Goal: Information Seeking & Learning: Learn about a topic

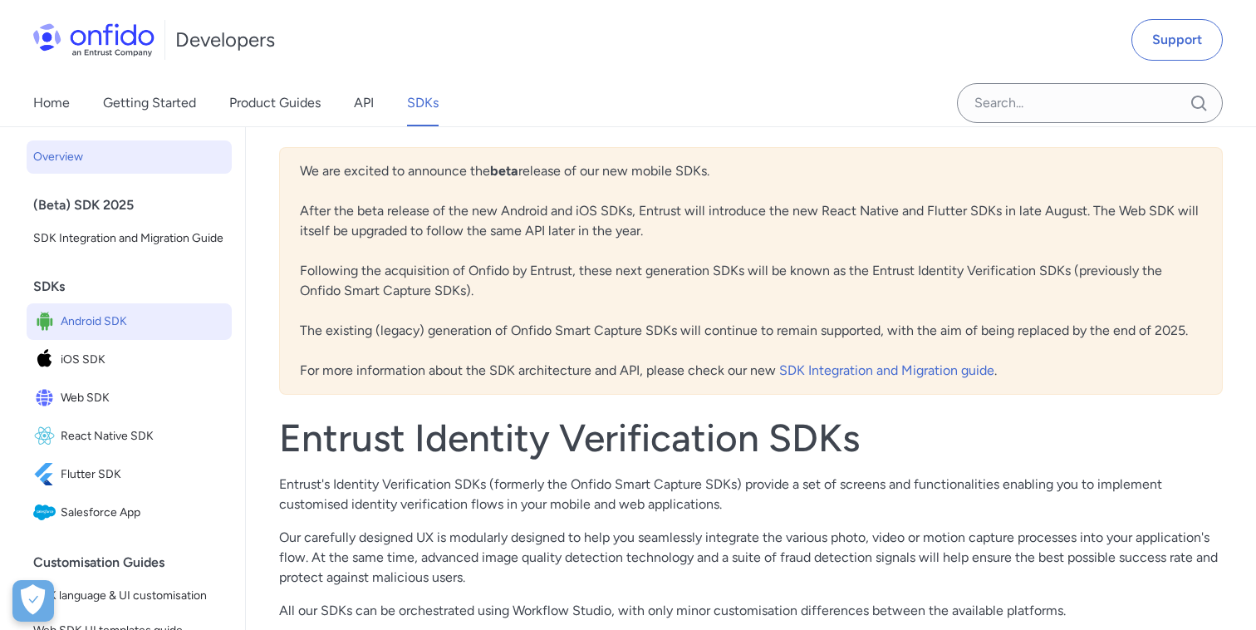
click at [114, 316] on span "Android SDK" at bounding box center [143, 321] width 164 height 23
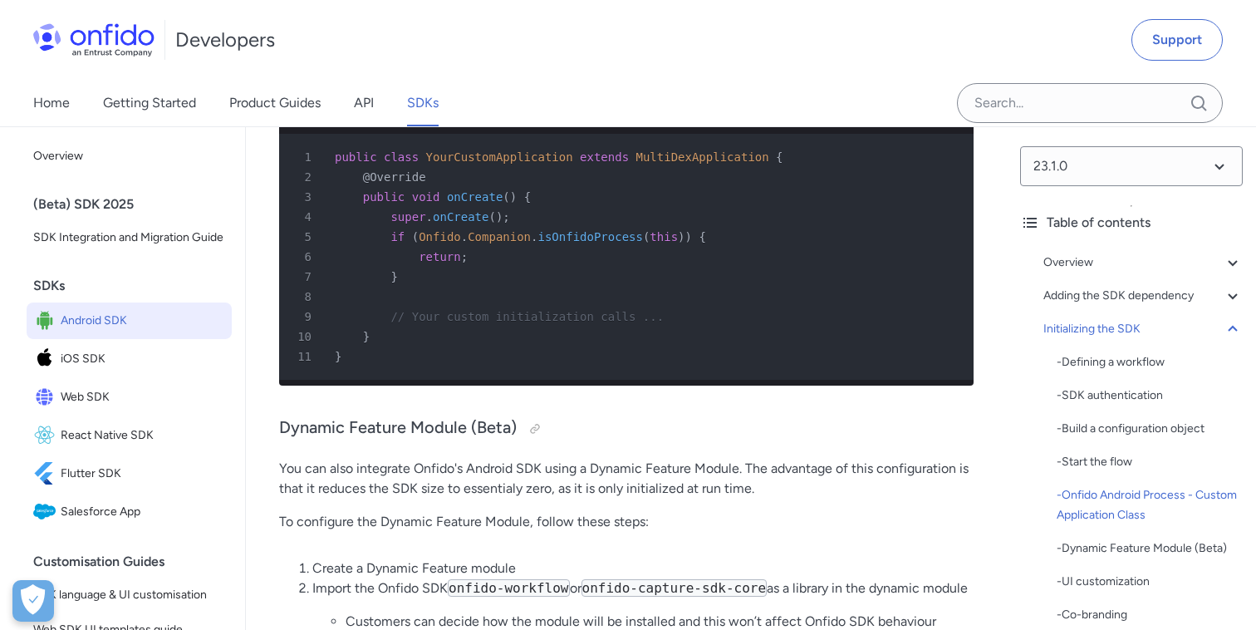
scroll to position [6494, 0]
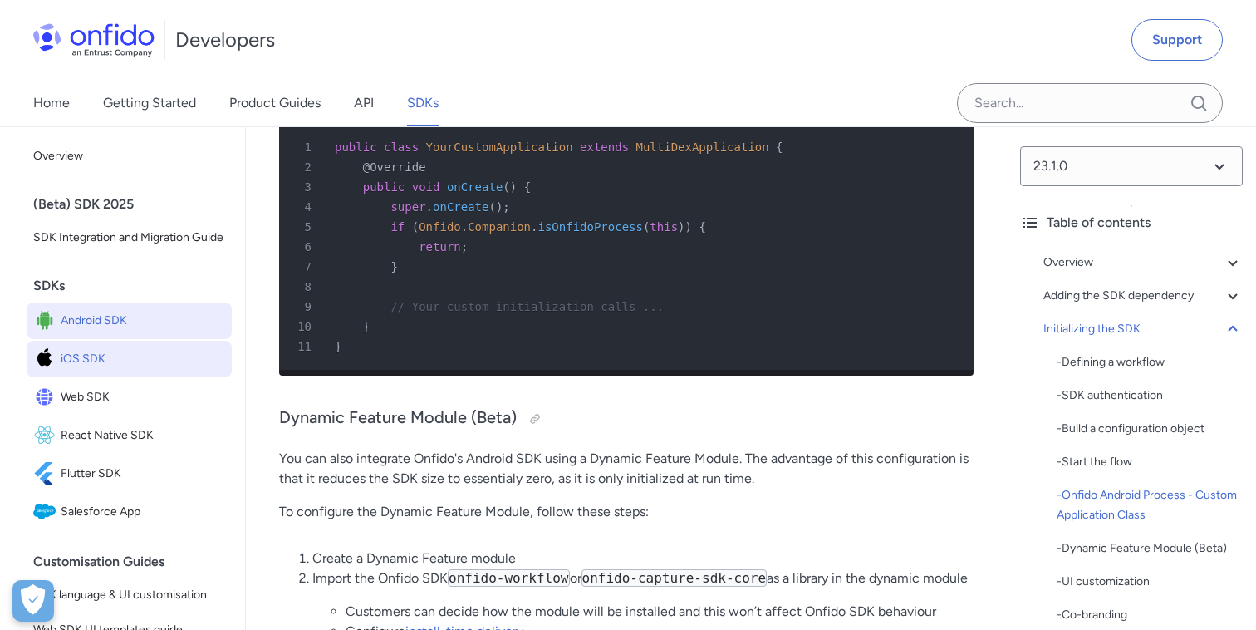
click at [83, 358] on span "iOS SDK" at bounding box center [143, 358] width 164 height 23
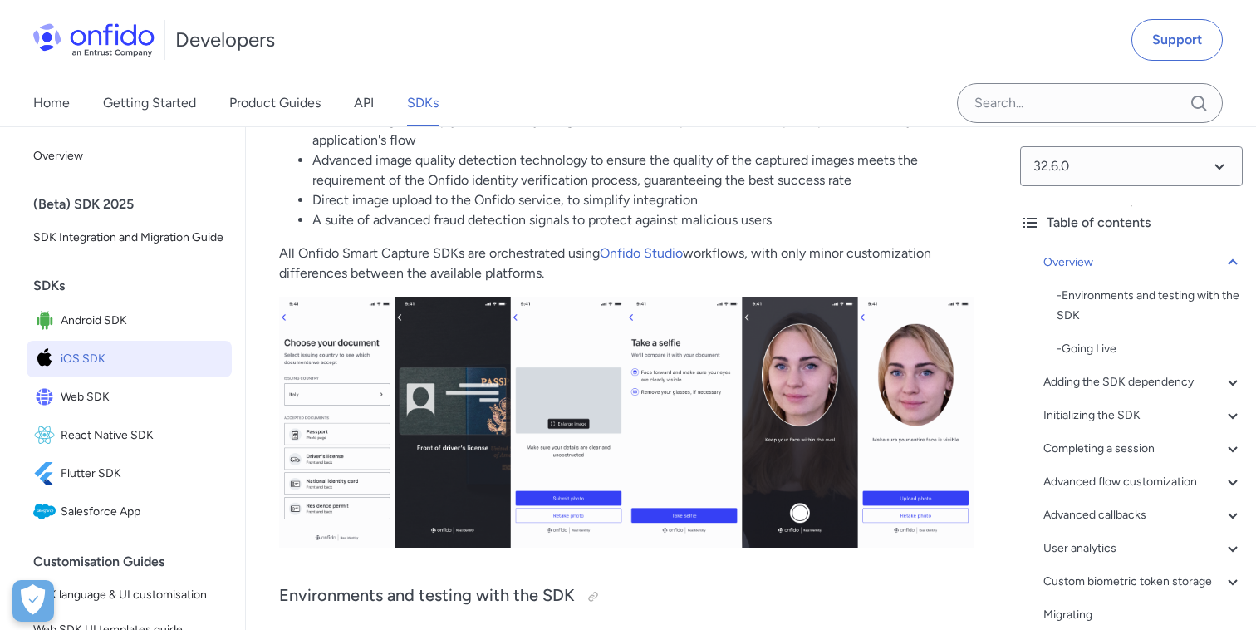
scroll to position [365, 0]
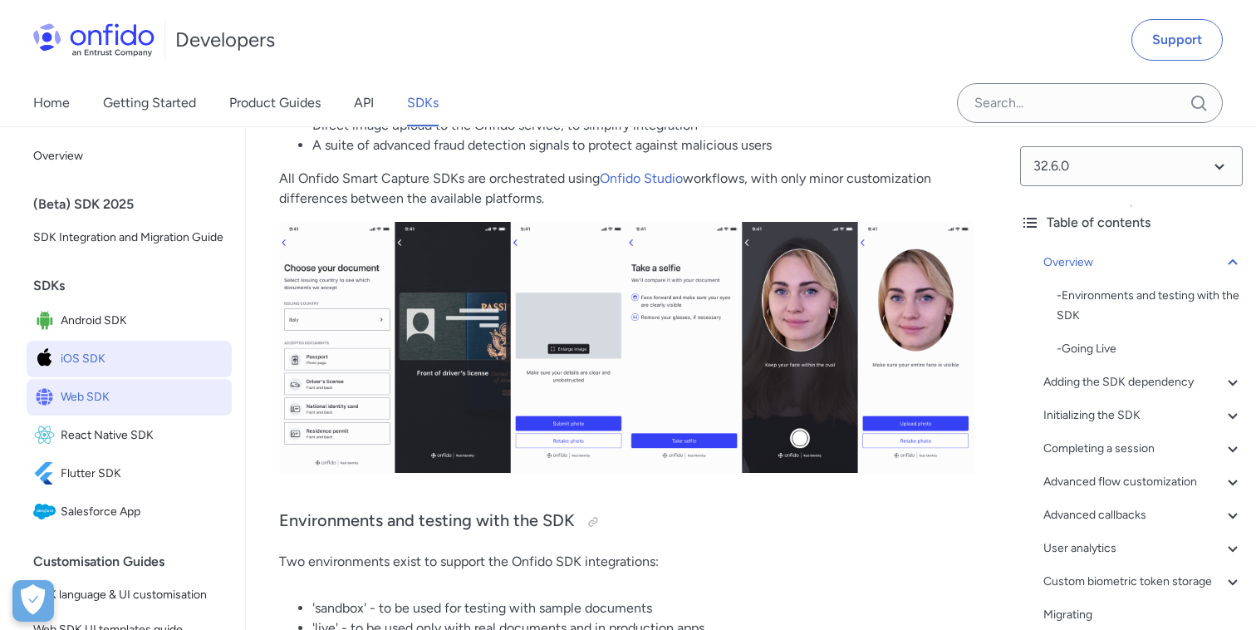
click at [123, 395] on span "Web SDK" at bounding box center [143, 396] width 164 height 23
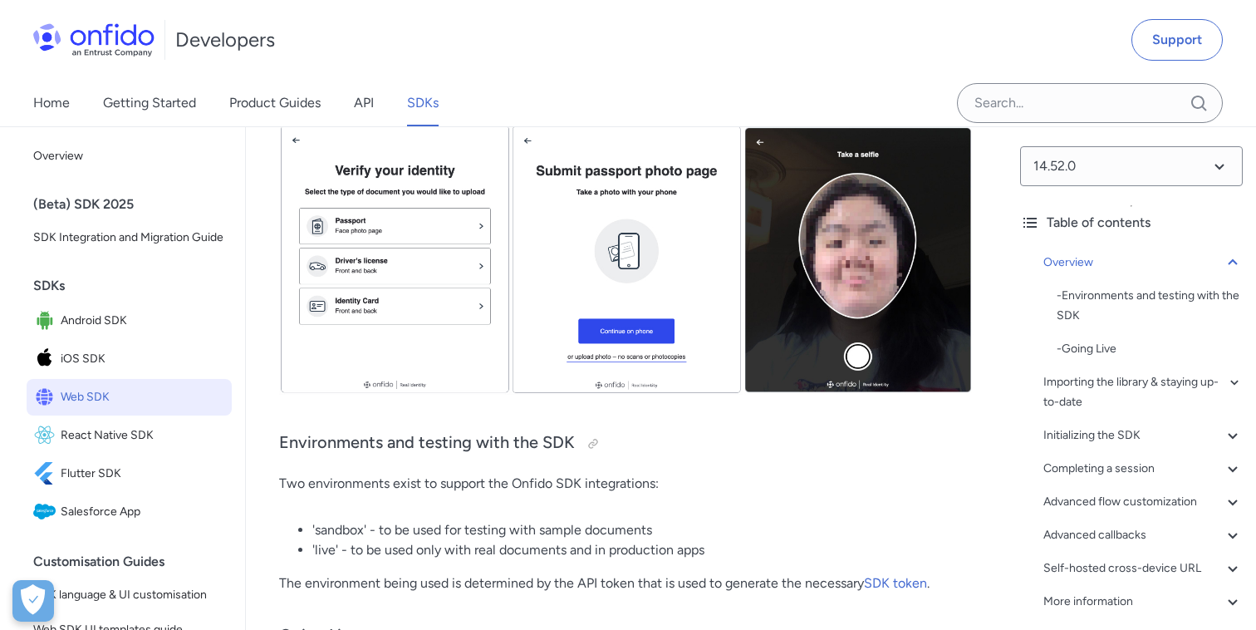
scroll to position [520, 0]
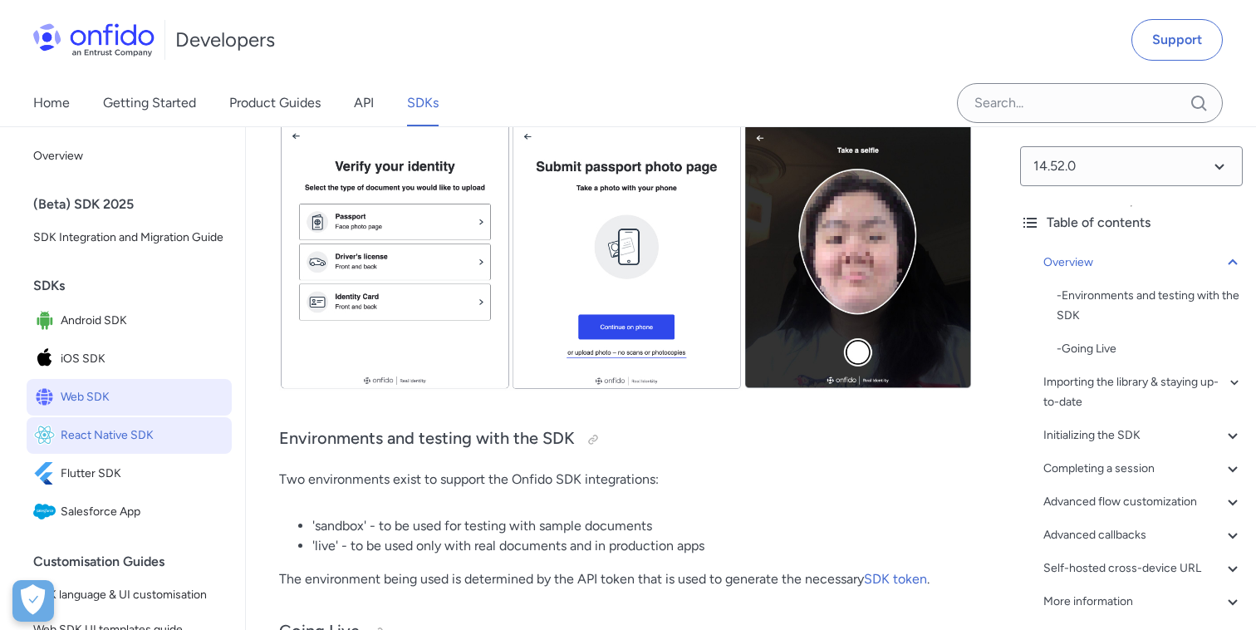
click at [88, 439] on span "React Native SDK" at bounding box center [143, 435] width 164 height 23
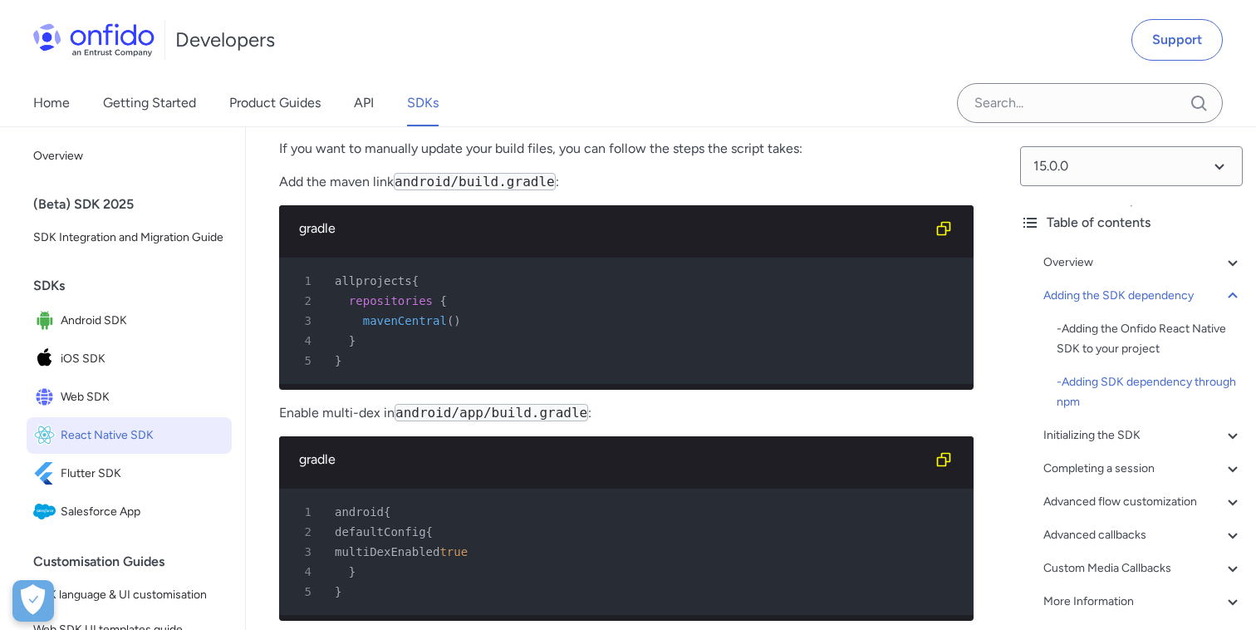
scroll to position [1797, 0]
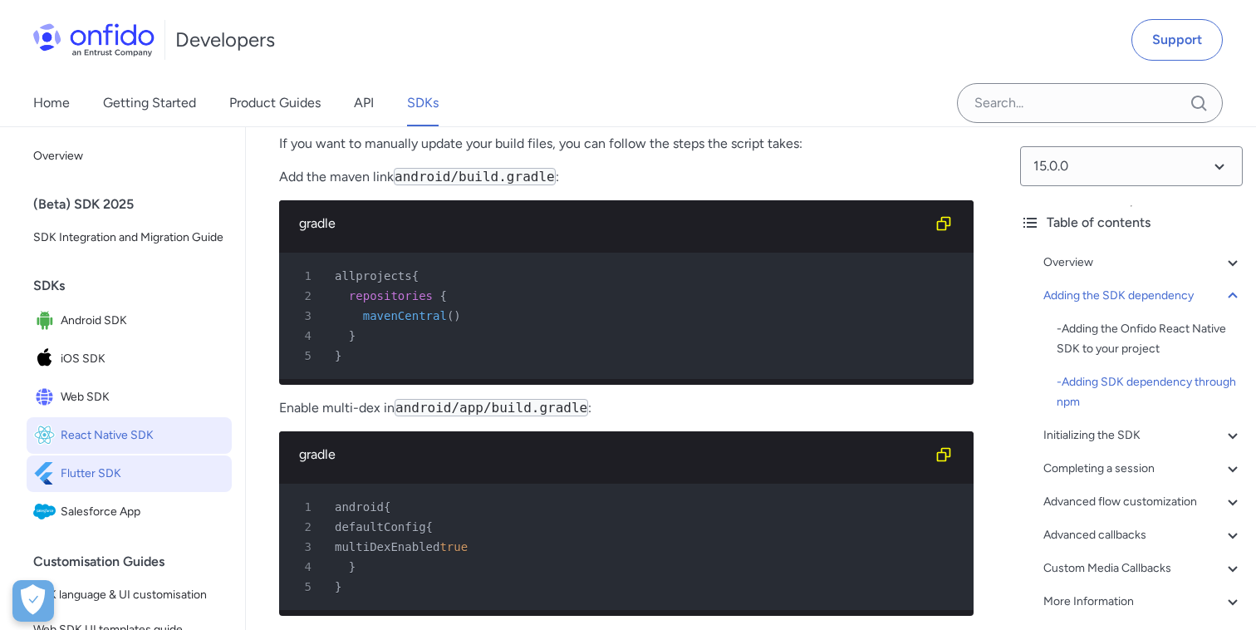
click at [134, 486] on link "Flutter SDK" at bounding box center [129, 473] width 205 height 37
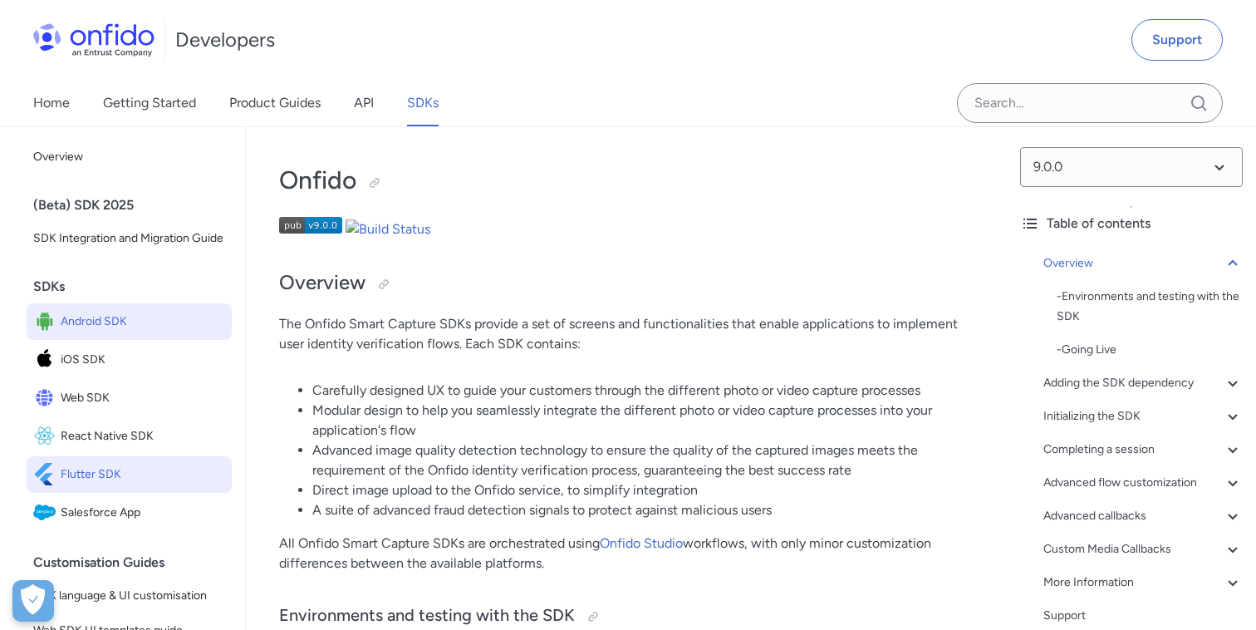
click at [97, 322] on span "Android SDK" at bounding box center [143, 321] width 164 height 23
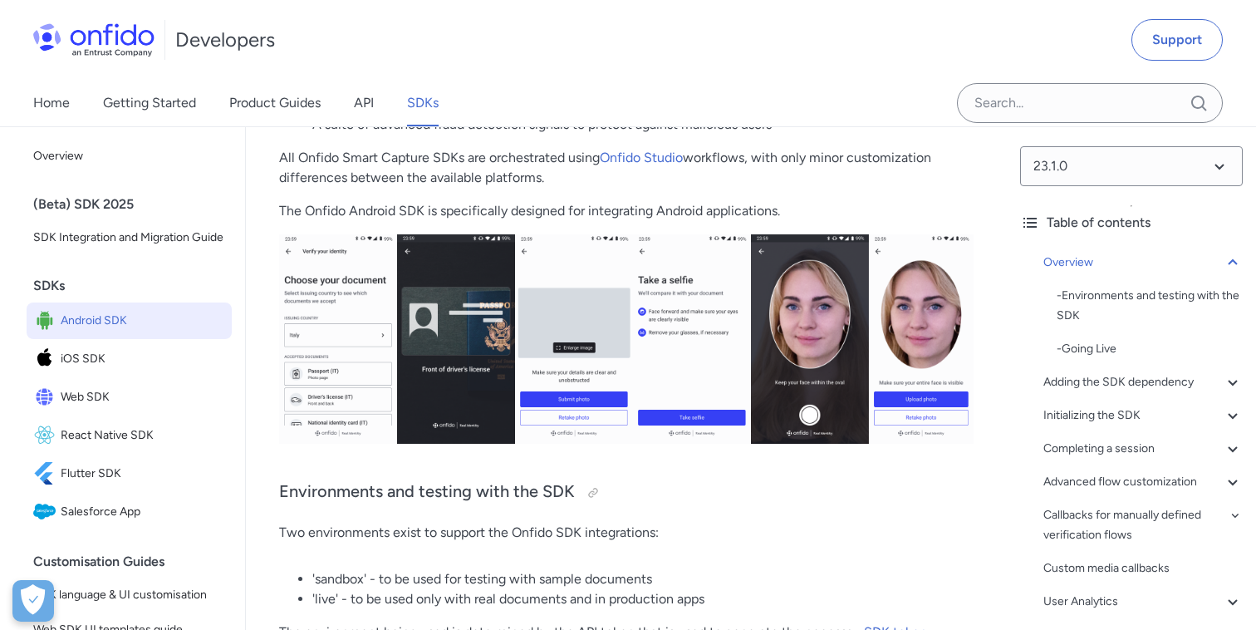
scroll to position [403, 0]
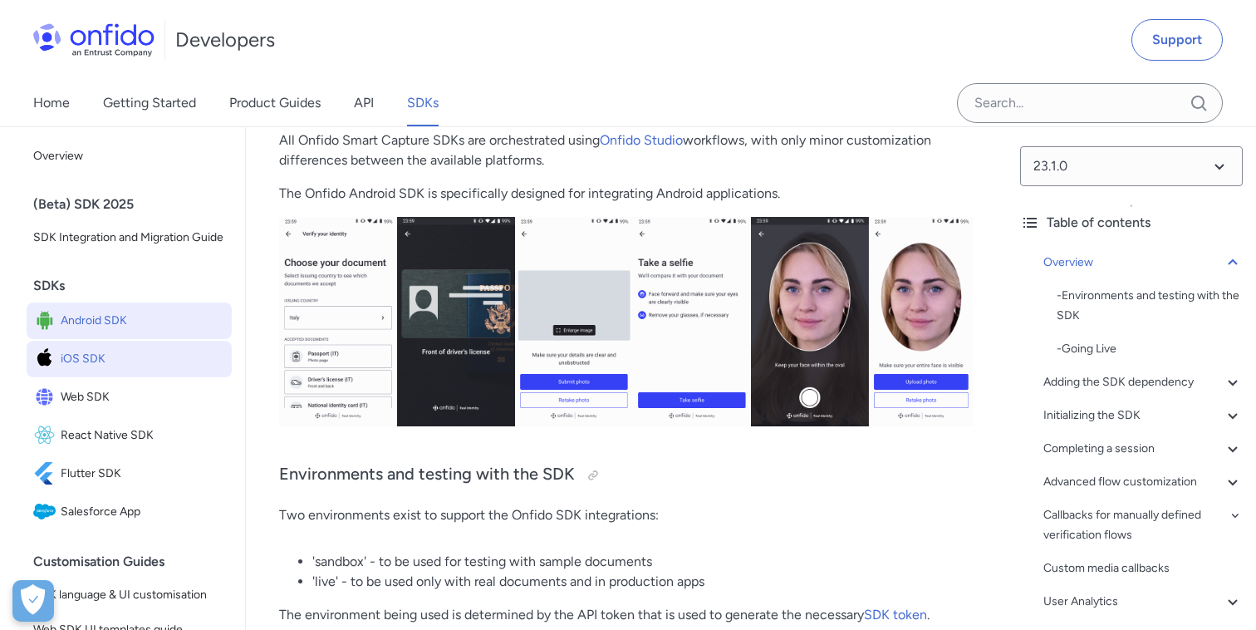
click at [105, 366] on span "iOS SDK" at bounding box center [143, 358] width 164 height 23
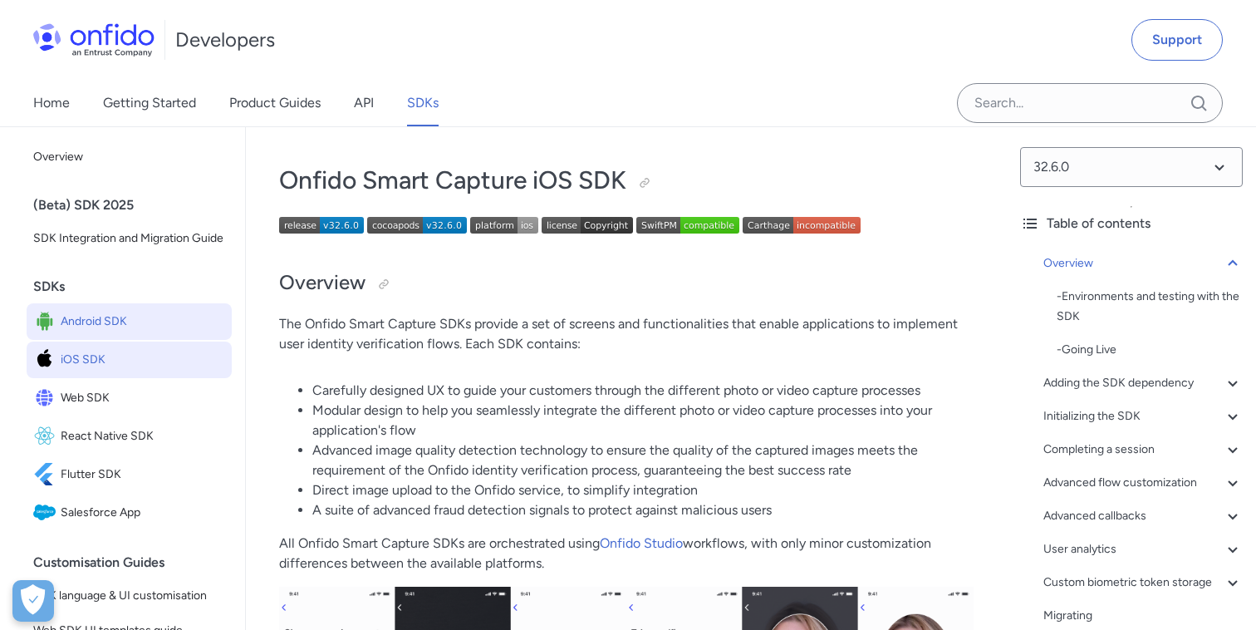
click at [150, 331] on span "Android SDK" at bounding box center [143, 321] width 164 height 23
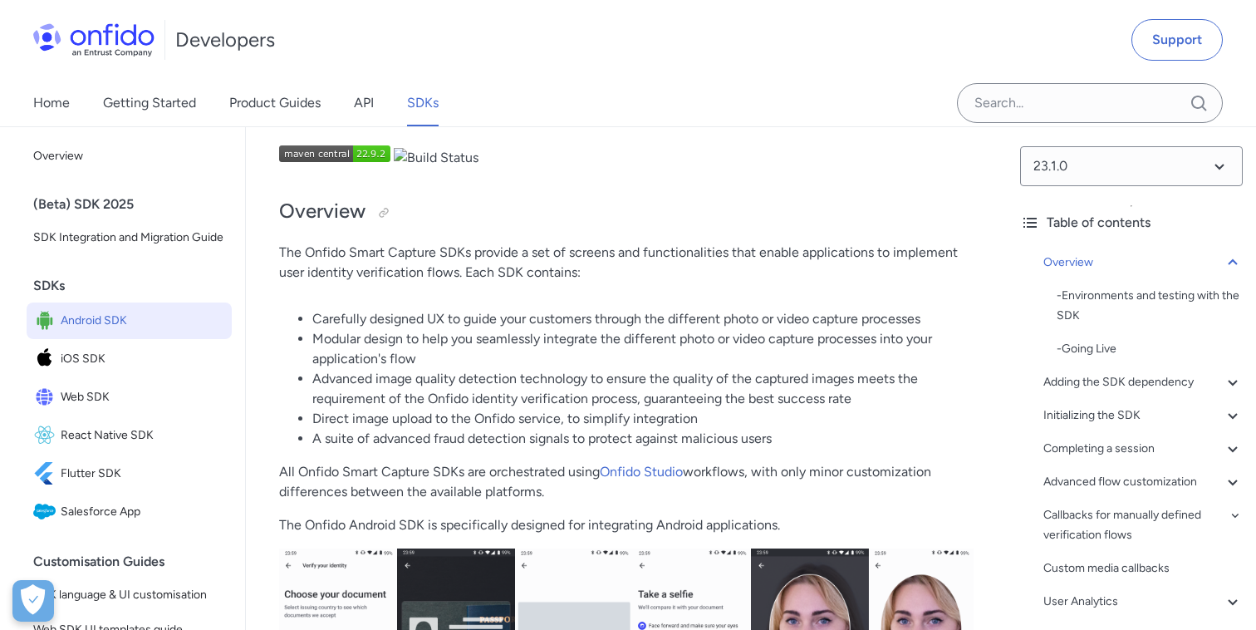
scroll to position [71, 0]
click at [384, 213] on div at bounding box center [383, 213] width 13 height 13
click at [84, 361] on span "iOS SDK" at bounding box center [143, 358] width 164 height 23
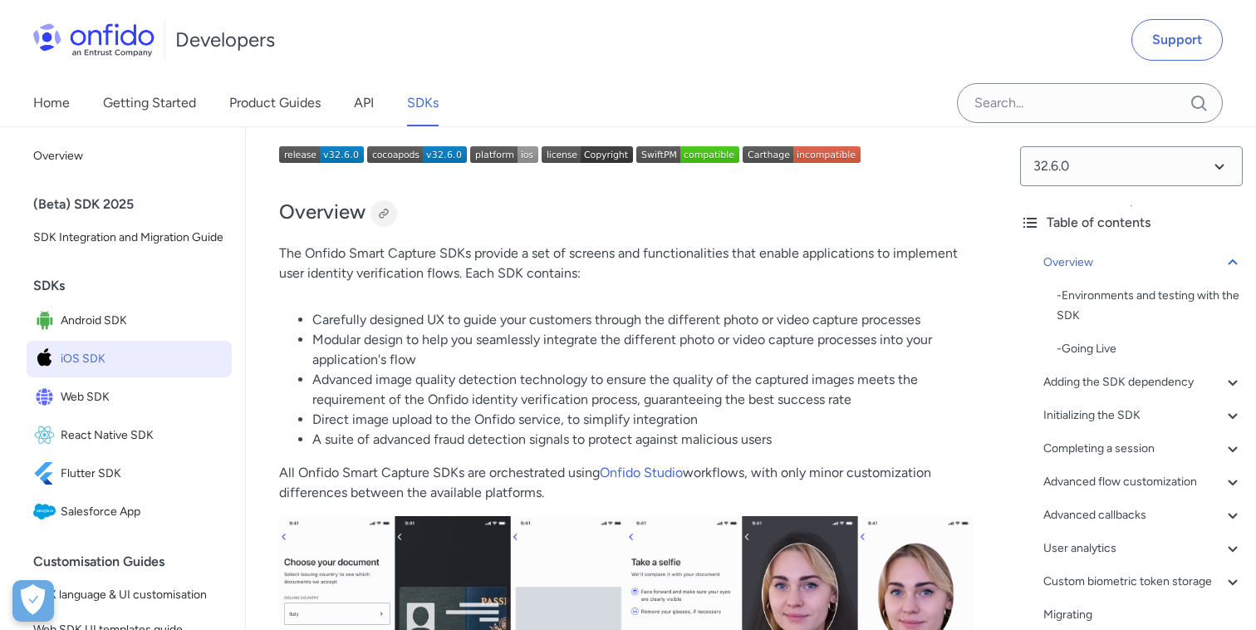
click at [386, 213] on div at bounding box center [383, 213] width 13 height 13
click at [105, 328] on span "Android SDK" at bounding box center [143, 320] width 164 height 23
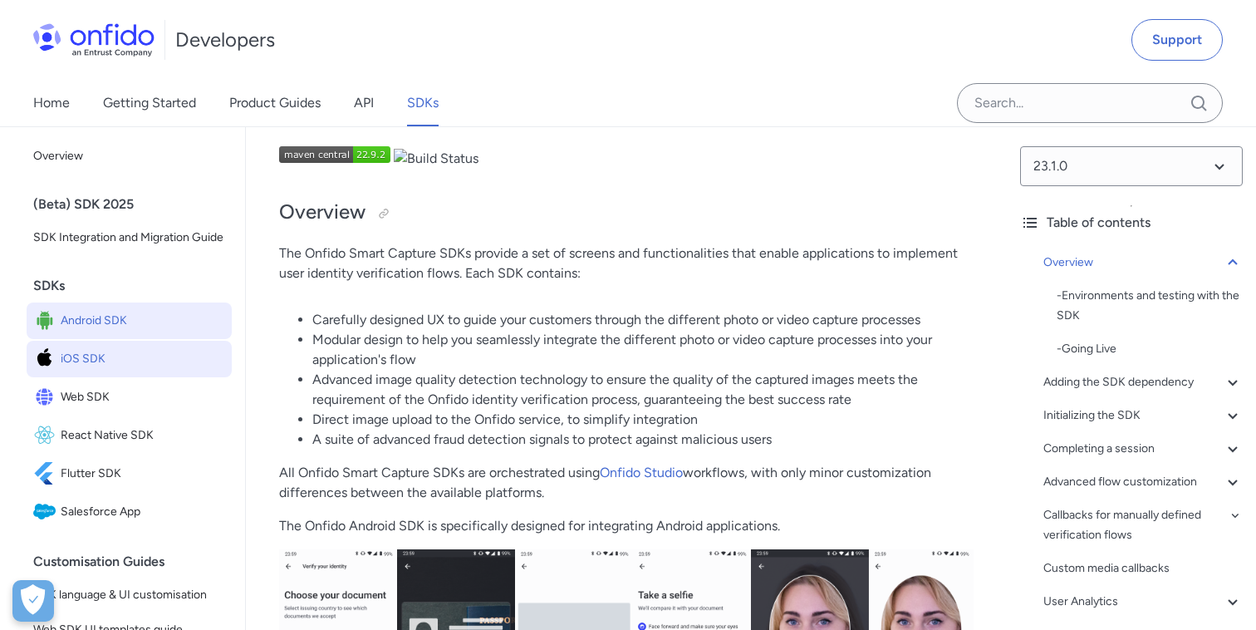
click at [103, 361] on span "iOS SDK" at bounding box center [143, 358] width 164 height 23
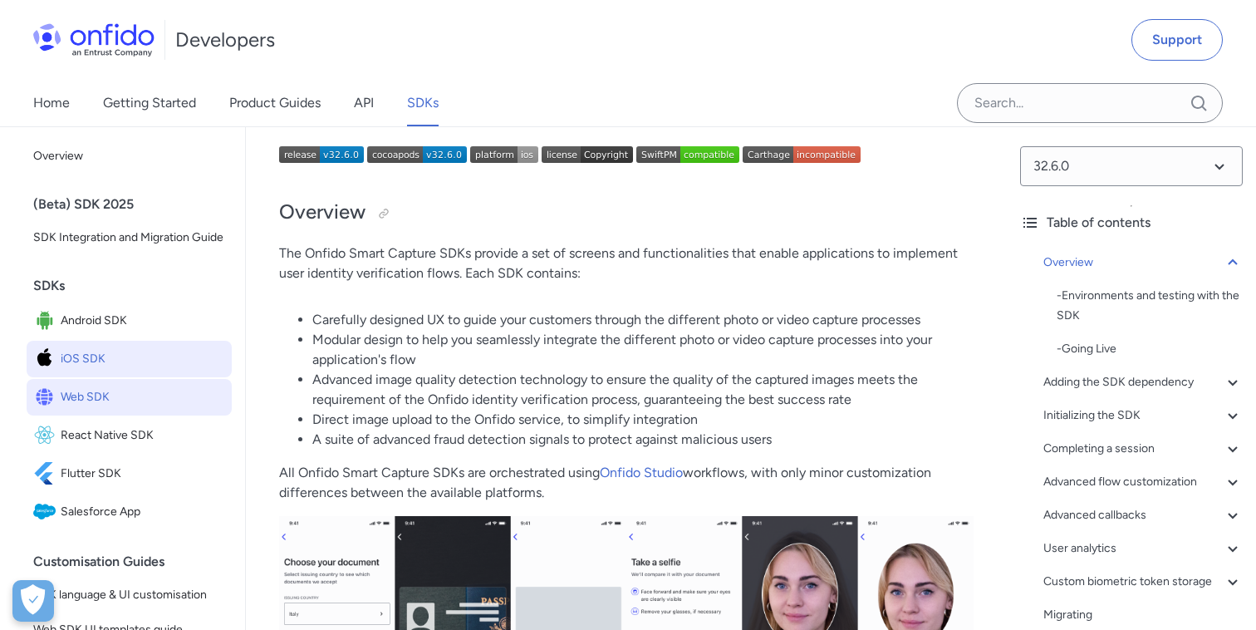
click at [98, 396] on span "Web SDK" at bounding box center [143, 396] width 164 height 23
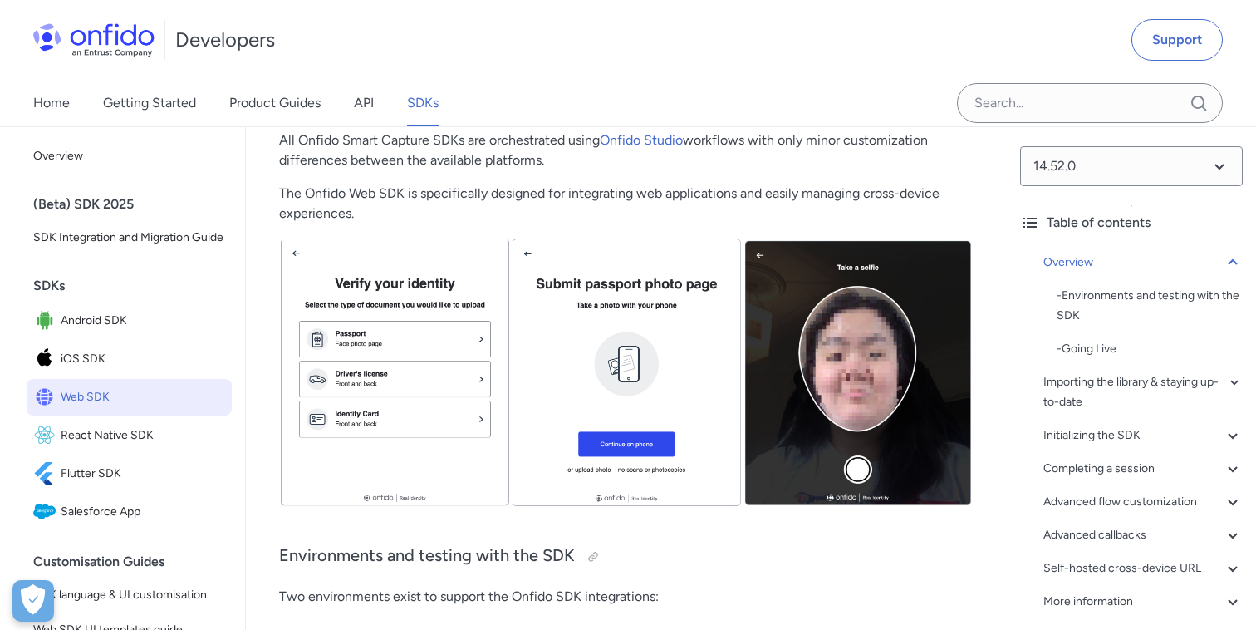
scroll to position [419, 0]
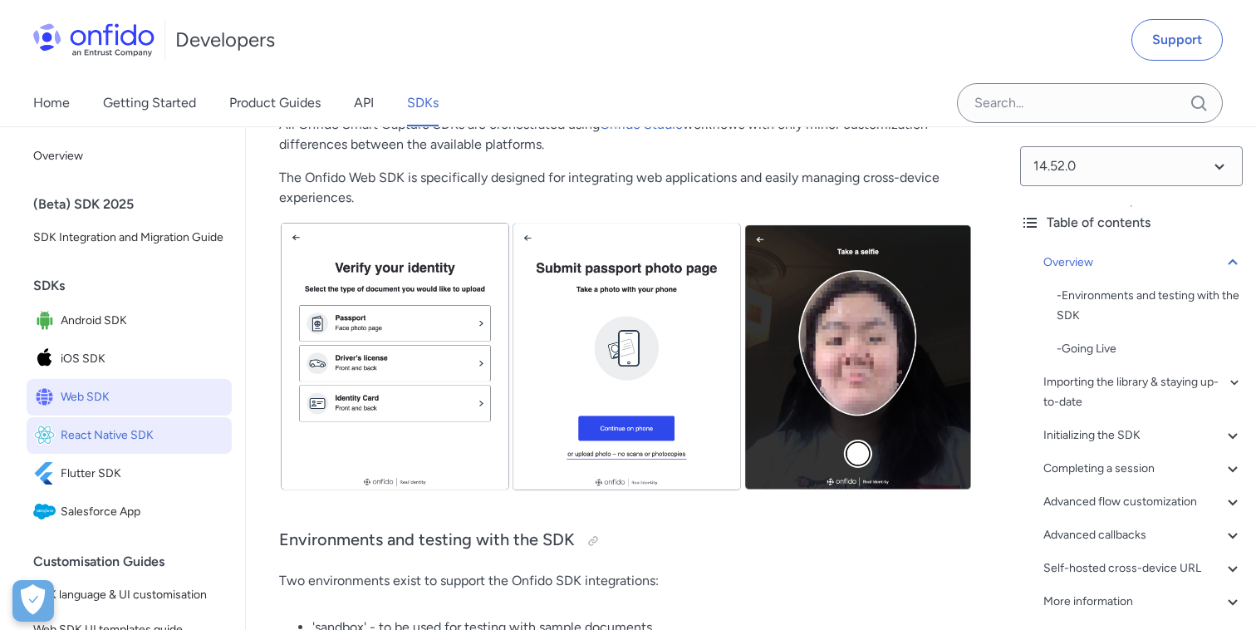
click at [101, 431] on span "React Native SDK" at bounding box center [143, 435] width 164 height 23
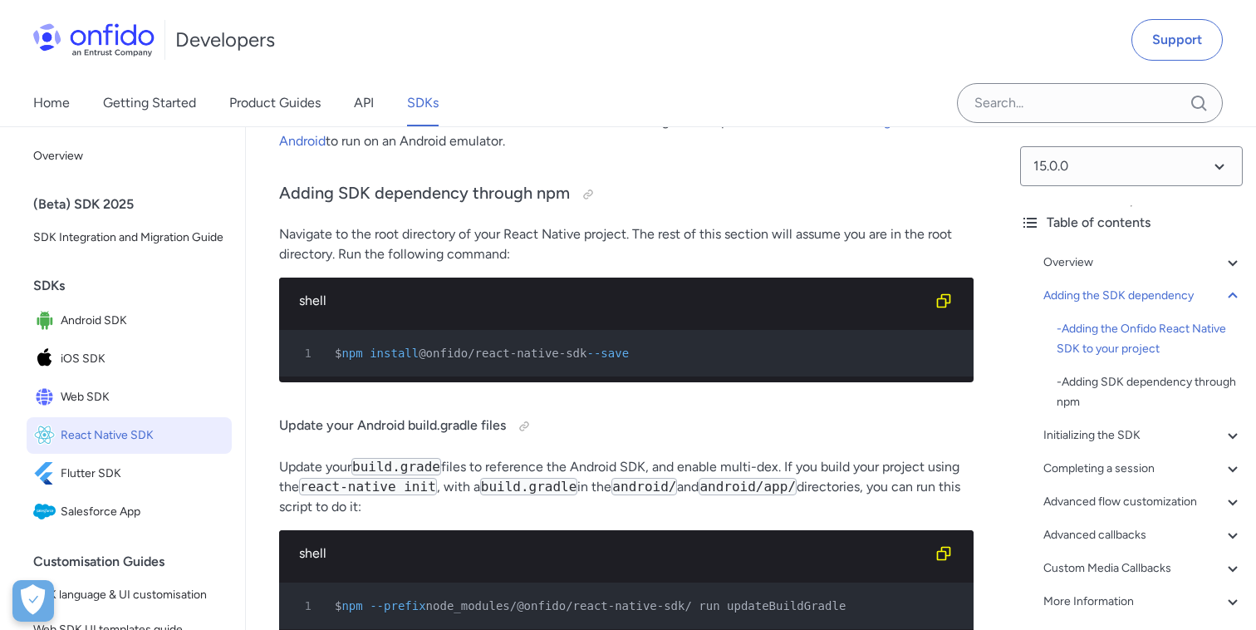
scroll to position [1366, 0]
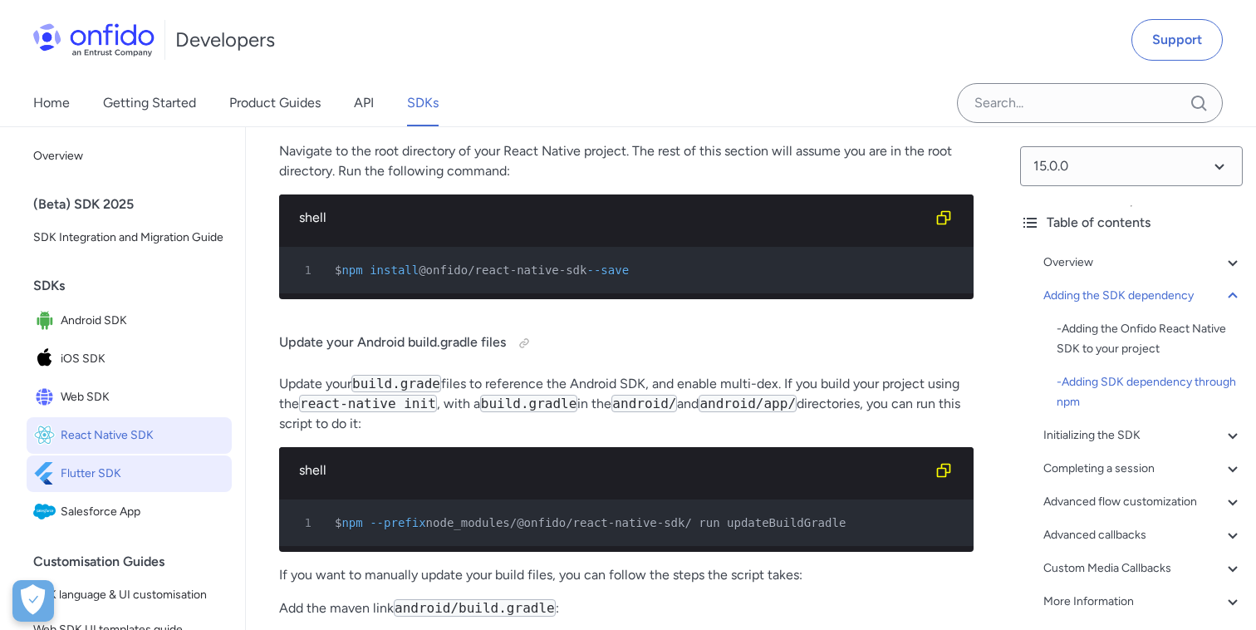
click at [66, 476] on span "Flutter SDK" at bounding box center [143, 473] width 164 height 23
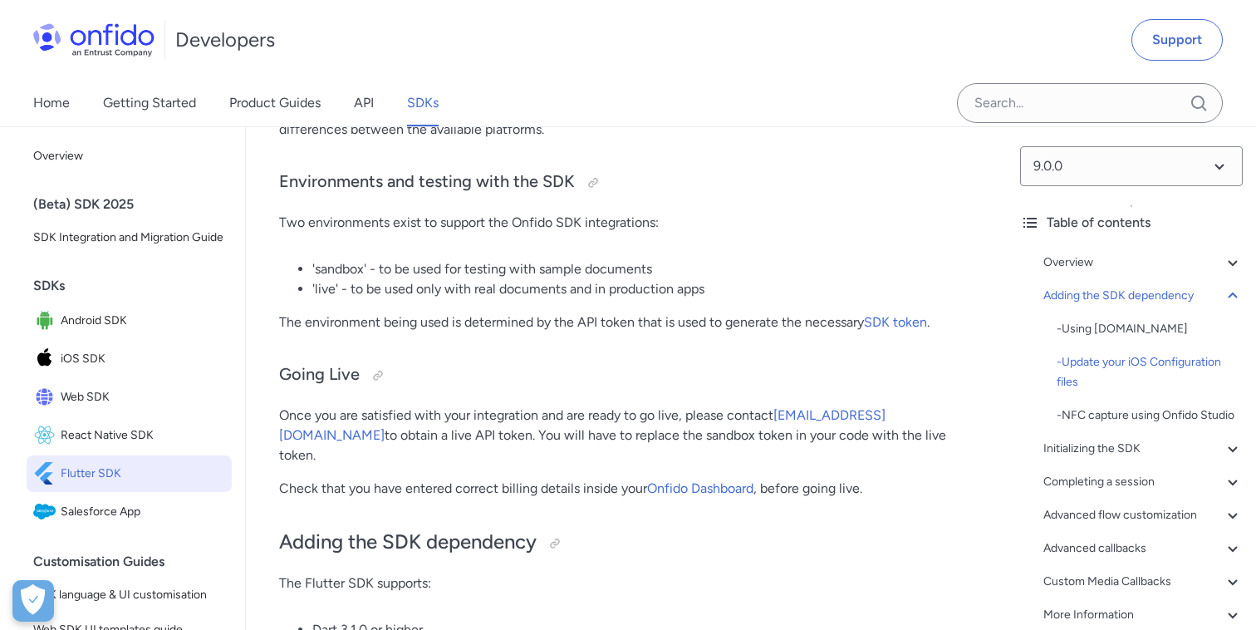
scroll to position [369, 0]
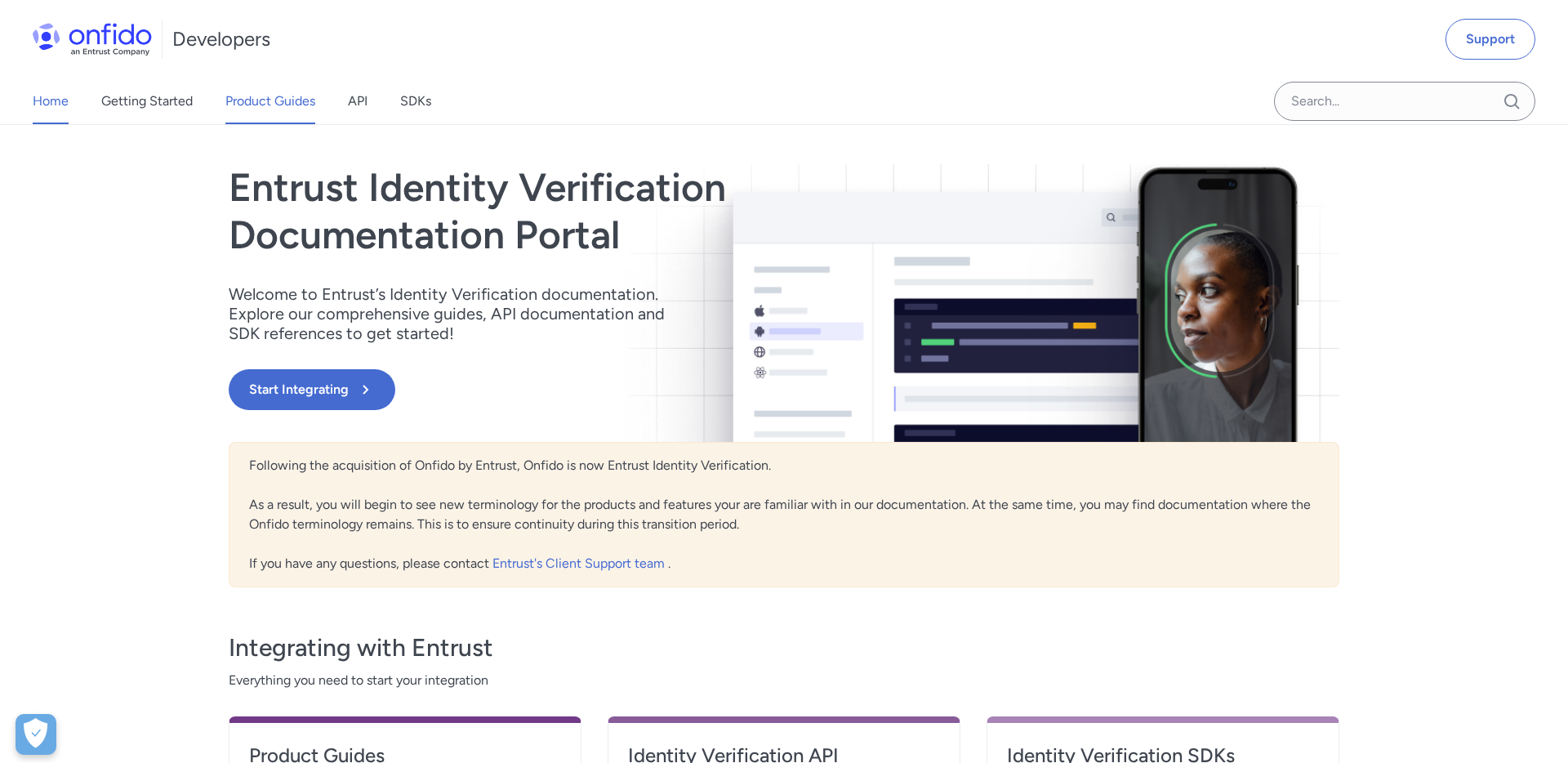
click at [260, 109] on link "Product Guides" at bounding box center [269, 101] width 89 height 46
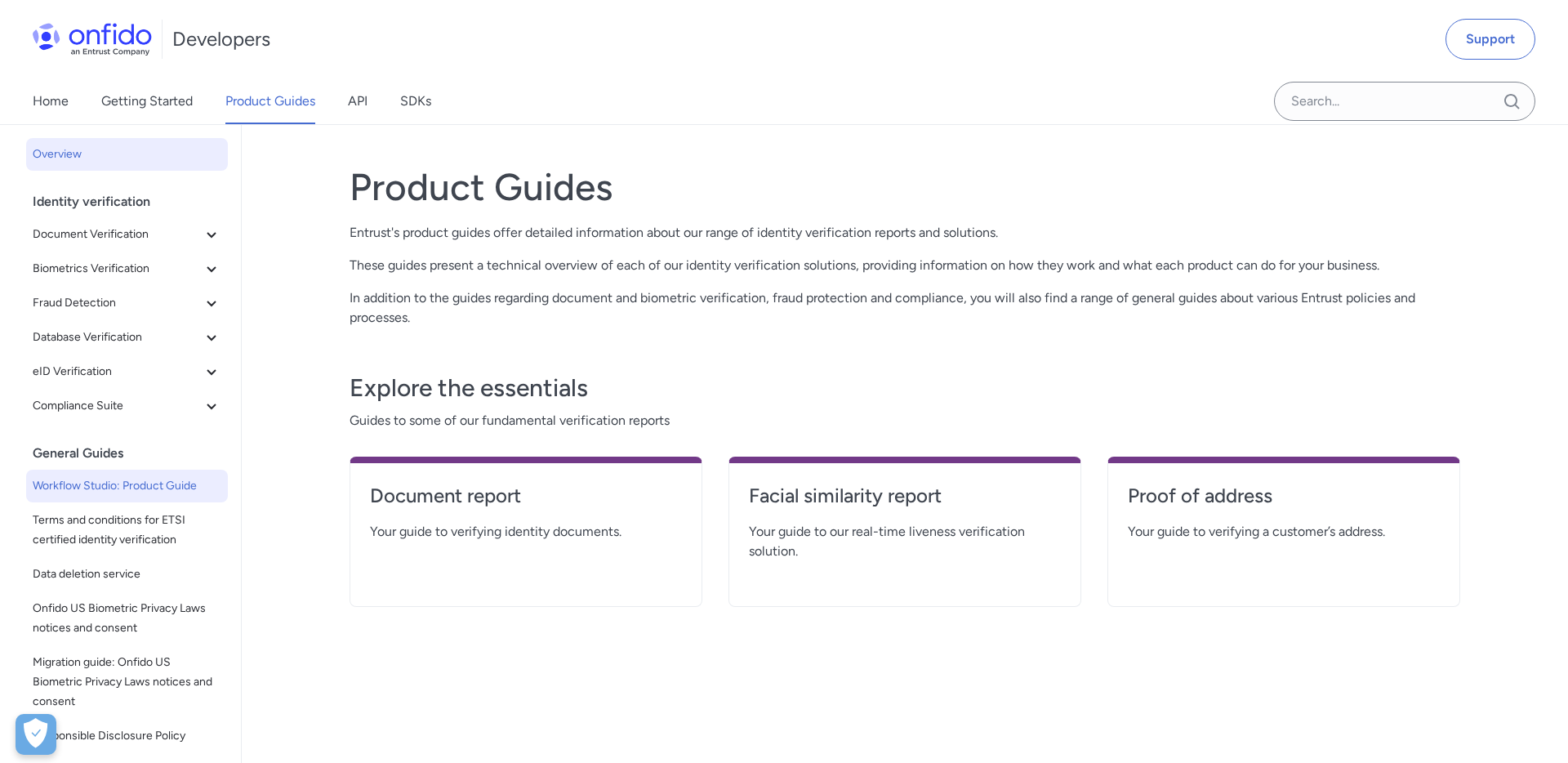
click at [169, 481] on span "Workflow Studio: Product Guide" at bounding box center [127, 486] width 189 height 20
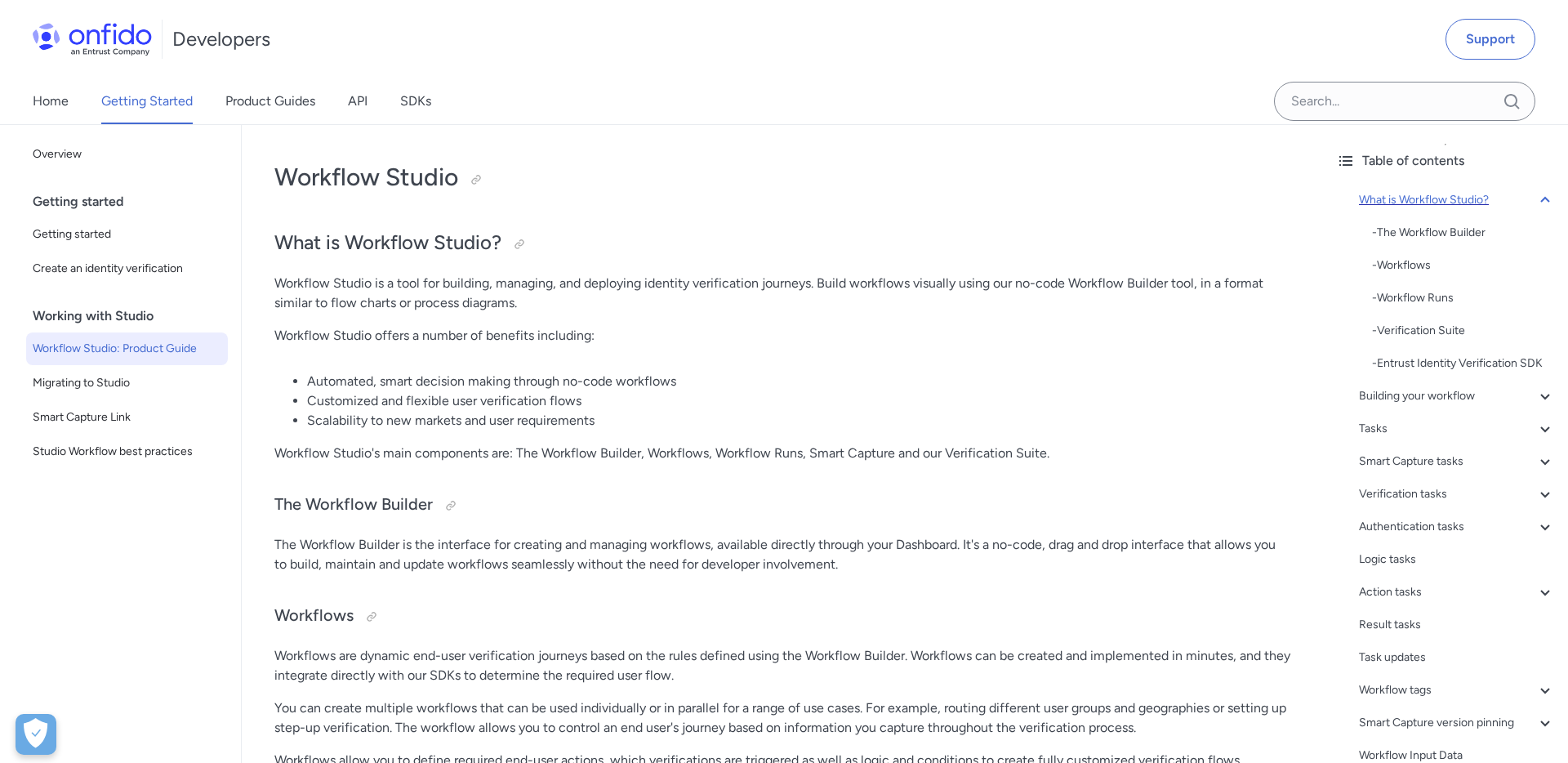
click at [1545, 205] on icon at bounding box center [1545, 201] width 20 height 20
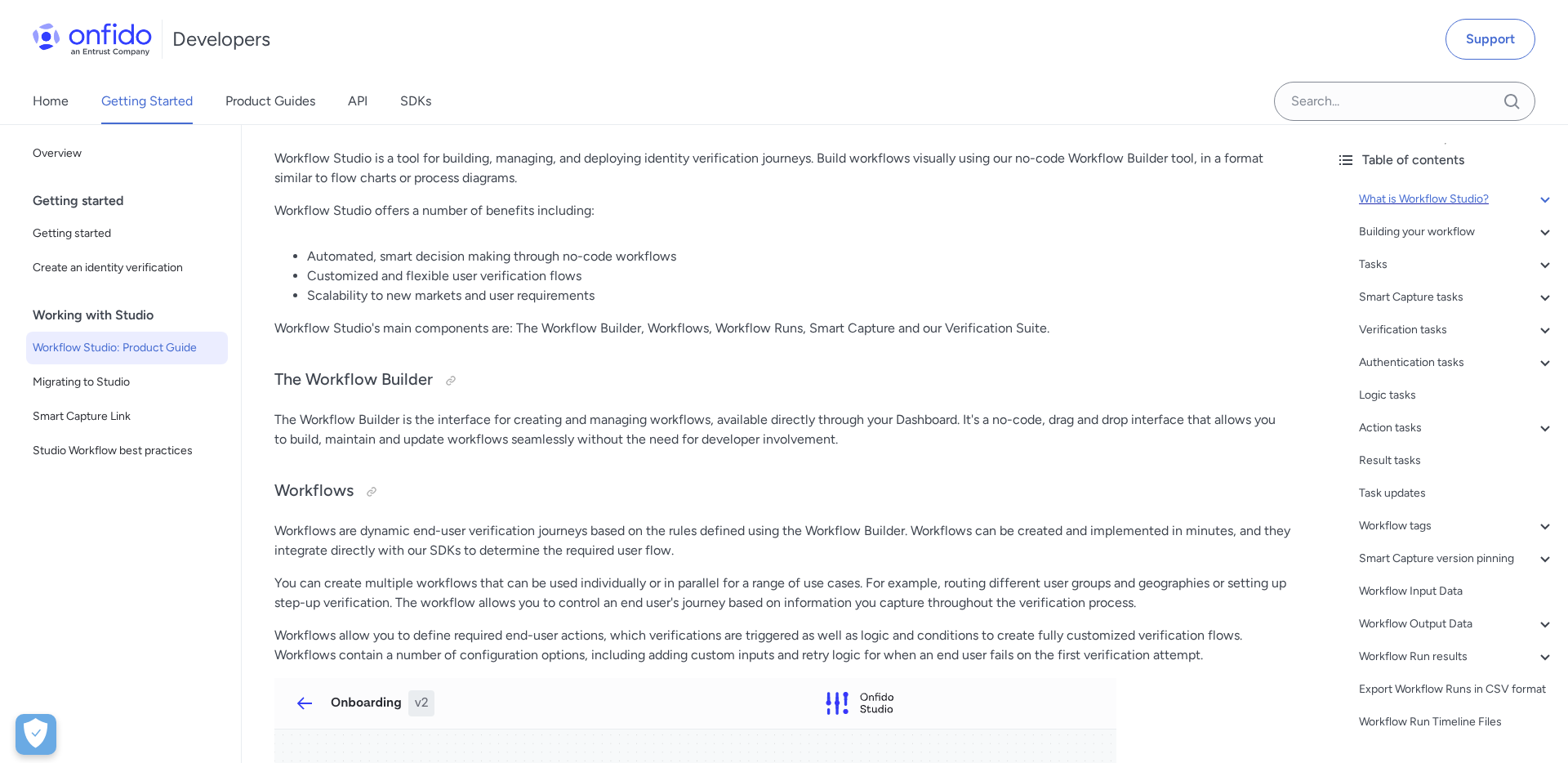
click at [1545, 205] on icon at bounding box center [1545, 200] width 20 height 20
click at [1433, 234] on div "Building your workflow" at bounding box center [1456, 232] width 196 height 20
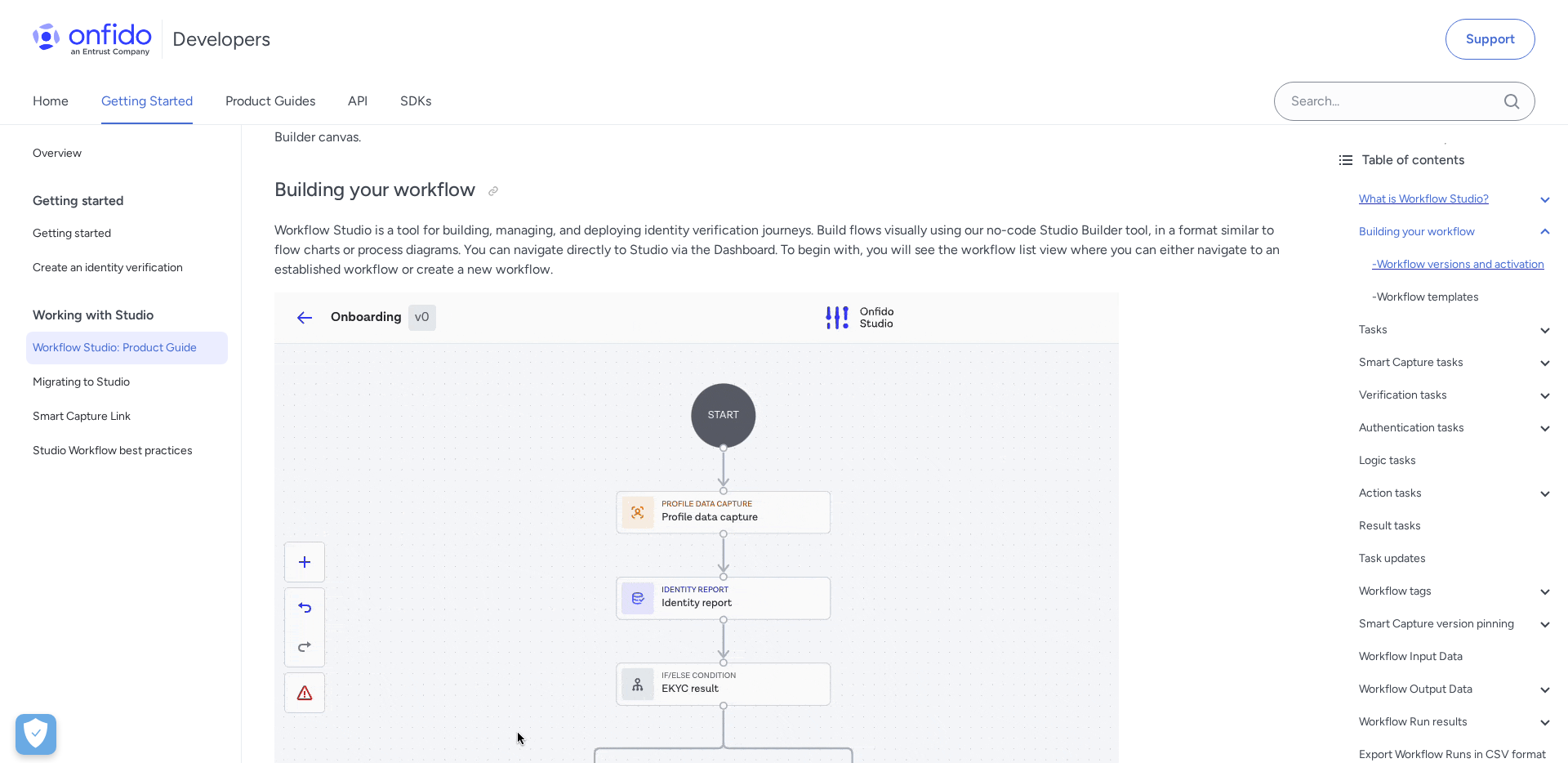
click at [1417, 264] on div "- Workflow versions and activation" at bounding box center [1464, 264] width 183 height 20
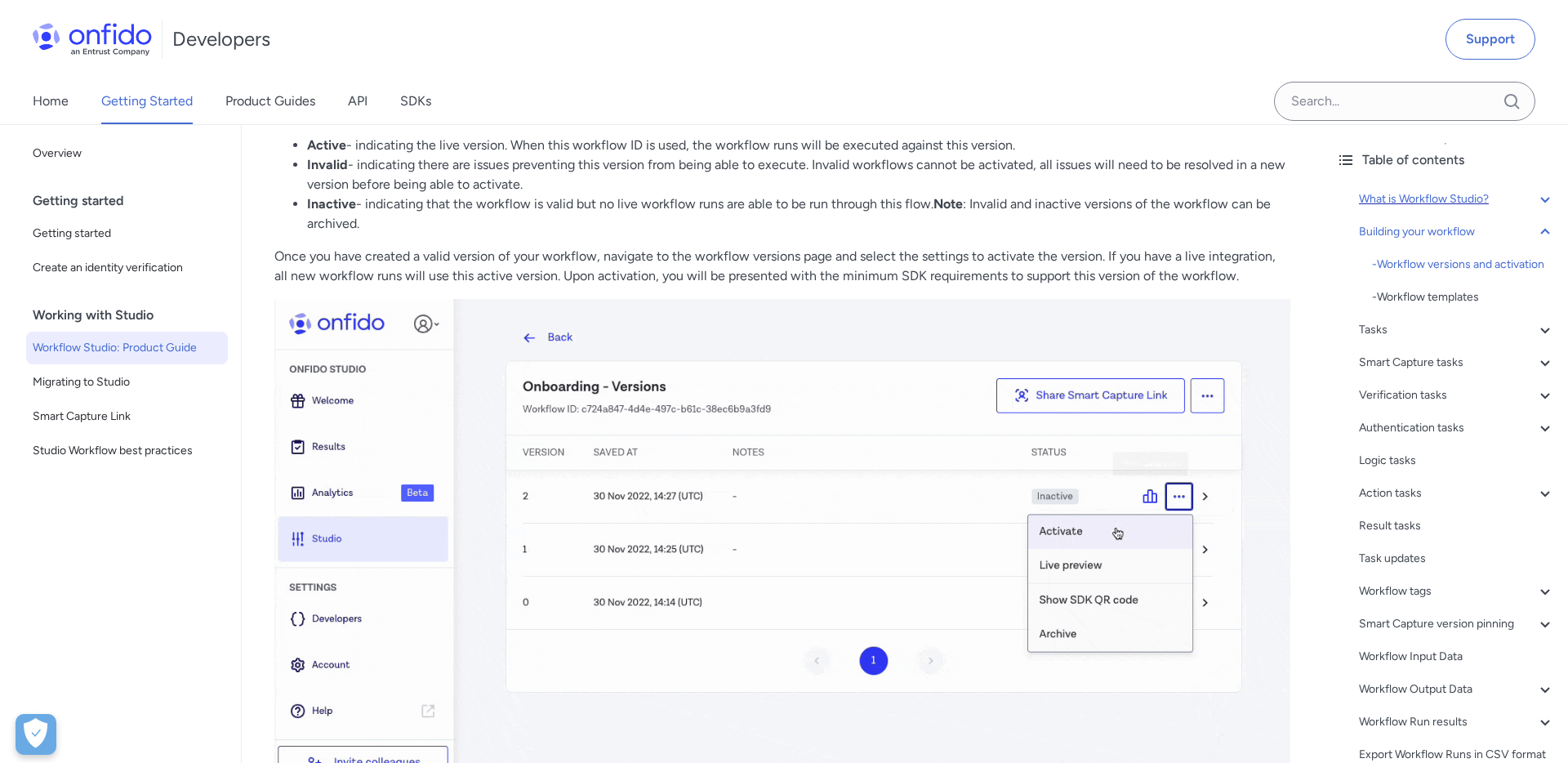
scroll to position [3023, 0]
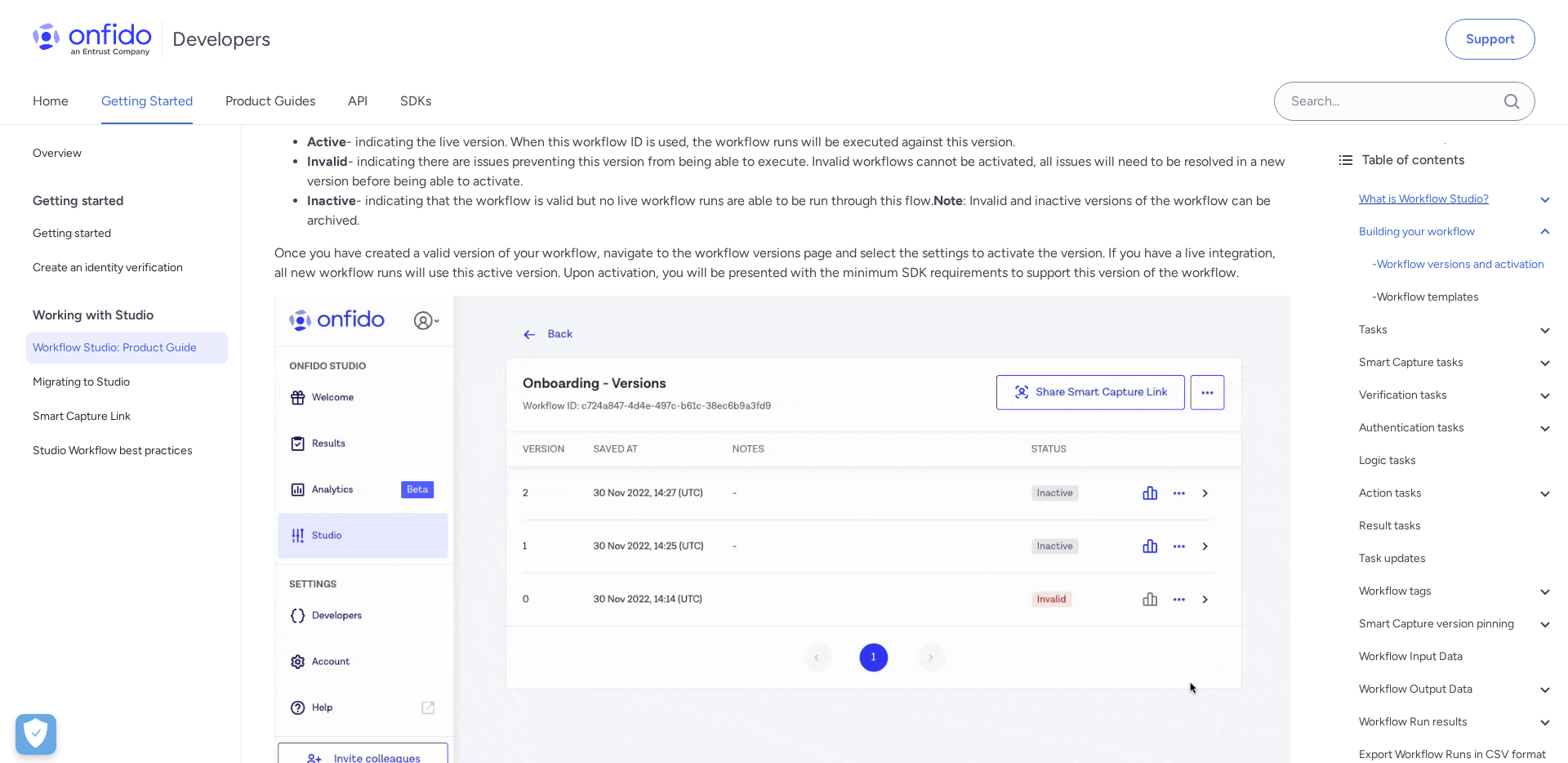
click at [761, 199] on li "Inactive - indicating that the workflow is valid but no live workflow runs are …" at bounding box center [798, 210] width 983 height 39
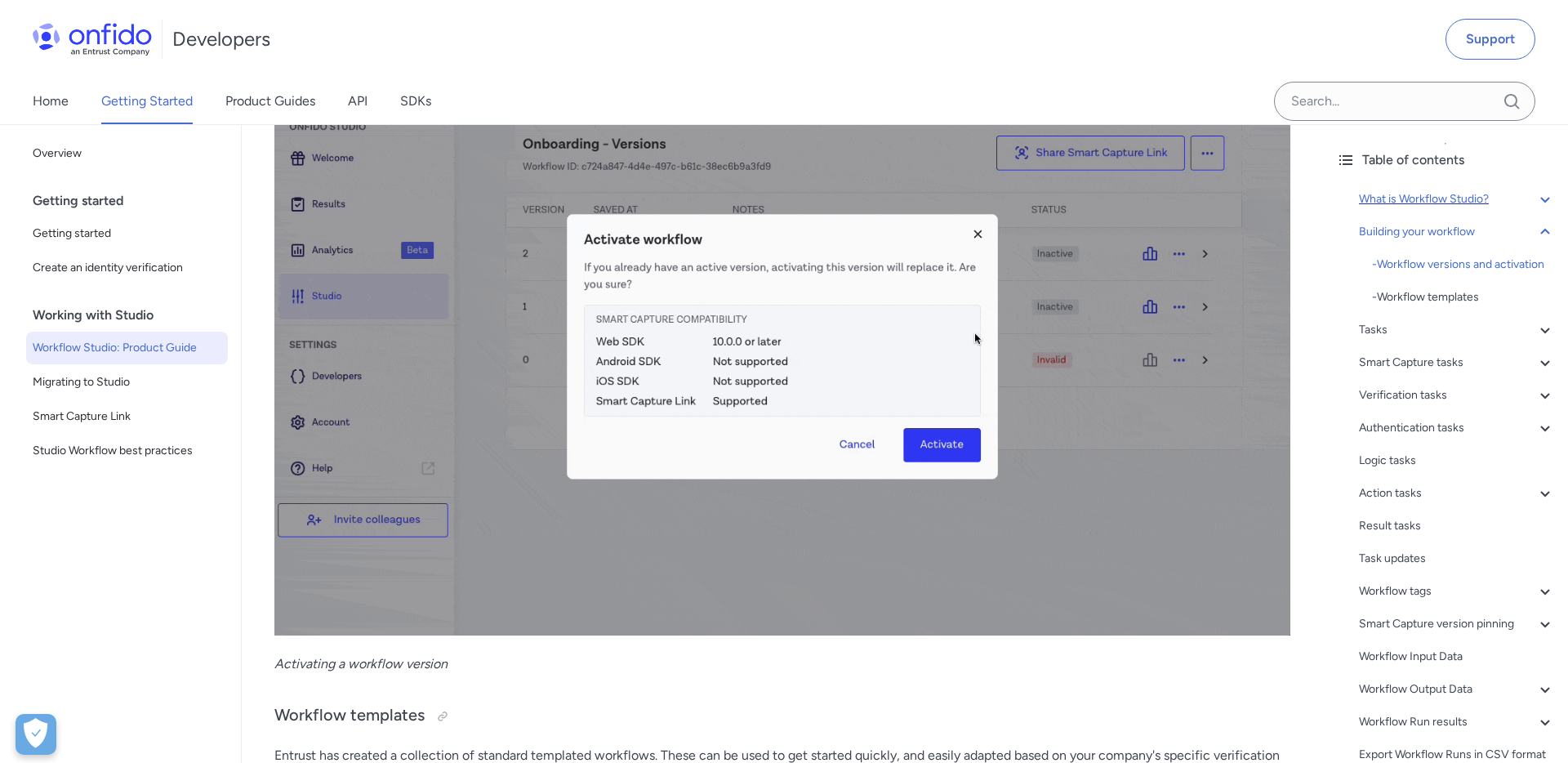
scroll to position [3267, 0]
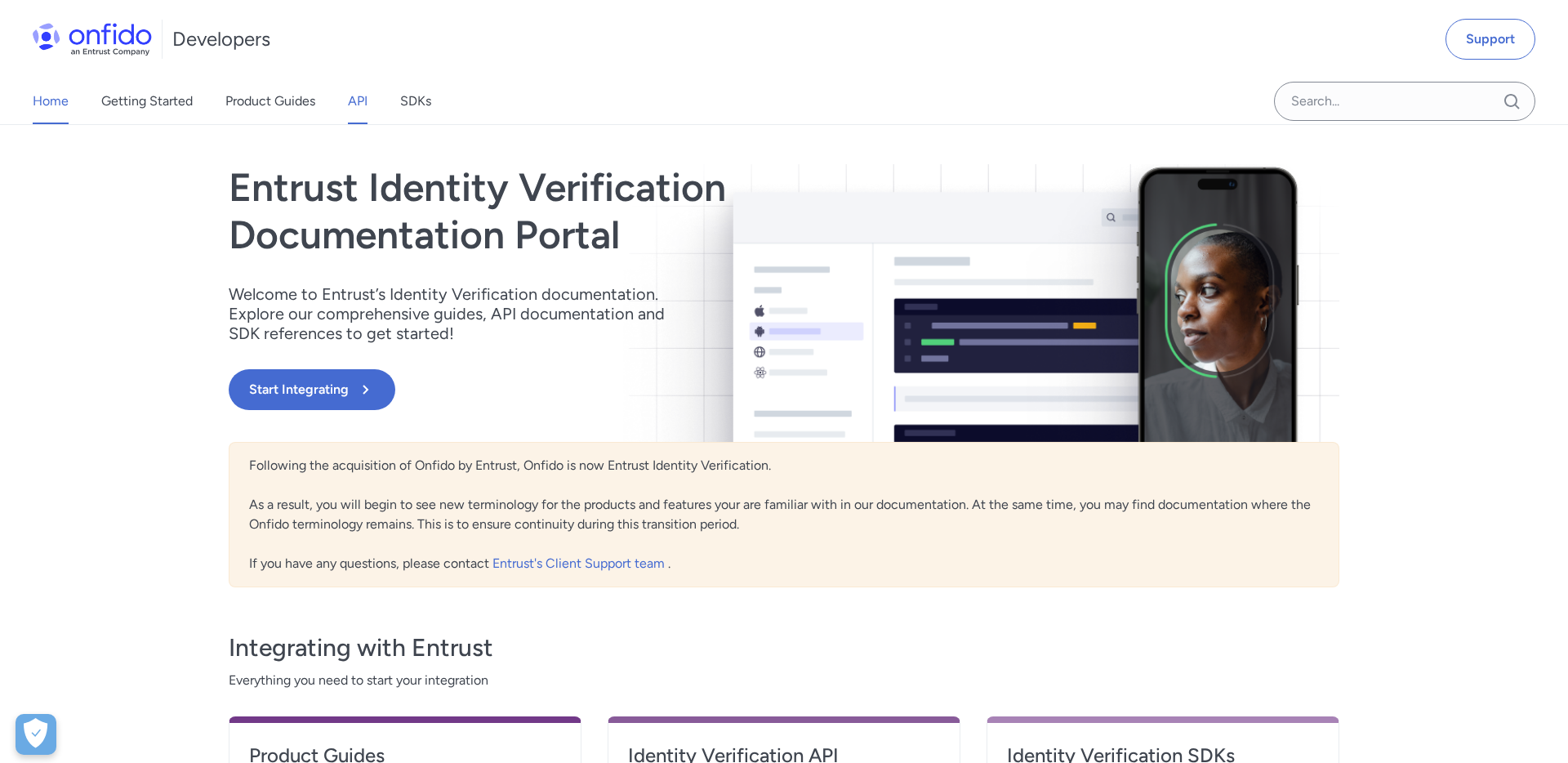
click at [364, 112] on link "API" at bounding box center [358, 101] width 20 height 46
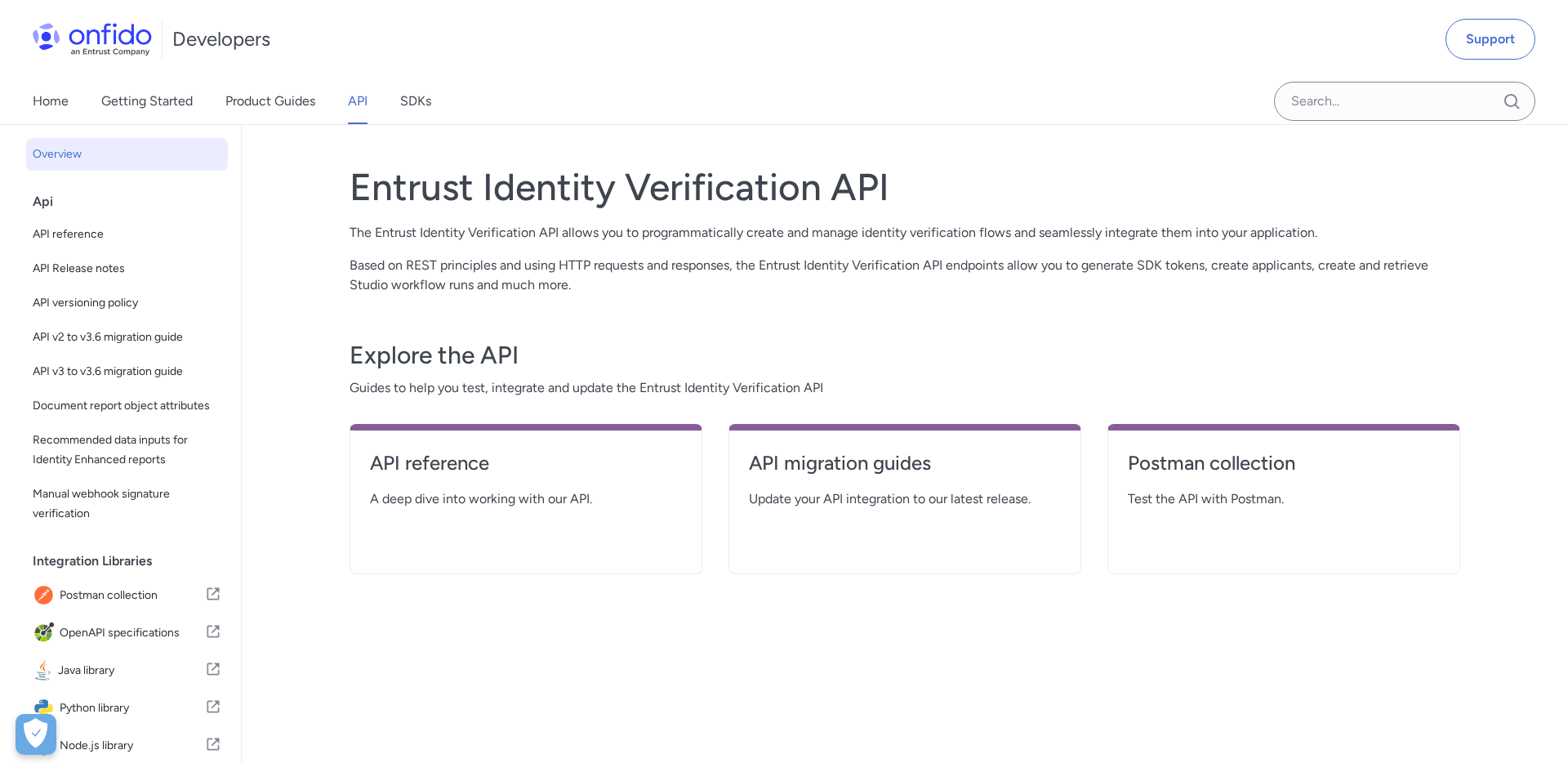
click at [296, 109] on link "Product Guides" at bounding box center [269, 101] width 89 height 46
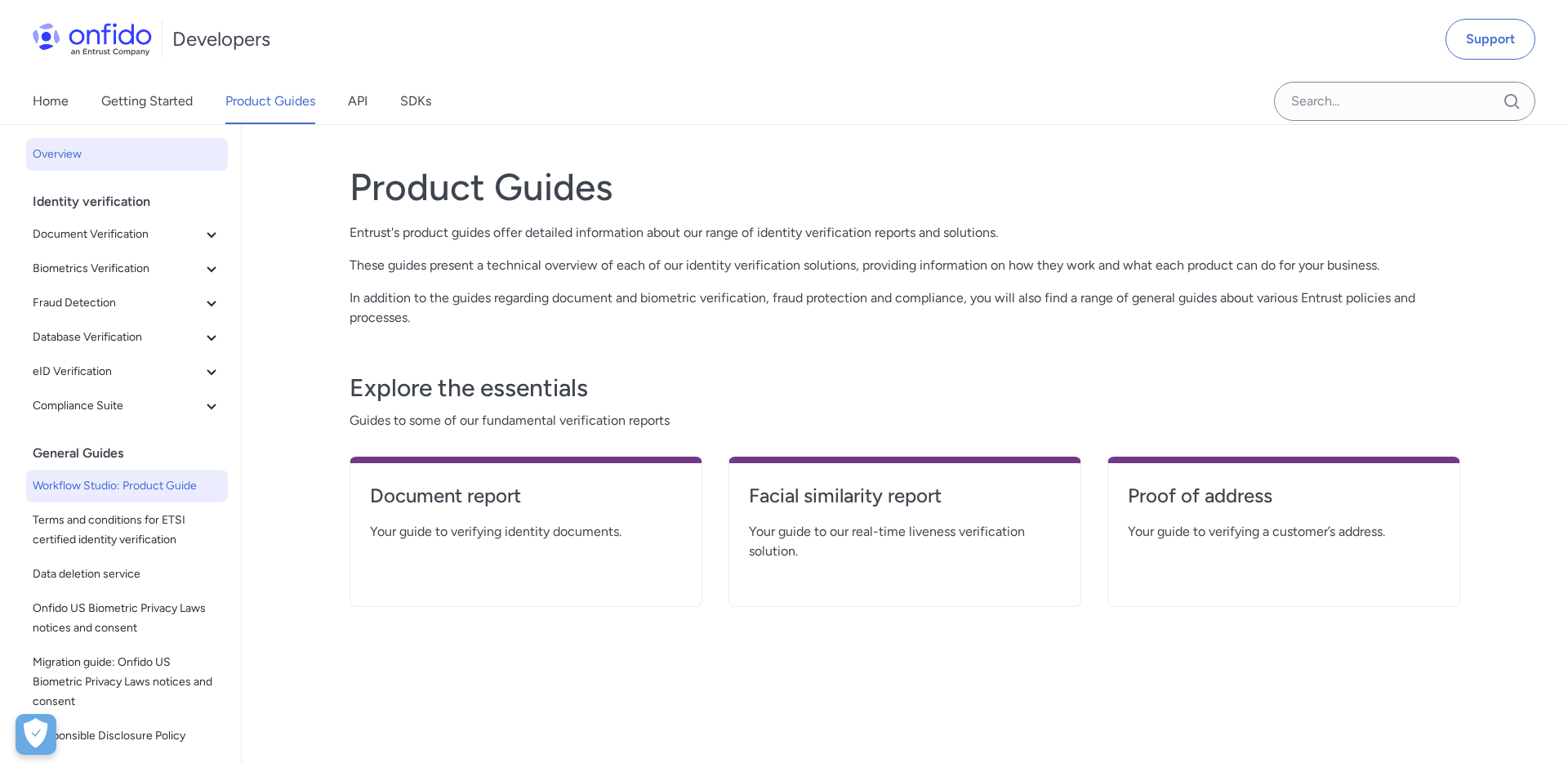
click at [197, 476] on span "Workflow Studio: Product Guide" at bounding box center [127, 486] width 189 height 20
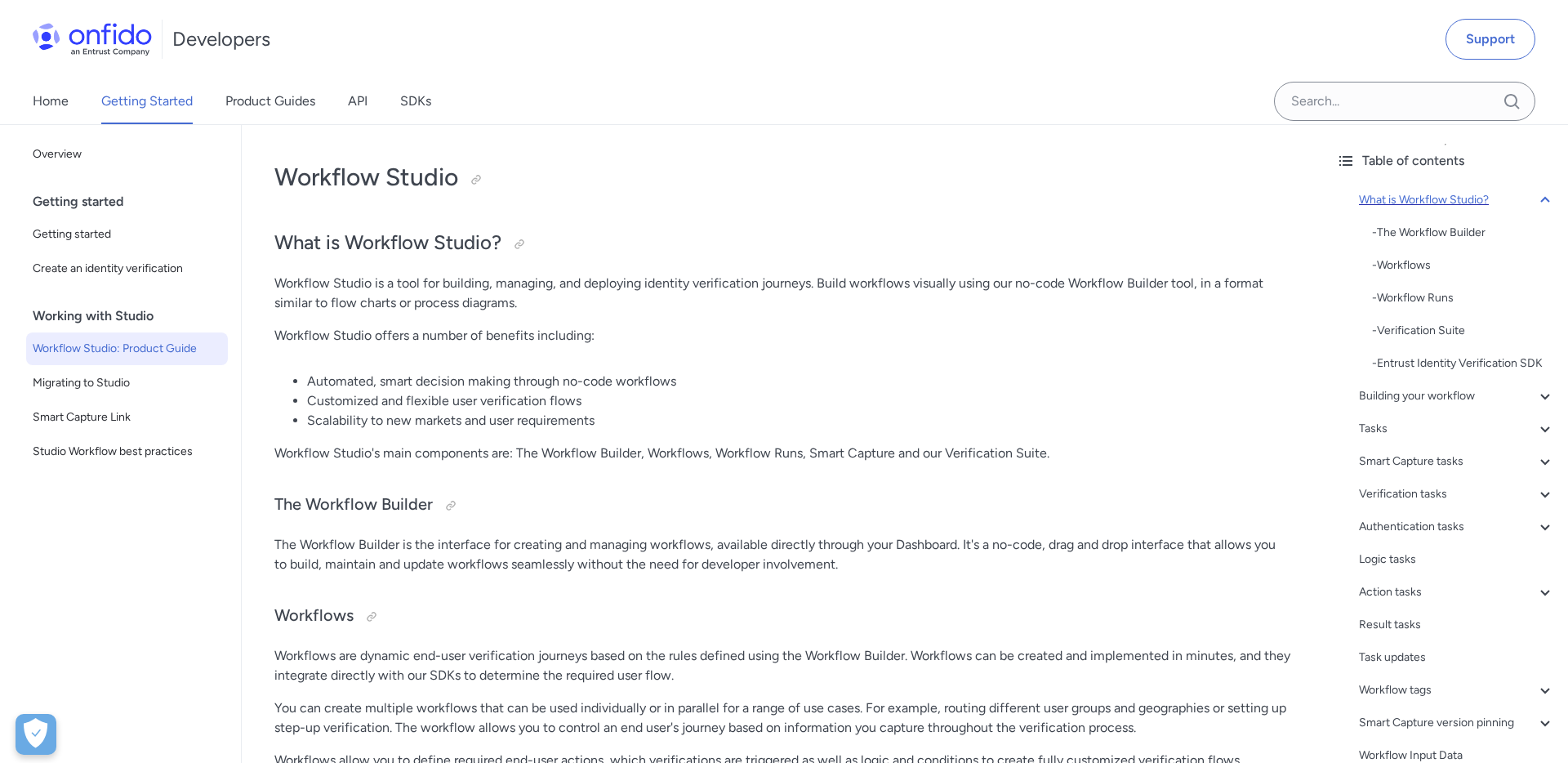
click at [1548, 200] on icon at bounding box center [1545, 201] width 20 height 20
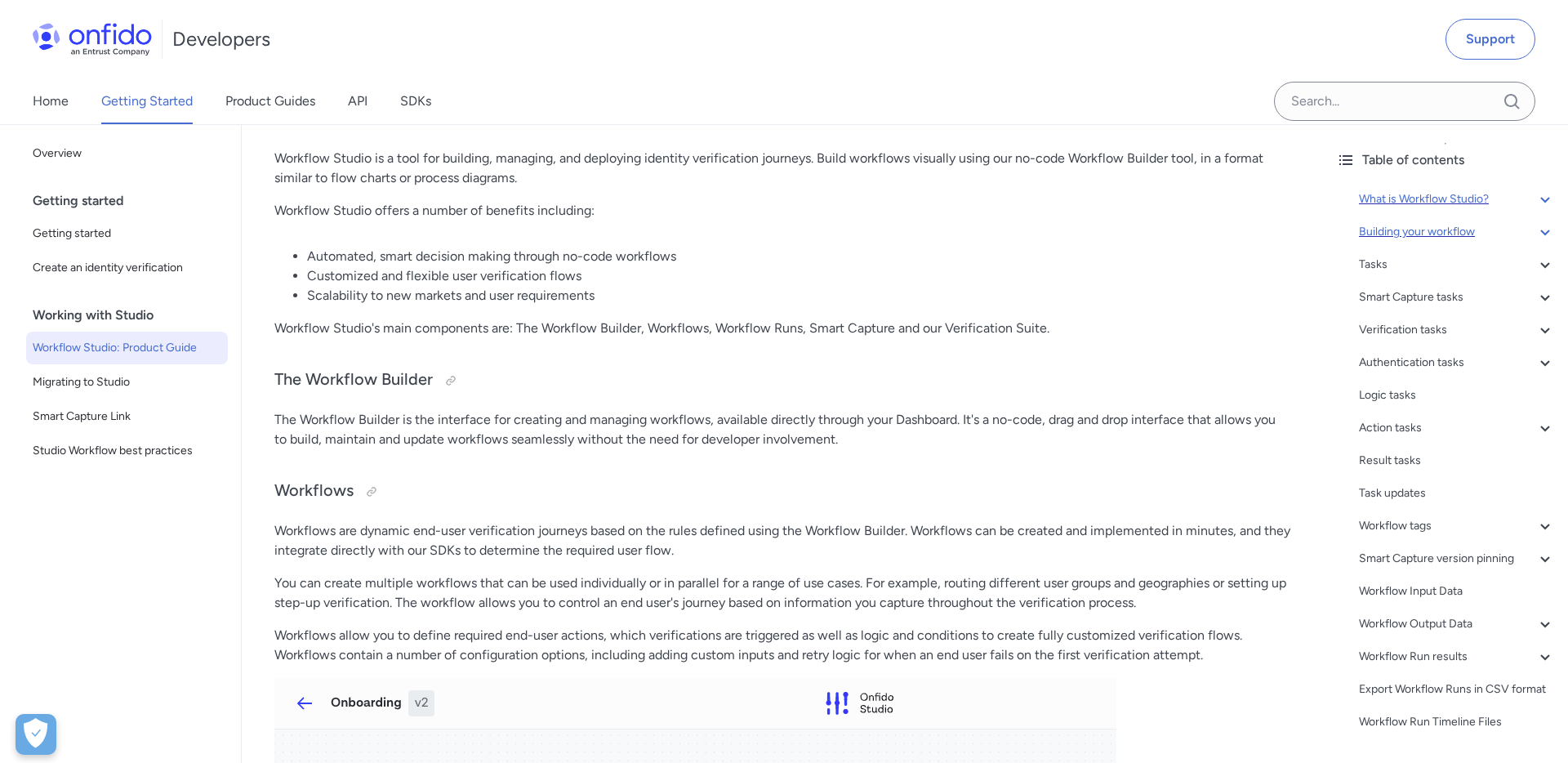
click at [1542, 234] on icon at bounding box center [1545, 232] width 20 height 20
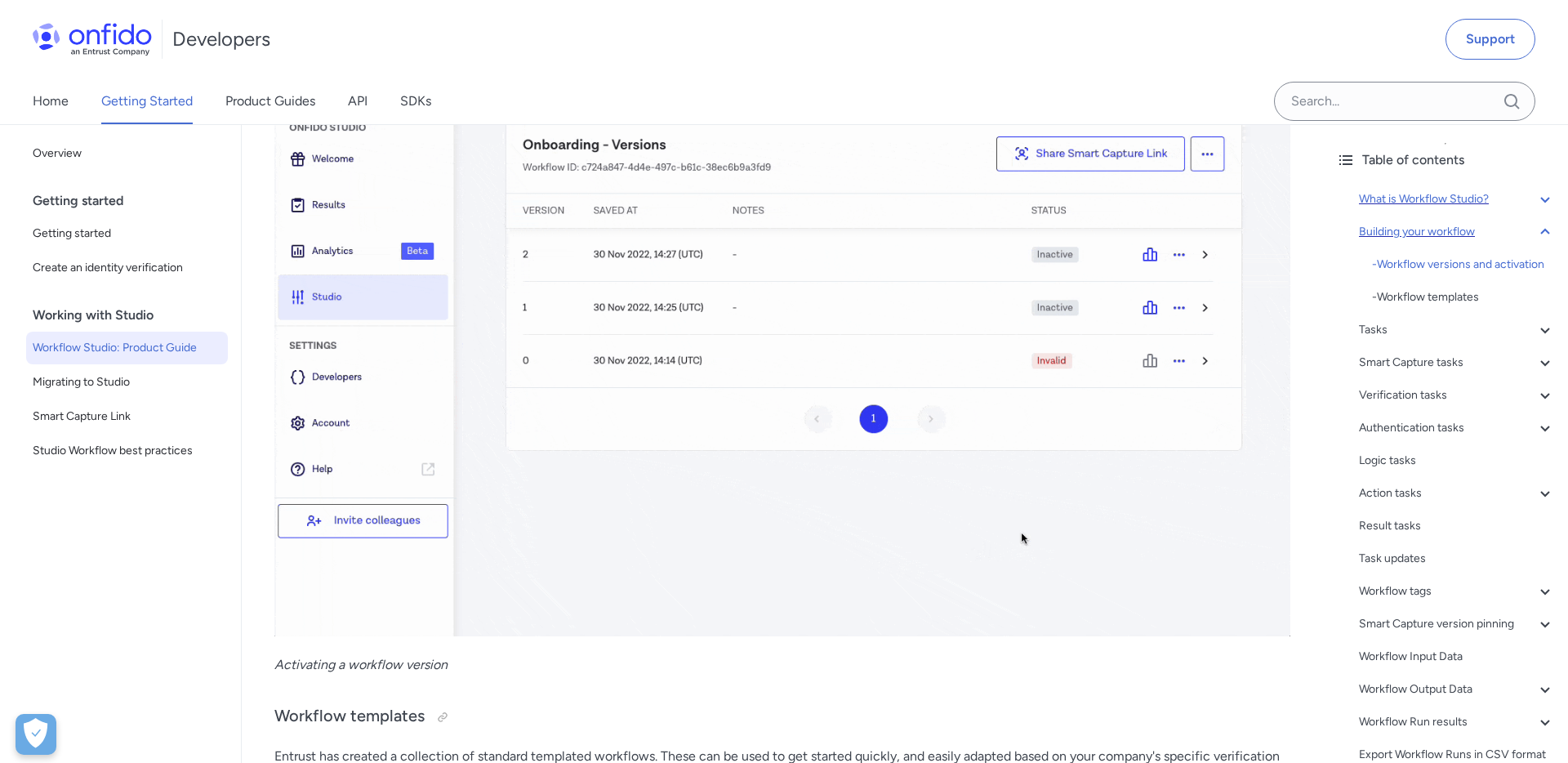
scroll to position [3264, 0]
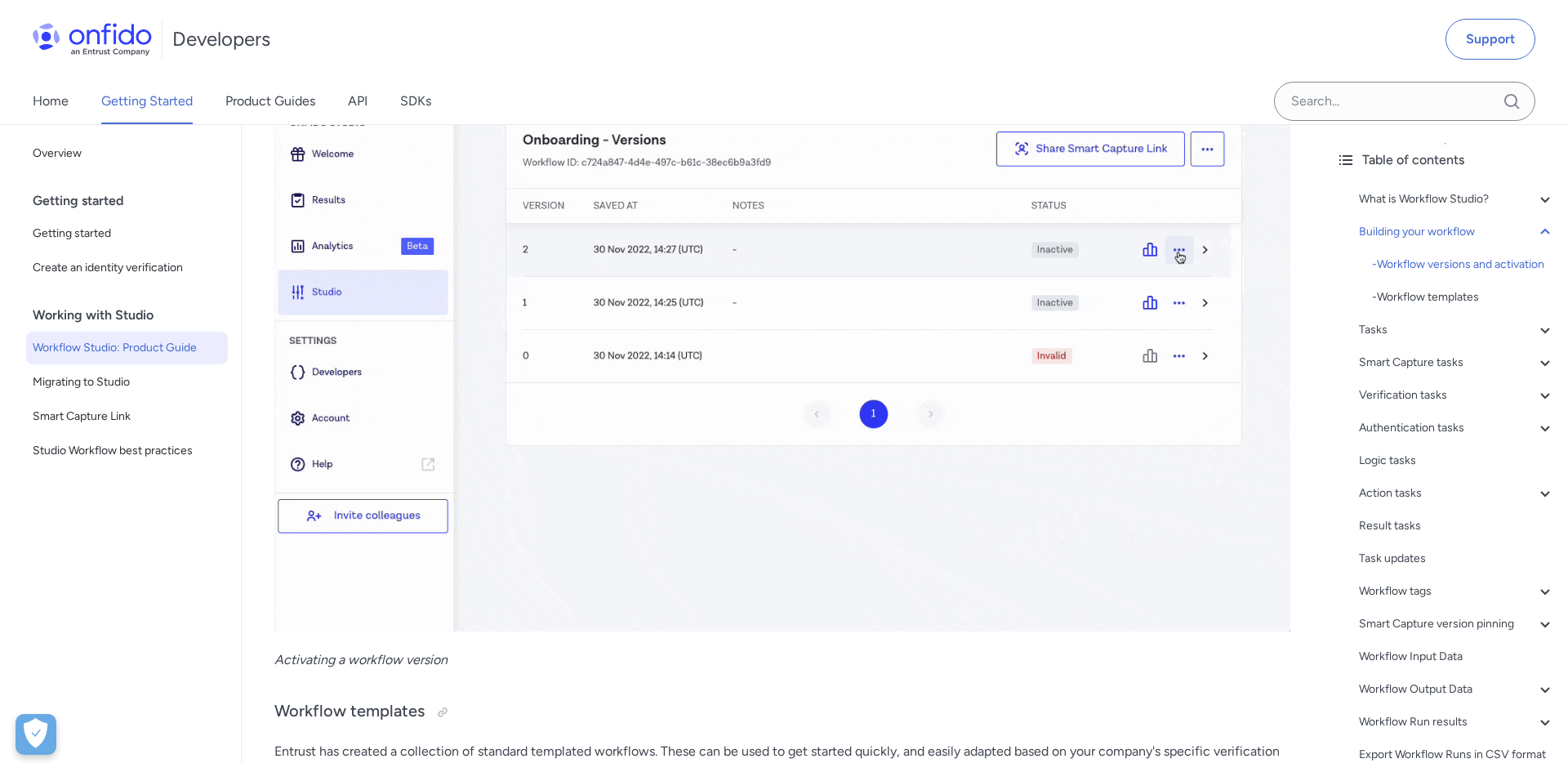
click at [346, 104] on div "Home Getting Started Product Guides API SDKs" at bounding box center [248, 101] width 496 height 46
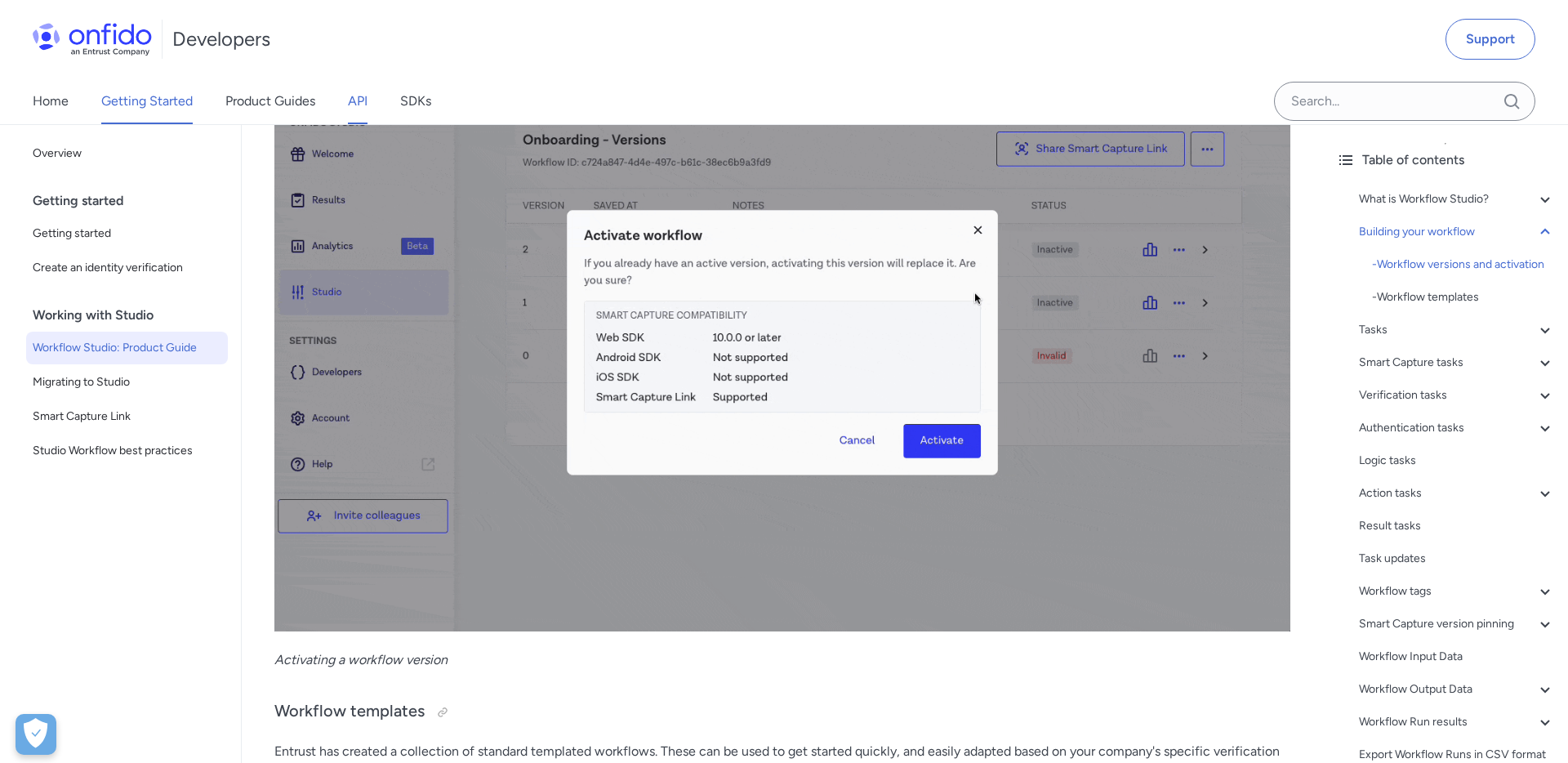
click at [351, 104] on link "API" at bounding box center [358, 101] width 20 height 46
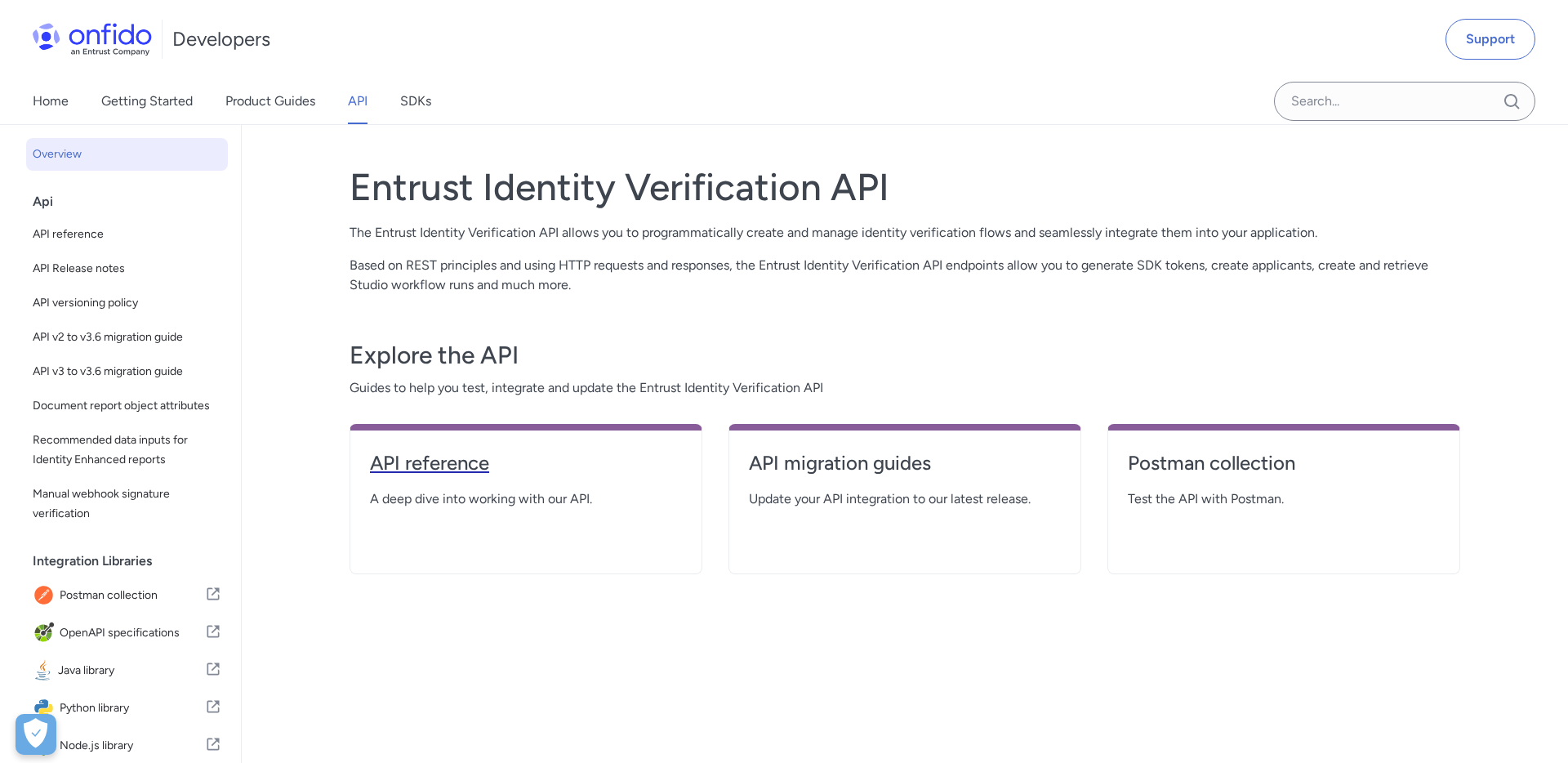
click at [436, 468] on h4 "API reference" at bounding box center [525, 463] width 312 height 27
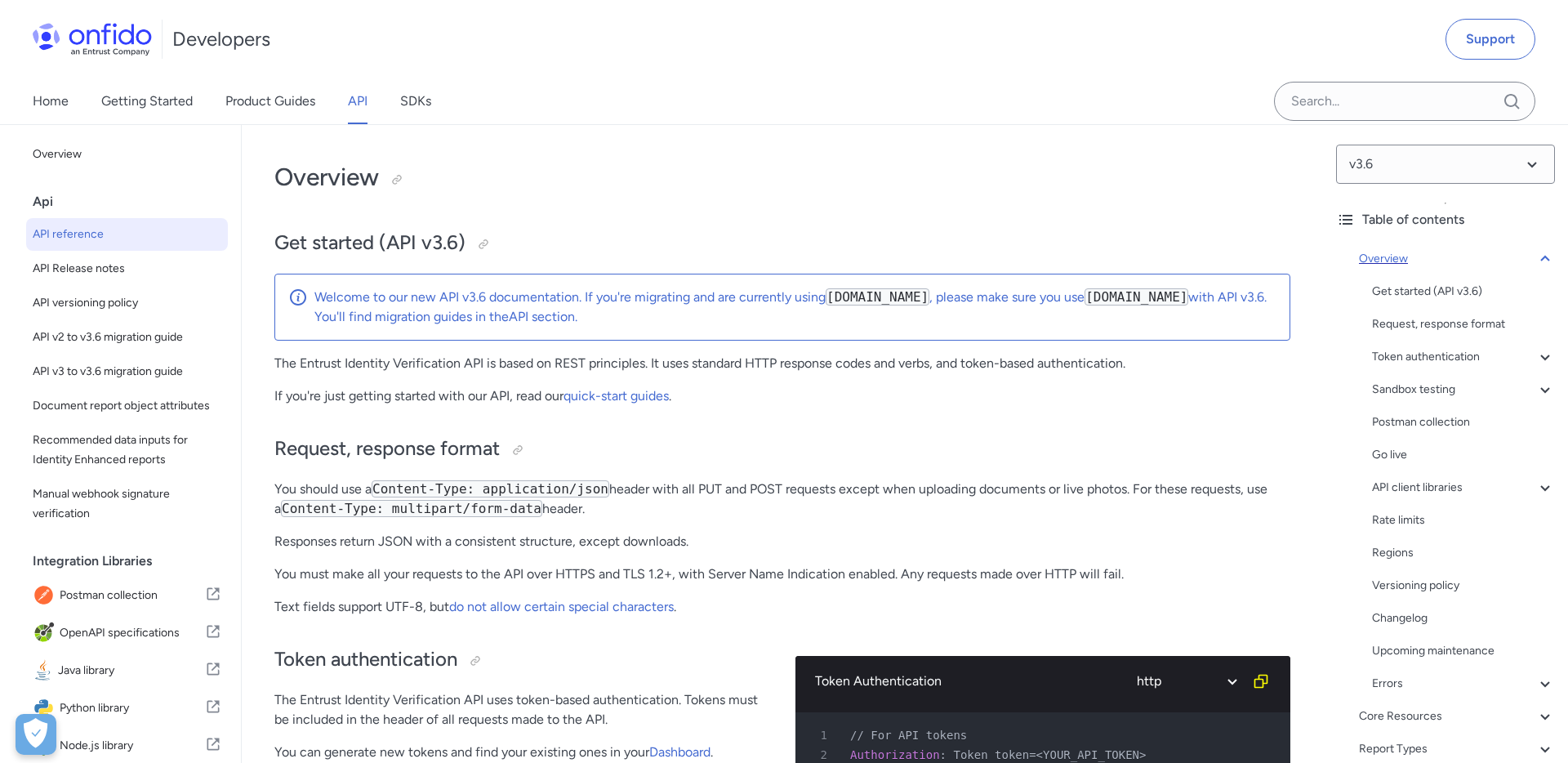
click at [1548, 259] on icon at bounding box center [1545, 259] width 20 height 20
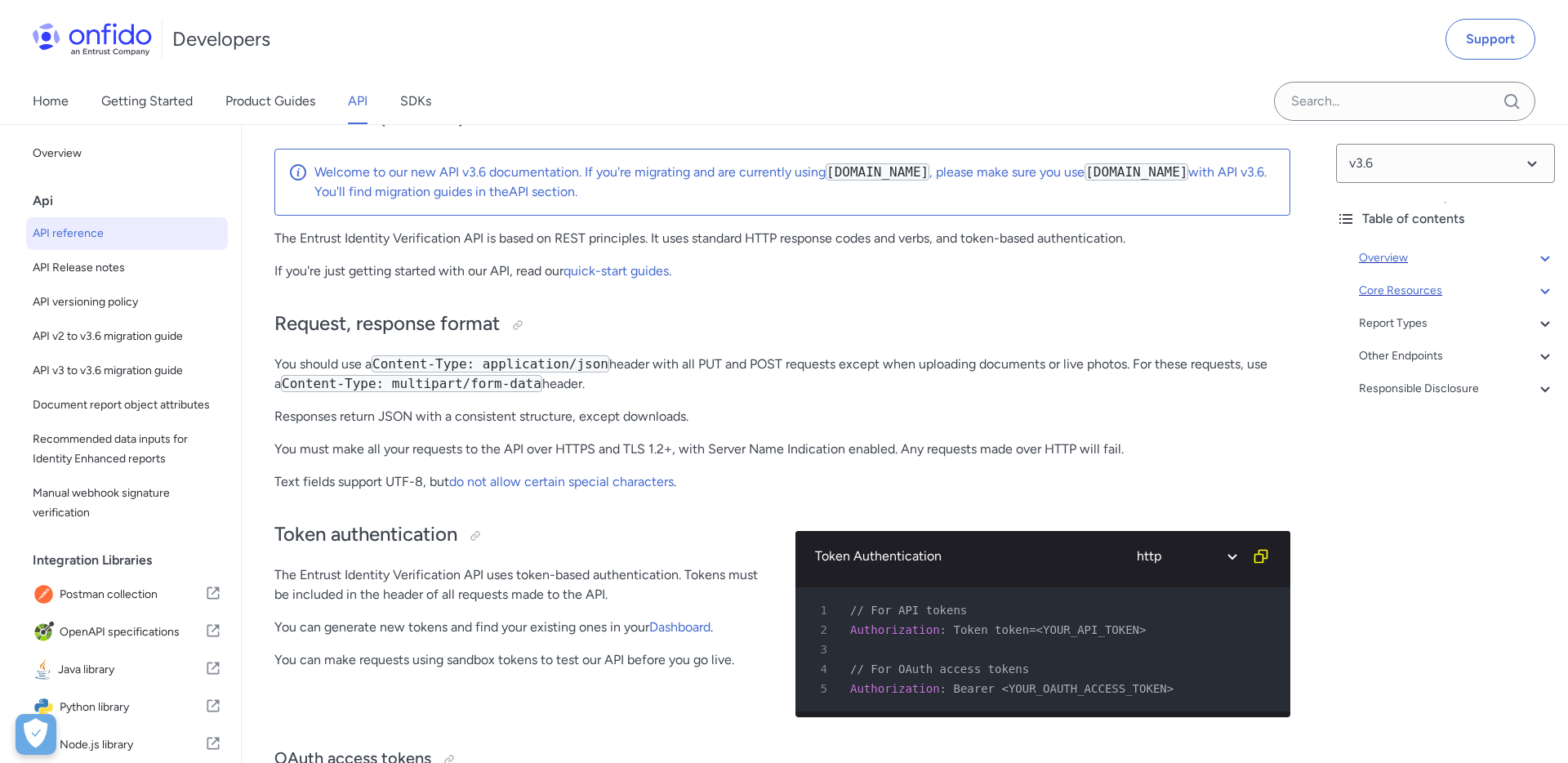
click at [1544, 288] on icon at bounding box center [1545, 291] width 20 height 20
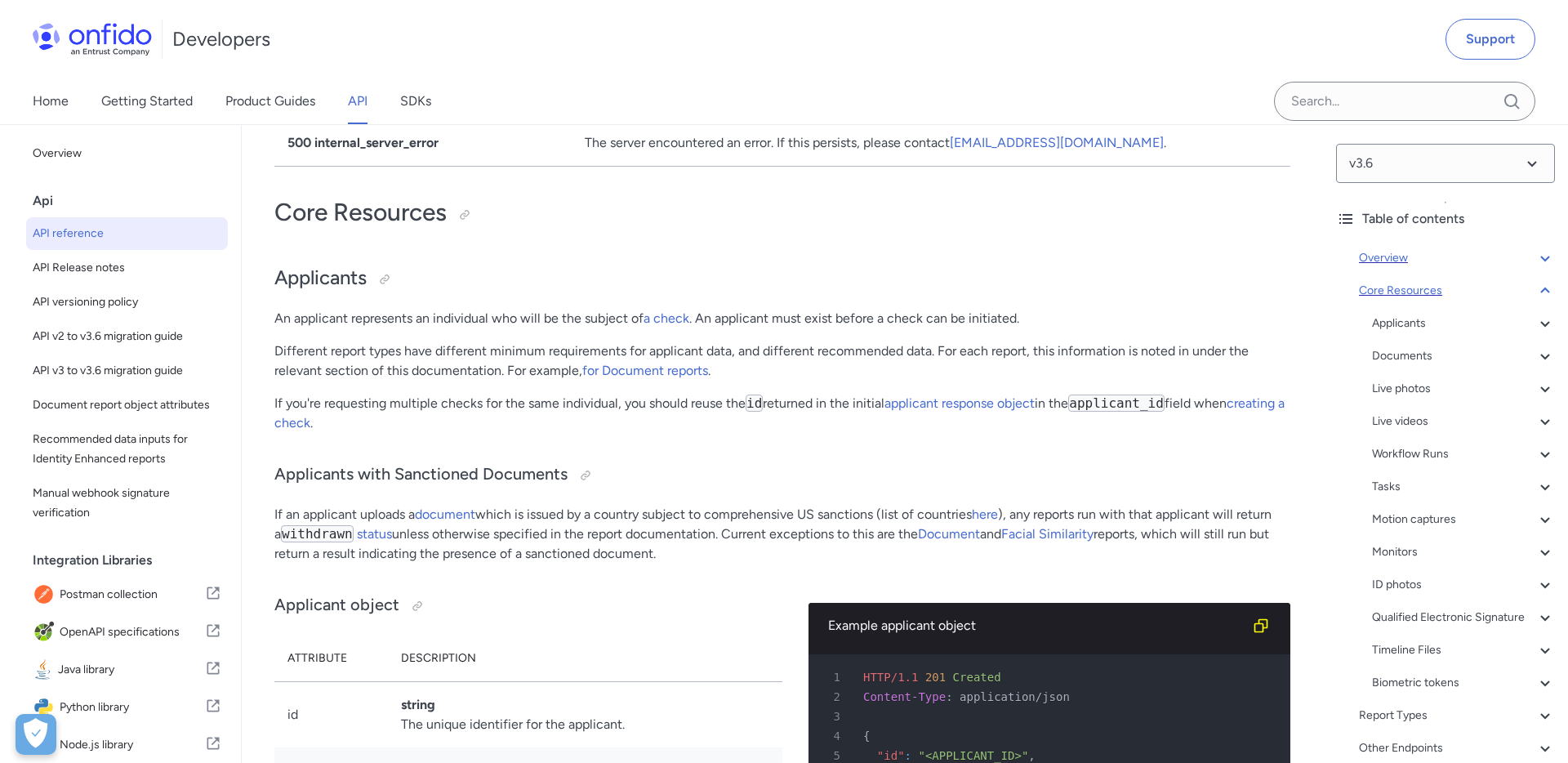
click at [1544, 287] on icon at bounding box center [1544, 290] width 9 height 6
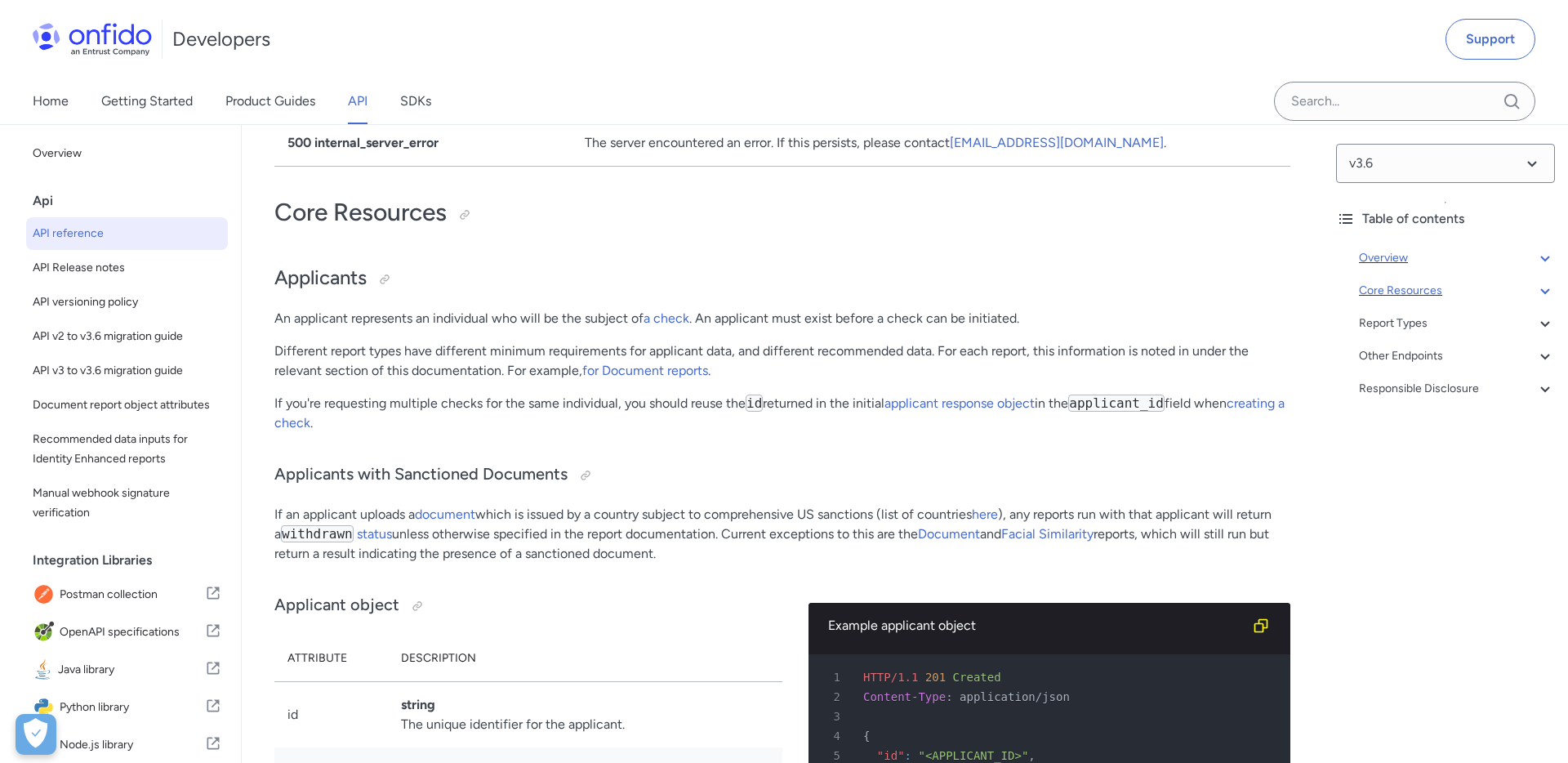
click at [1544, 287] on icon at bounding box center [1545, 291] width 20 height 20
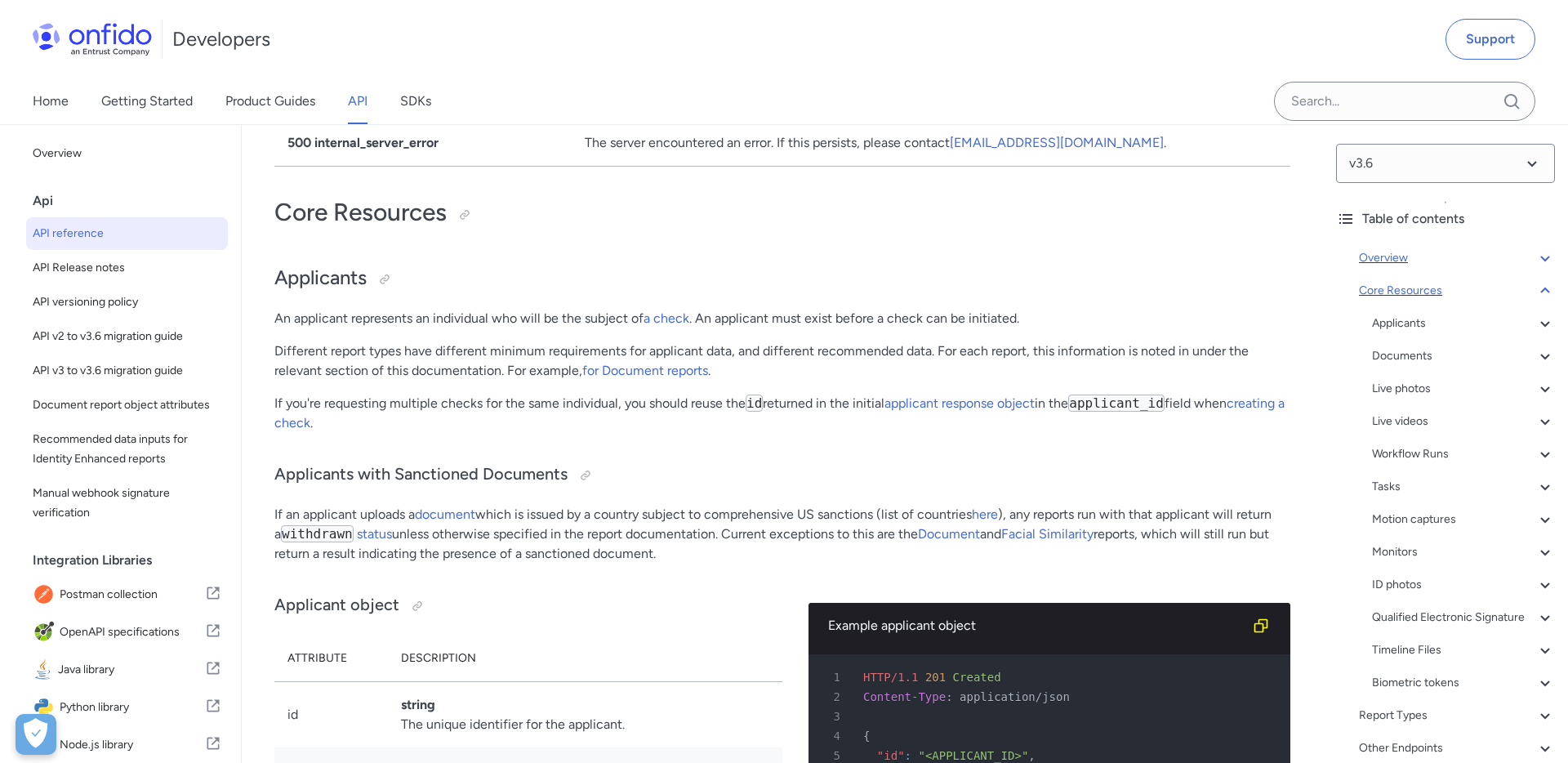
click at [1541, 292] on icon at bounding box center [1544, 290] width 9 height 6
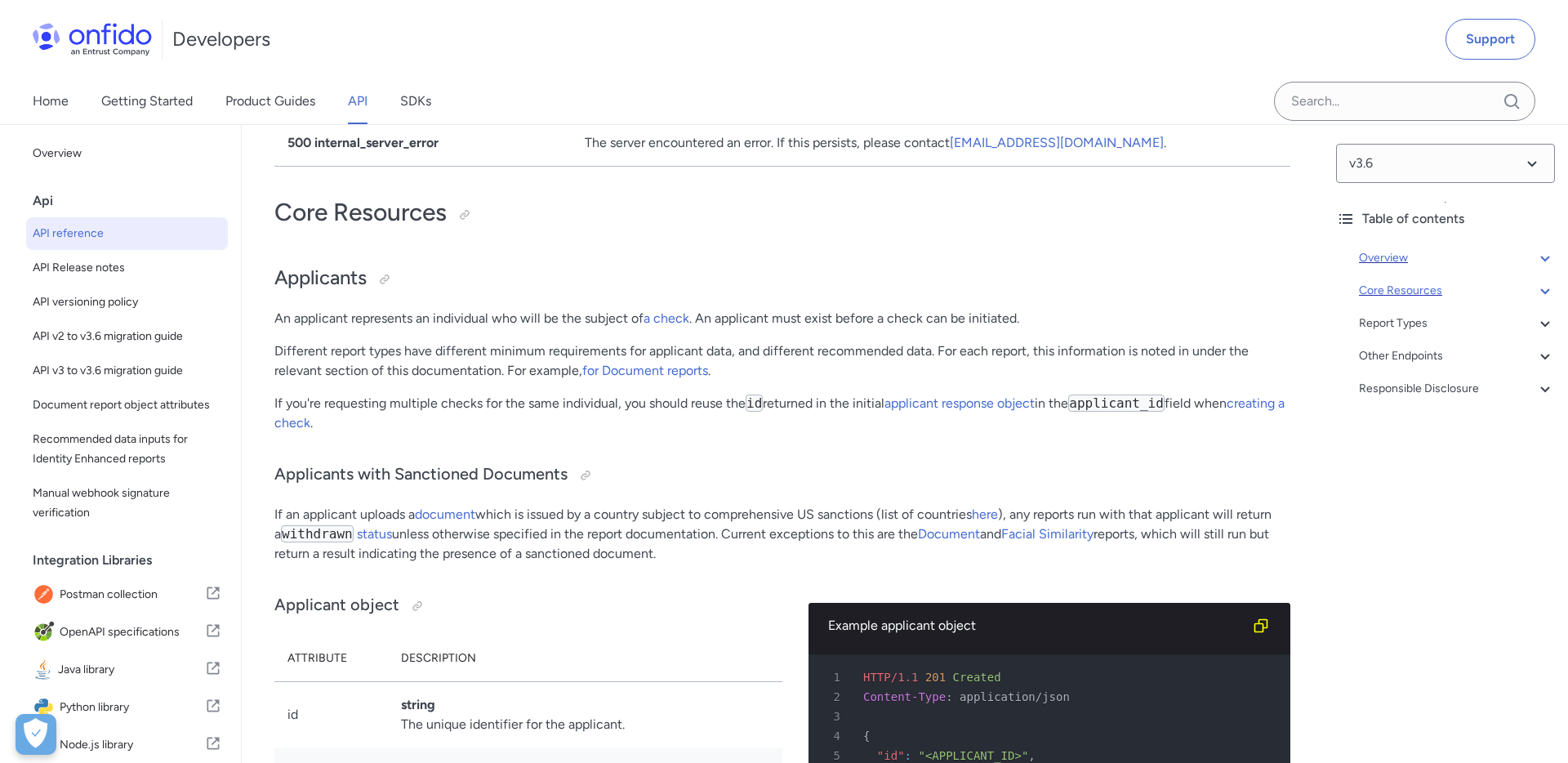
click at [1541, 292] on icon at bounding box center [1545, 291] width 20 height 20
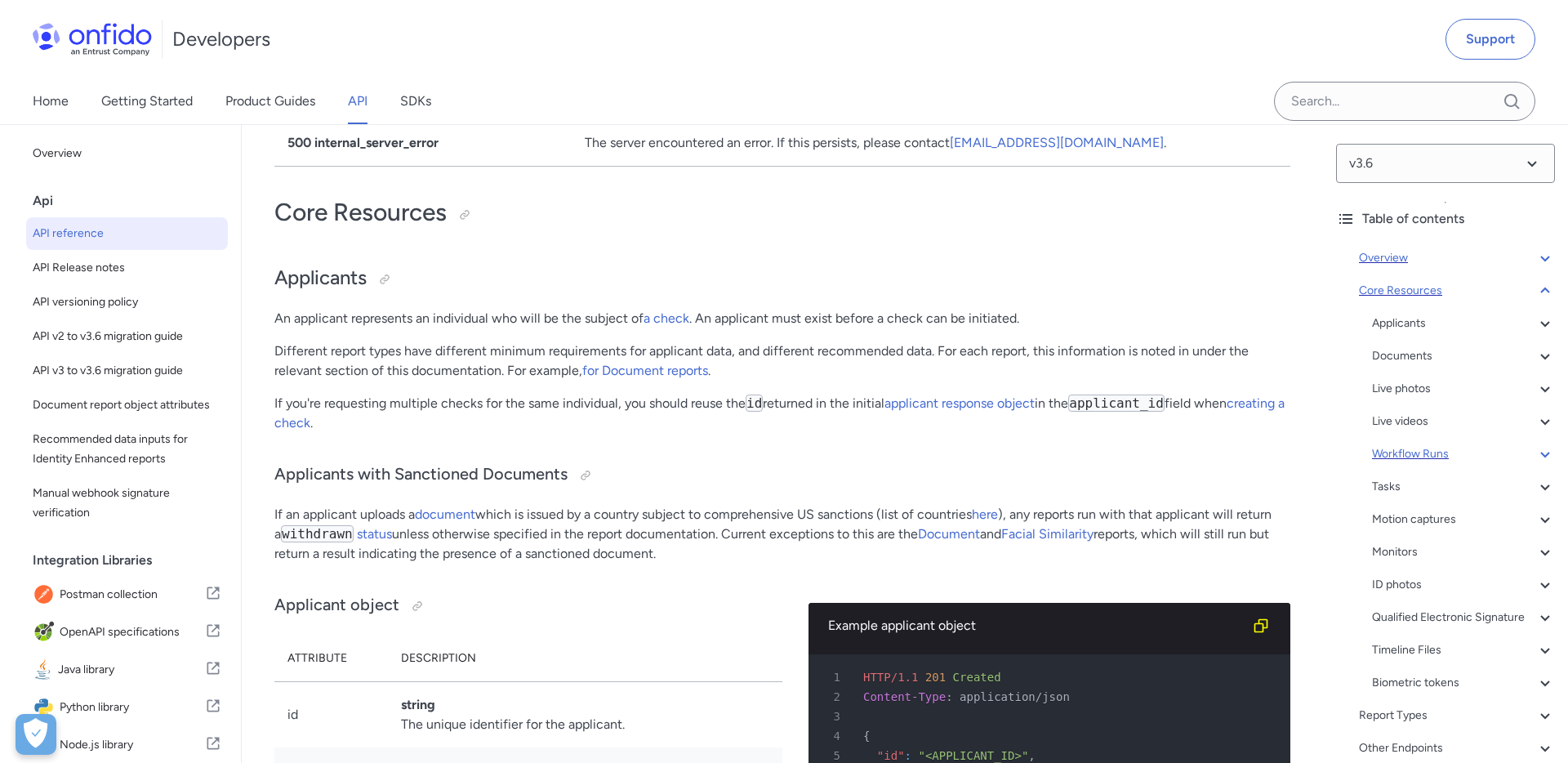
click at [1418, 451] on div "Workflow Runs" at bounding box center [1464, 454] width 183 height 20
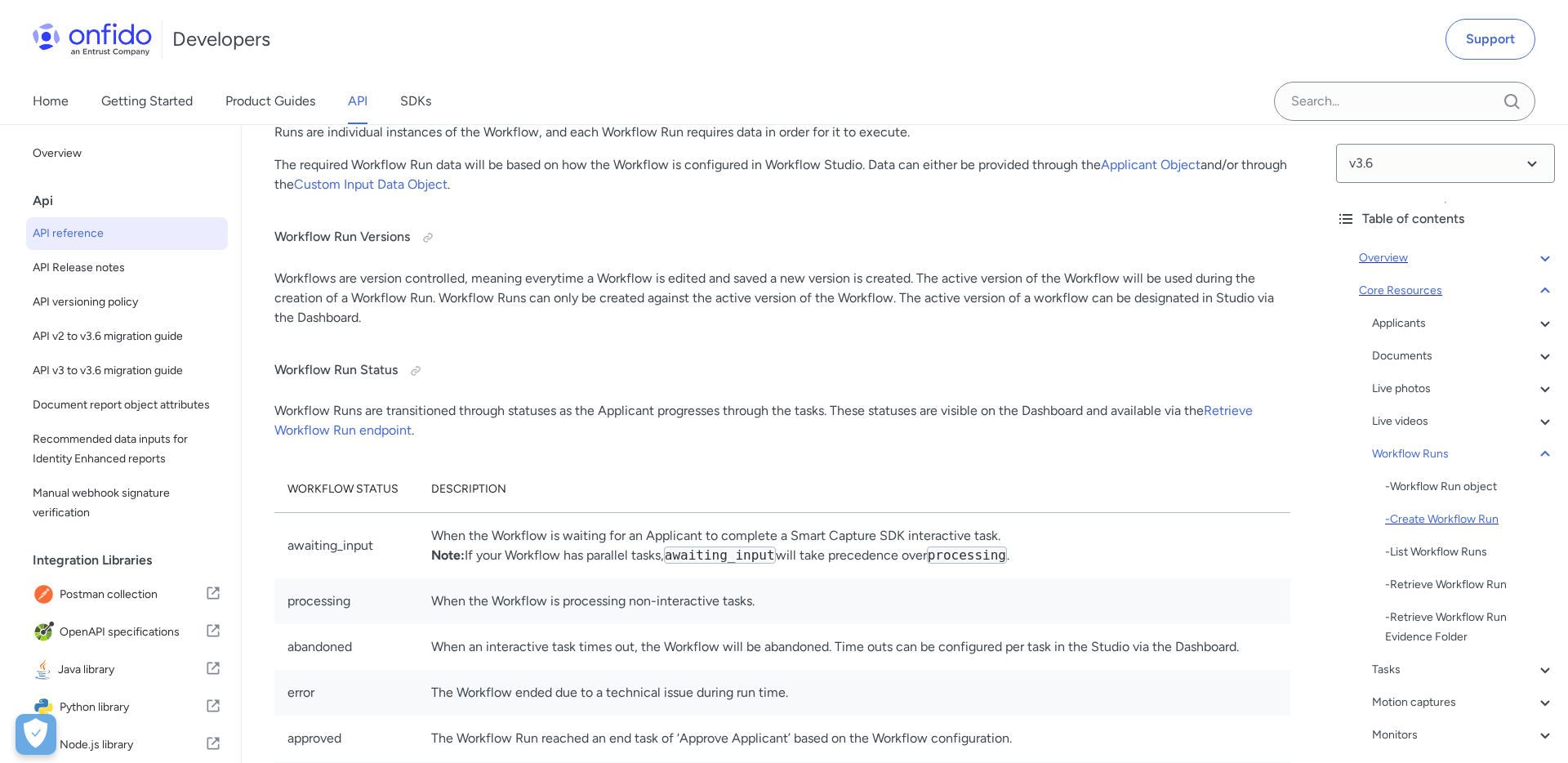
click at [1413, 519] on div "- Create Workflow Run" at bounding box center [1470, 519] width 170 height 20
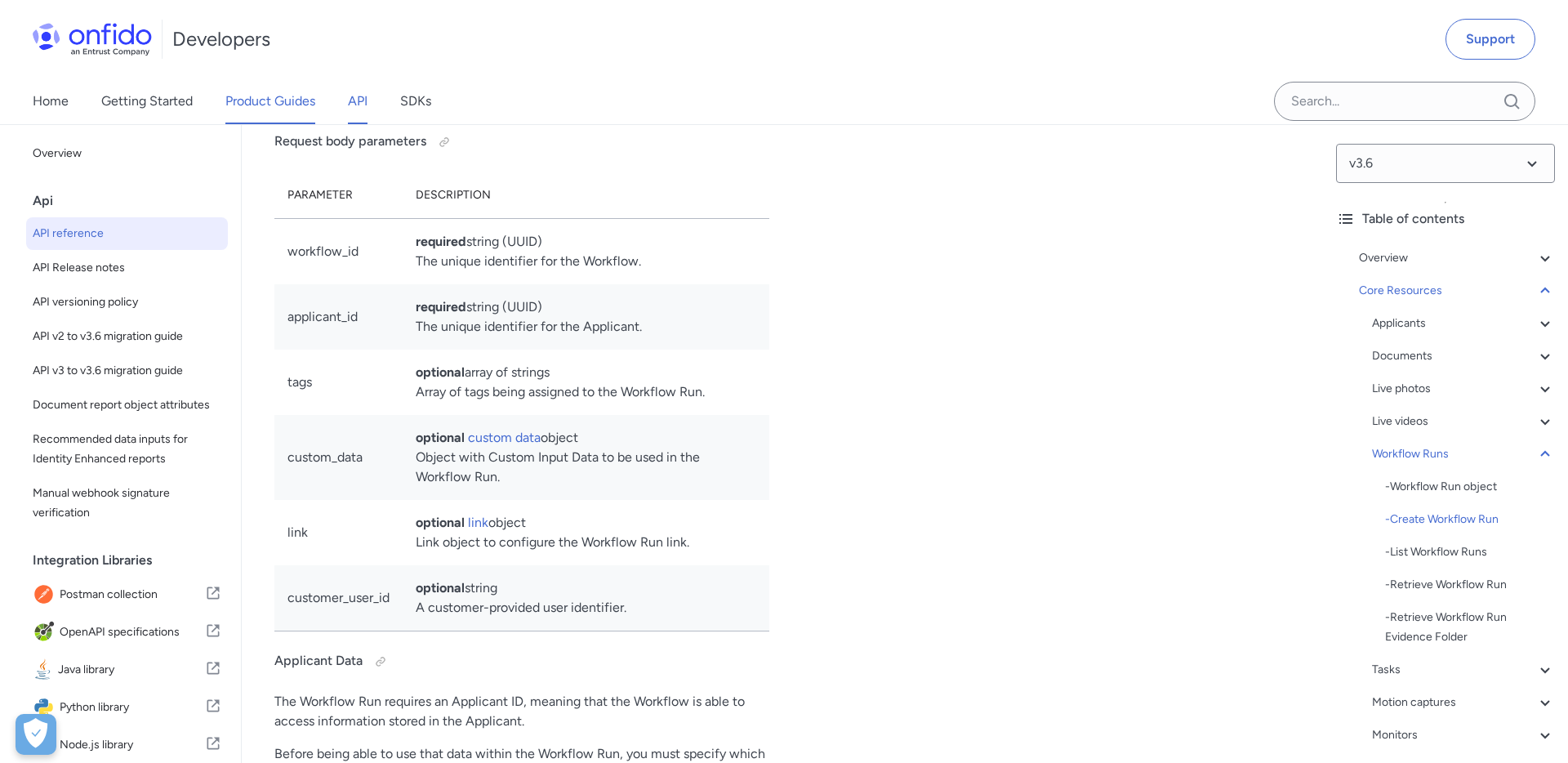
click at [254, 108] on link "Product Guides" at bounding box center [269, 101] width 89 height 46
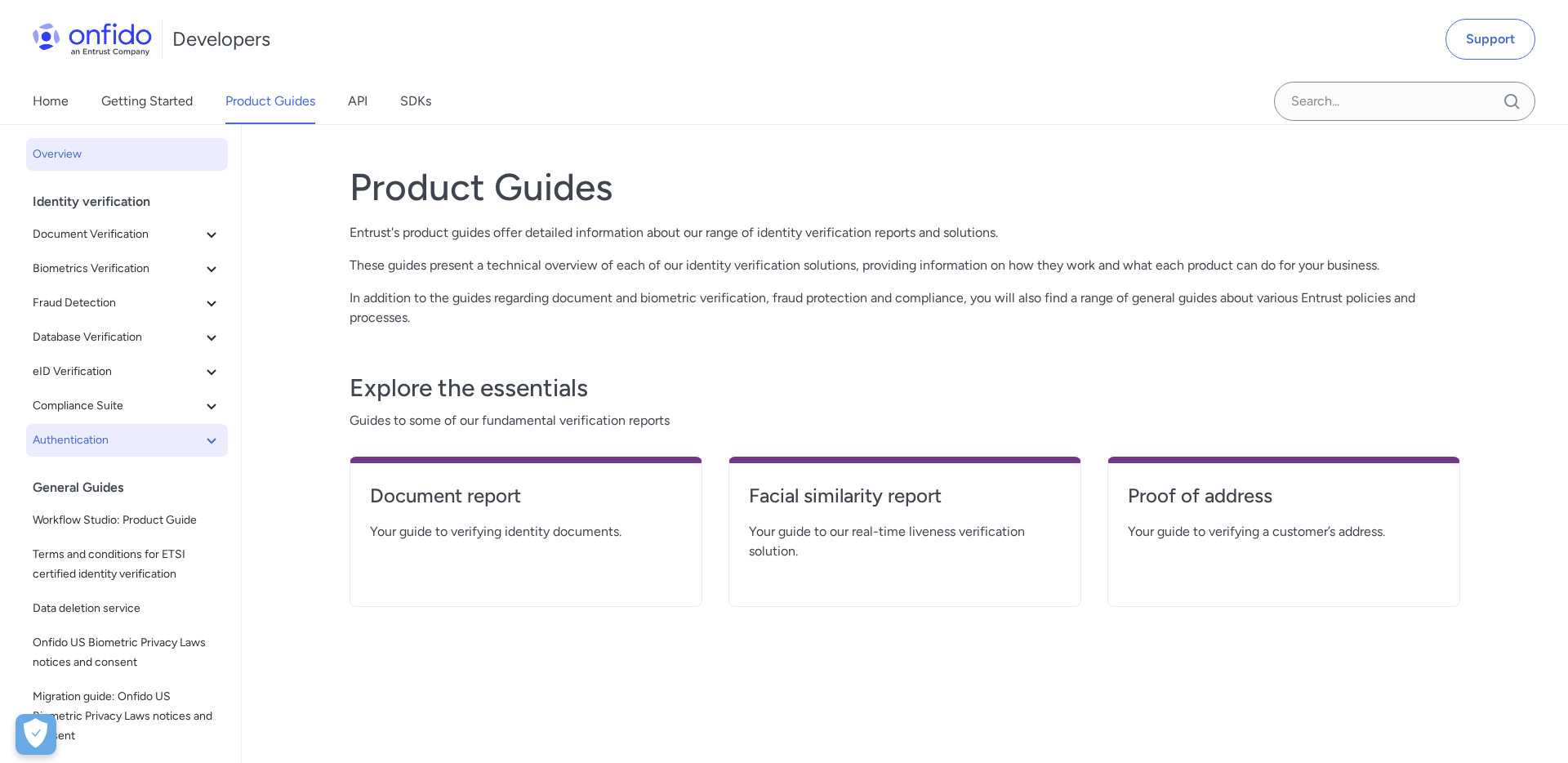
click at [215, 446] on icon at bounding box center [211, 440] width 20 height 20
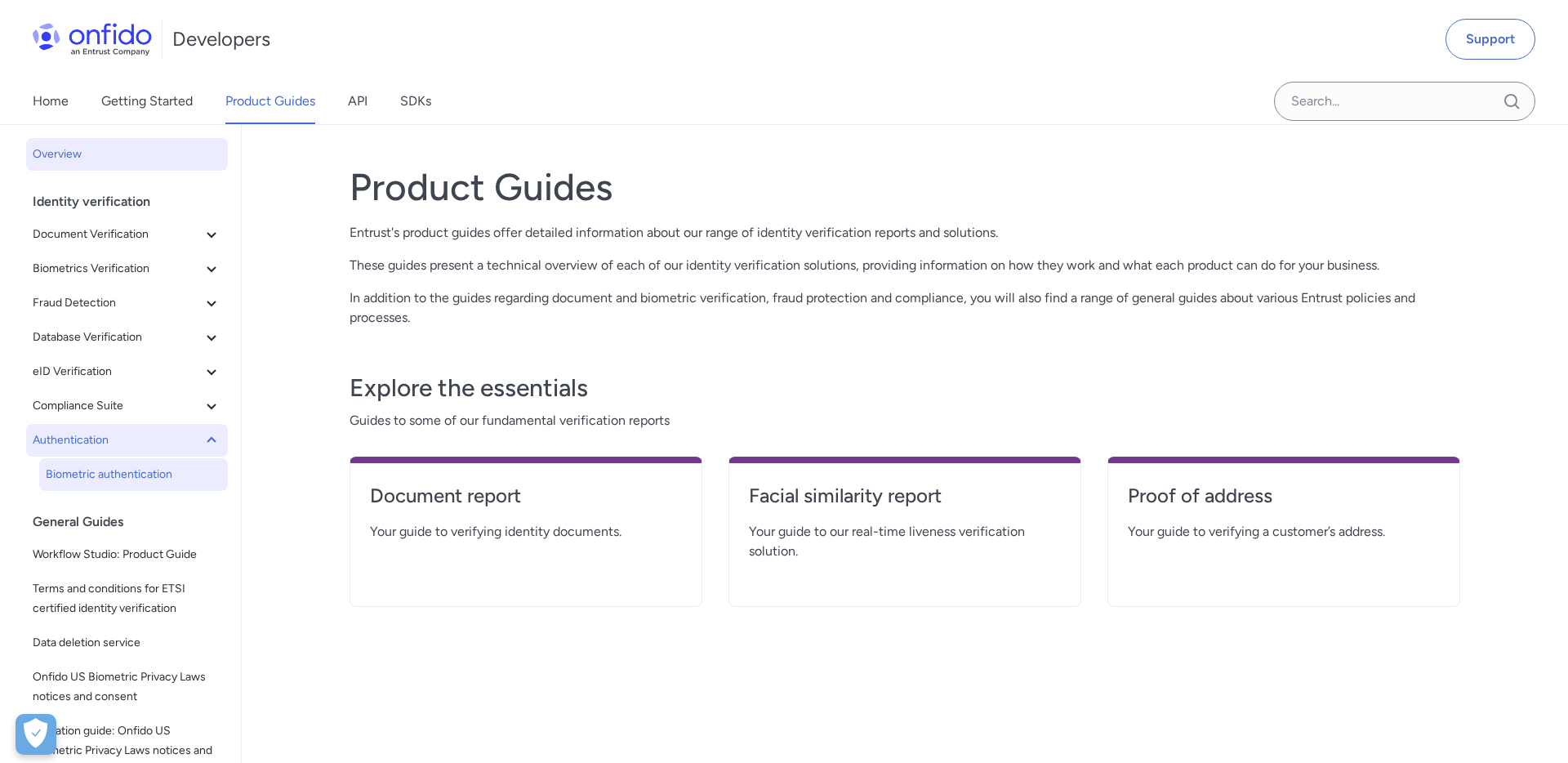
click at [161, 471] on span "Biometric authentication" at bounding box center [134, 475] width 176 height 20
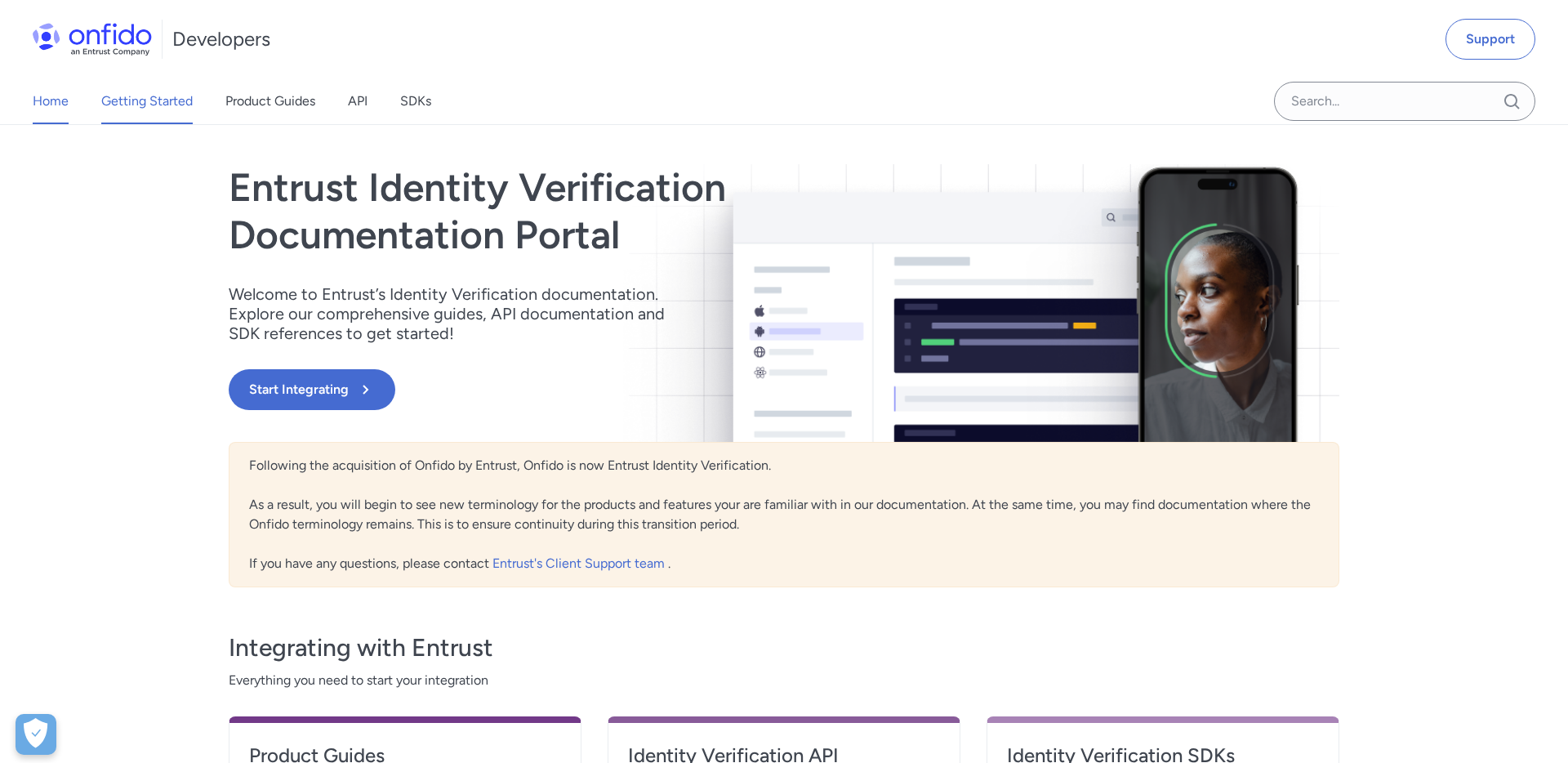
click at [188, 105] on link "Getting Started" at bounding box center [146, 101] width 91 height 46
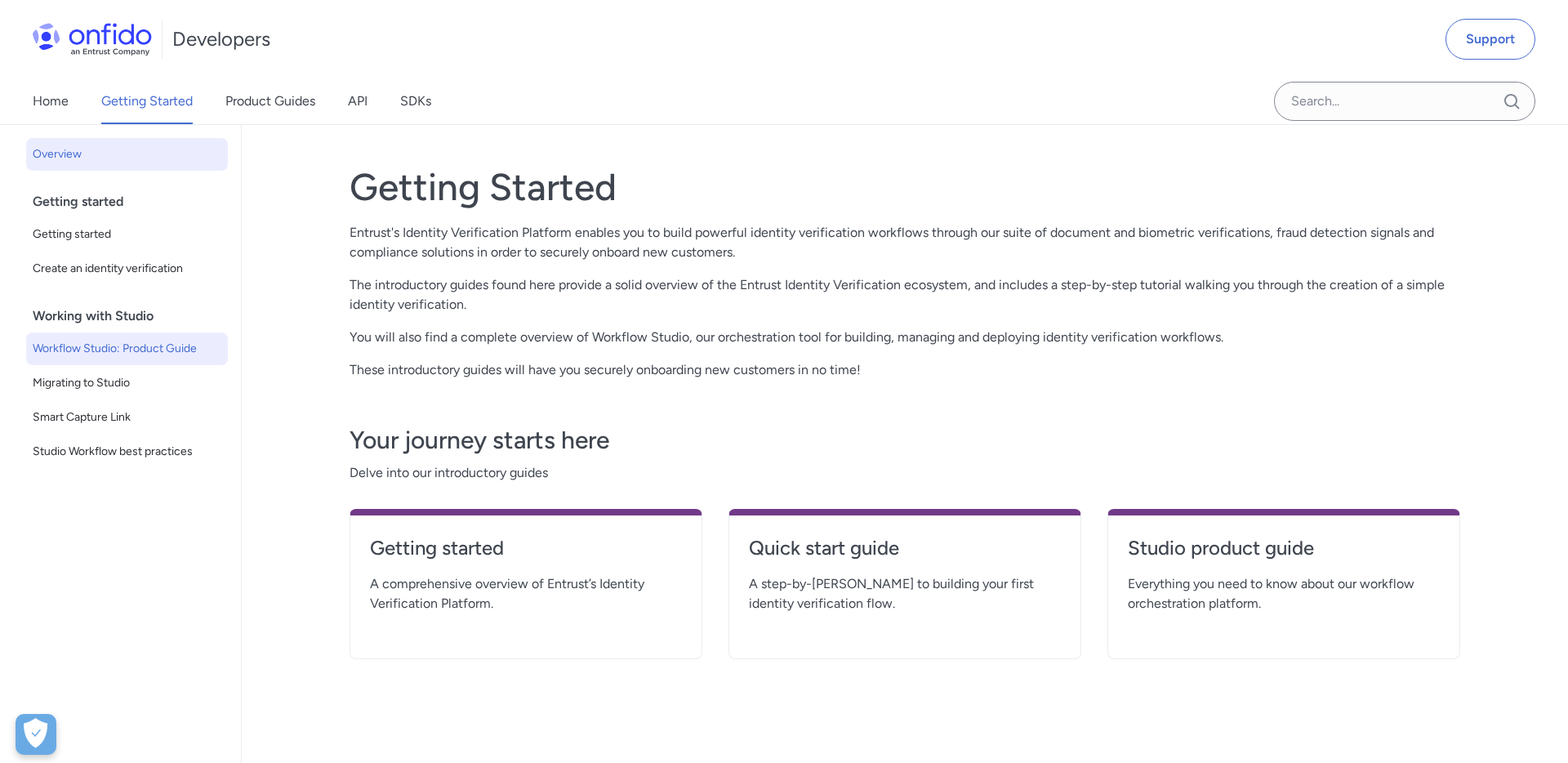
click at [133, 350] on span "Workflow Studio: Product Guide" at bounding box center [127, 349] width 189 height 20
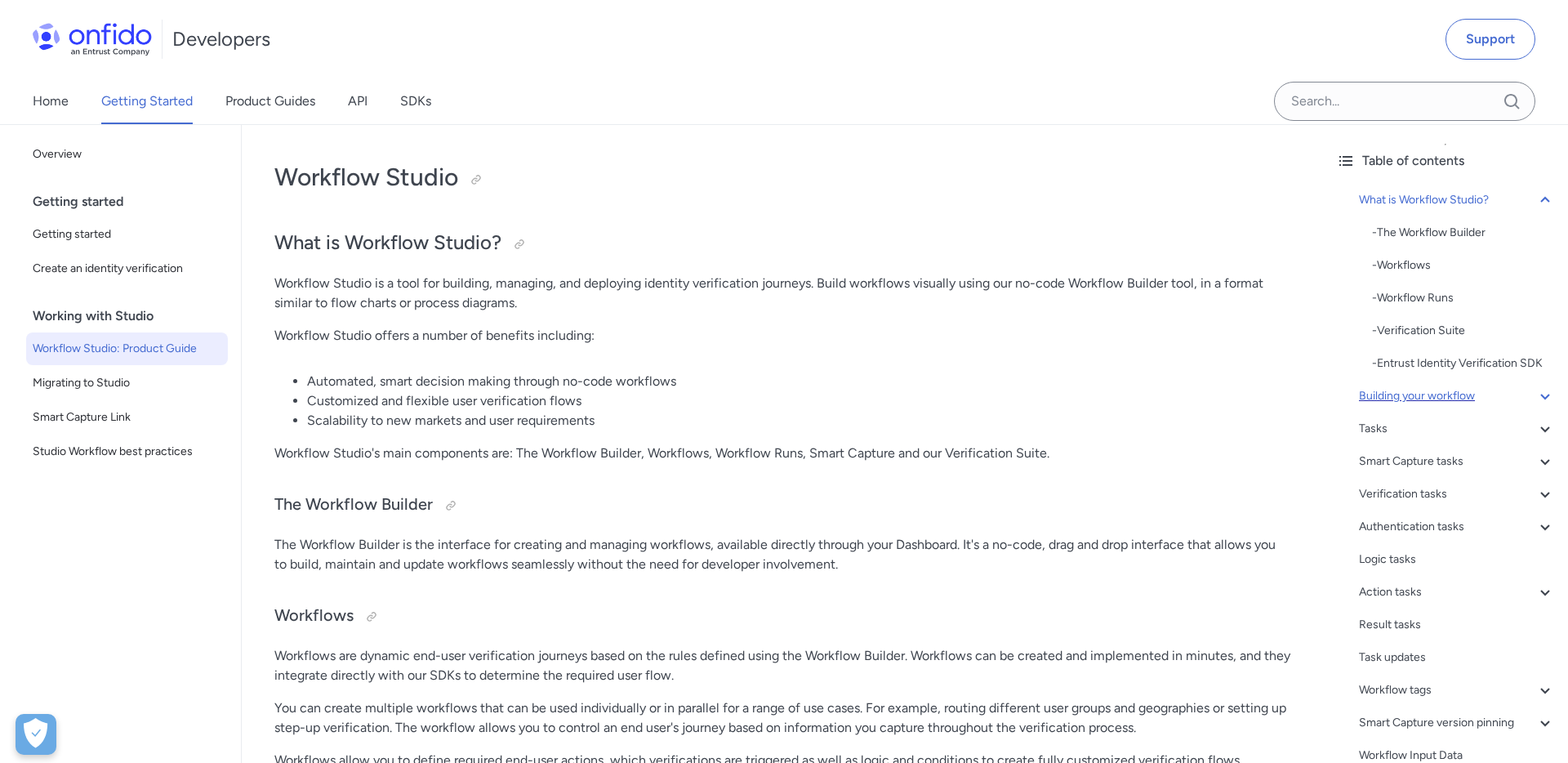
click at [1463, 387] on div "Building your workflow" at bounding box center [1456, 396] width 196 height 20
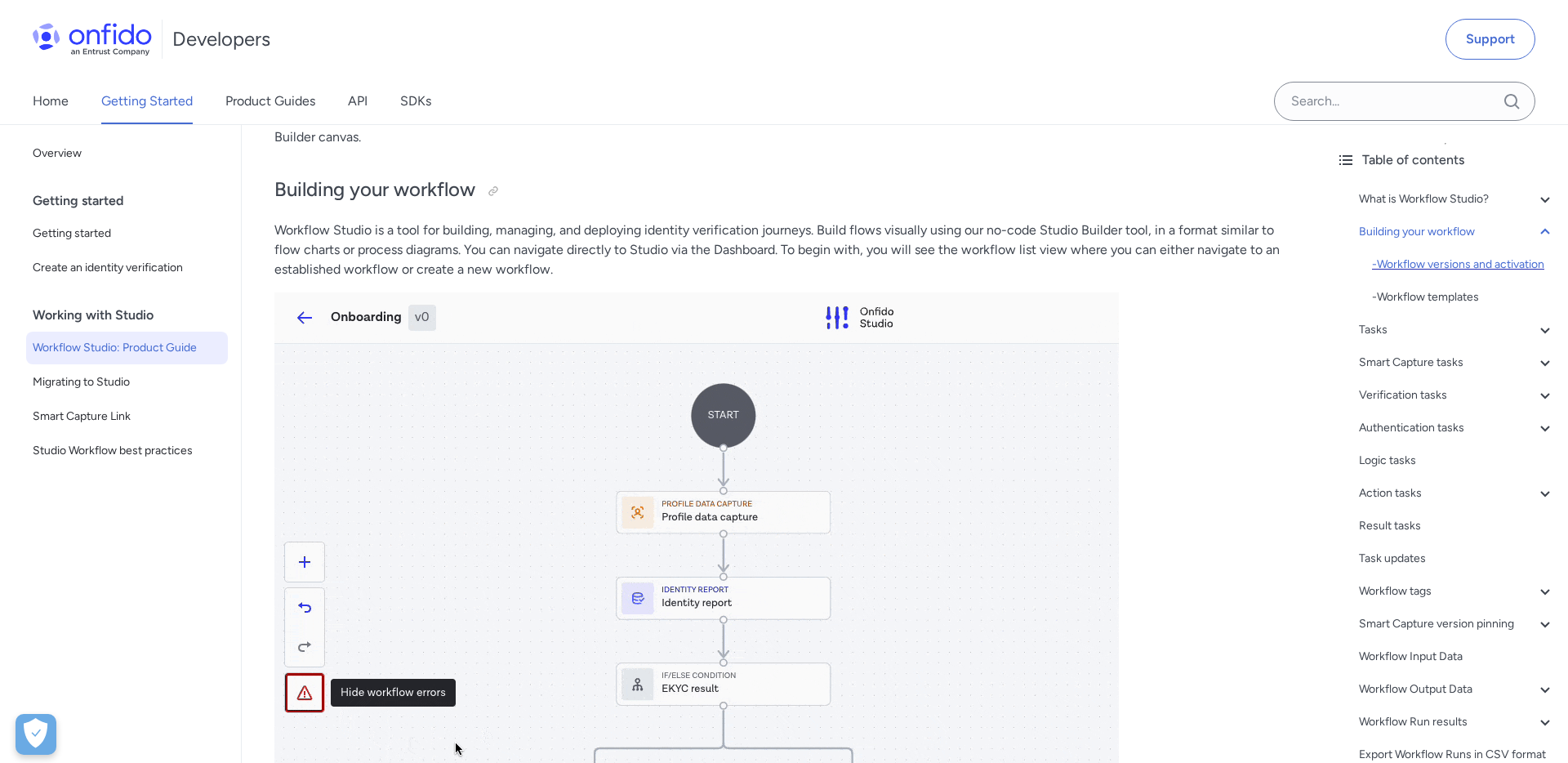
click at [1431, 267] on div "- Workflow versions and activation" at bounding box center [1464, 264] width 183 height 20
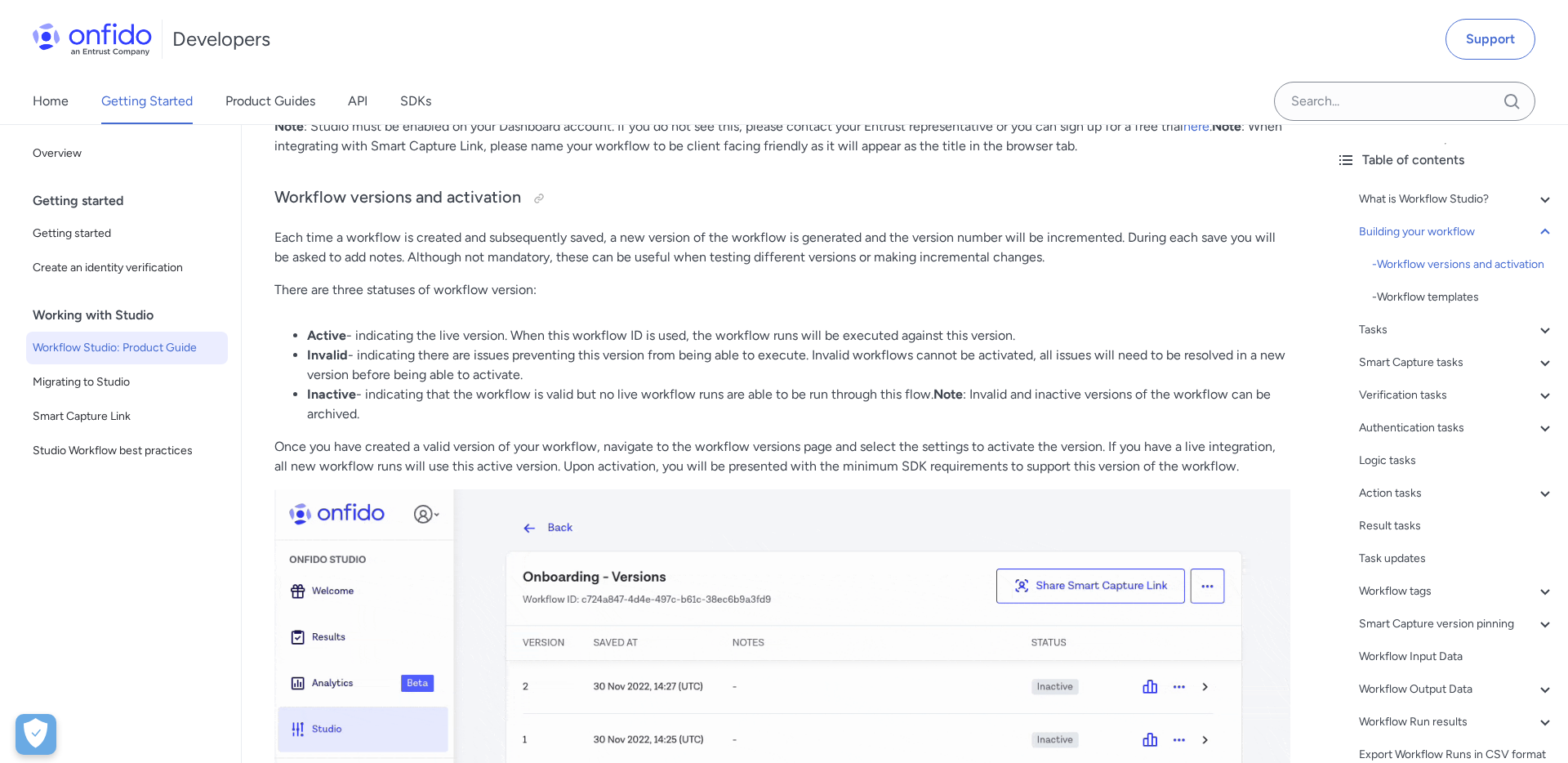
scroll to position [2829, 0]
click at [540, 204] on div at bounding box center [539, 199] width 13 height 13
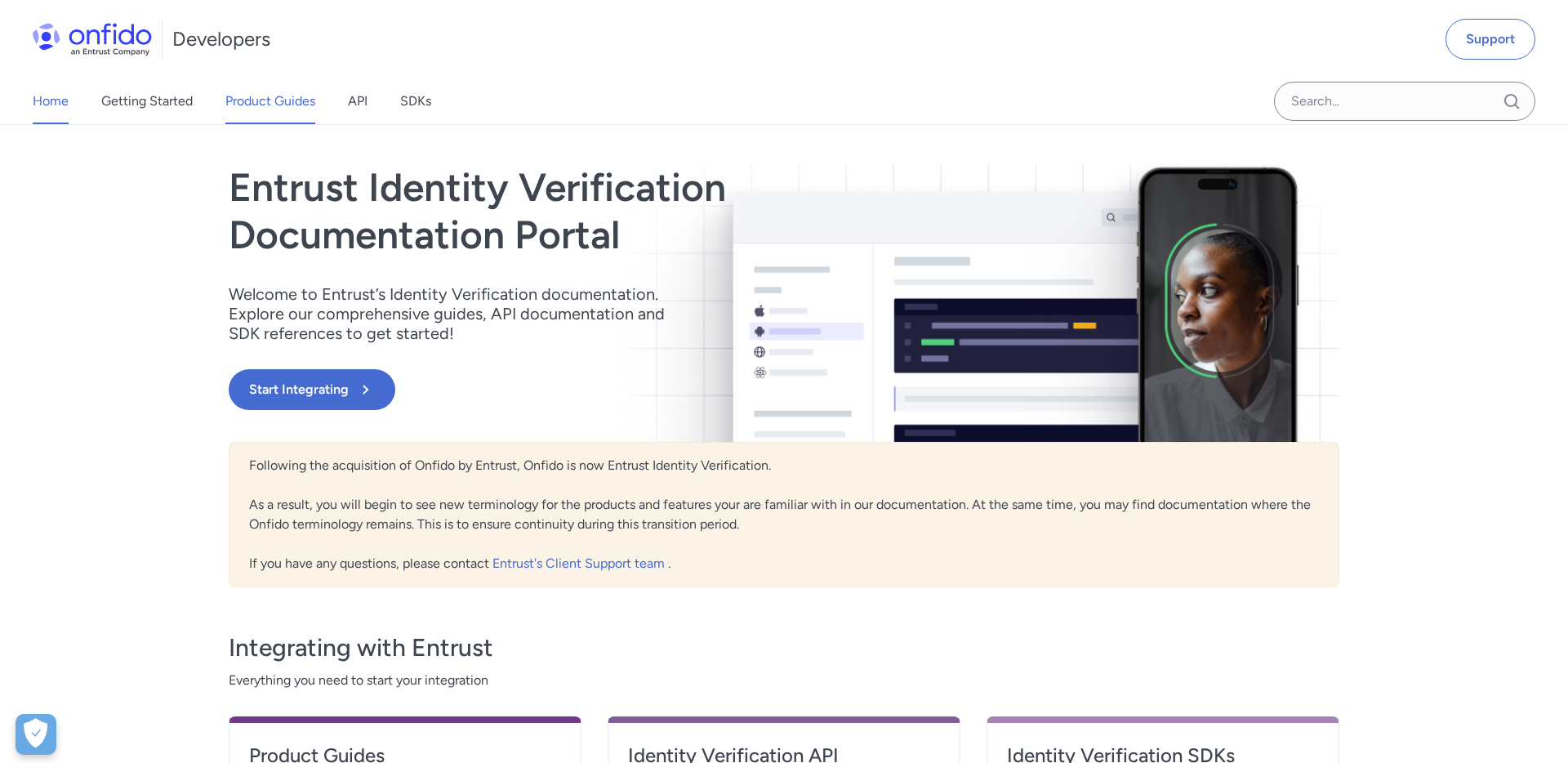
click at [281, 112] on link "Product Guides" at bounding box center [269, 101] width 89 height 46
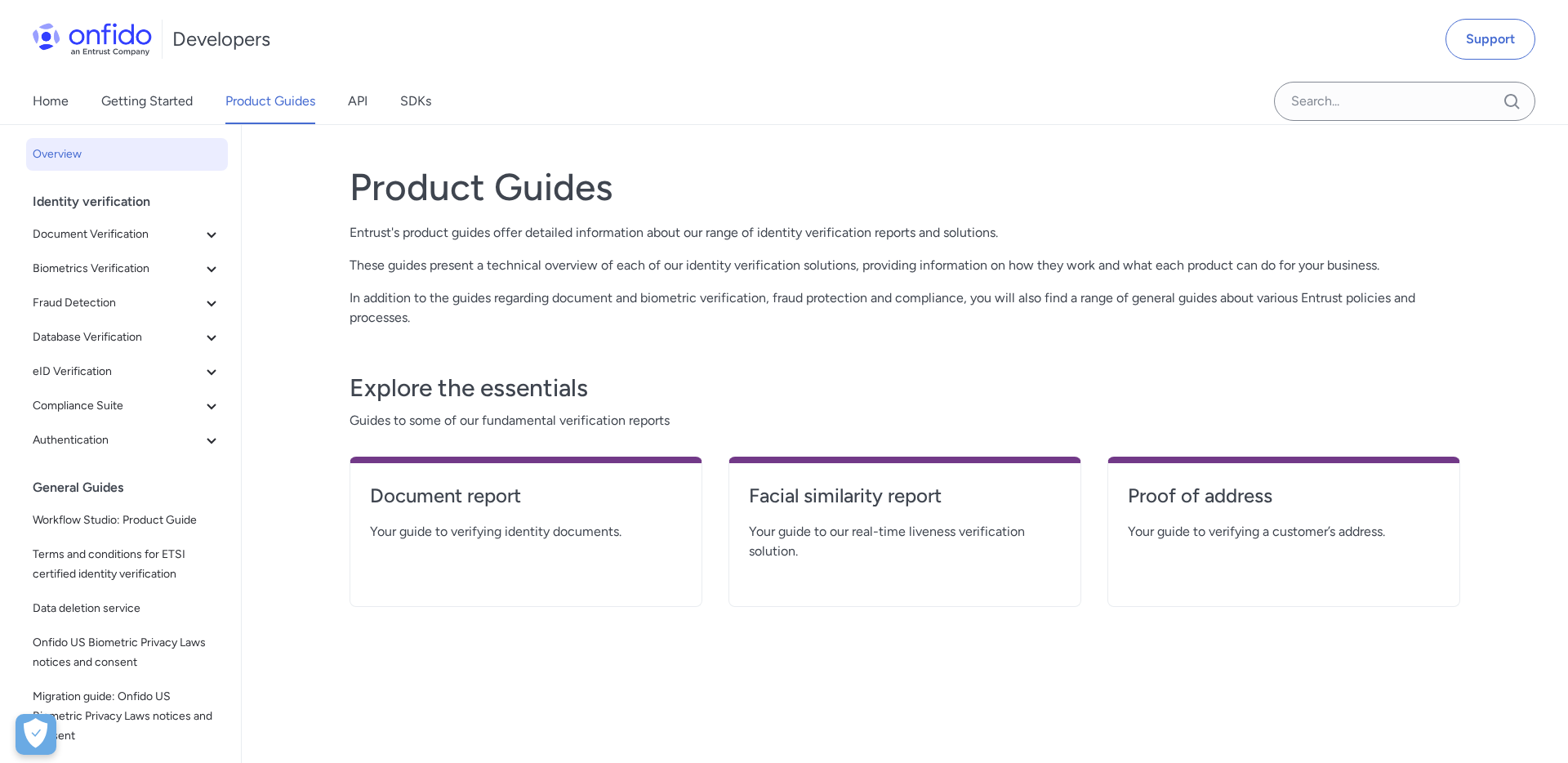
click at [362, 109] on link "API" at bounding box center [358, 101] width 20 height 46
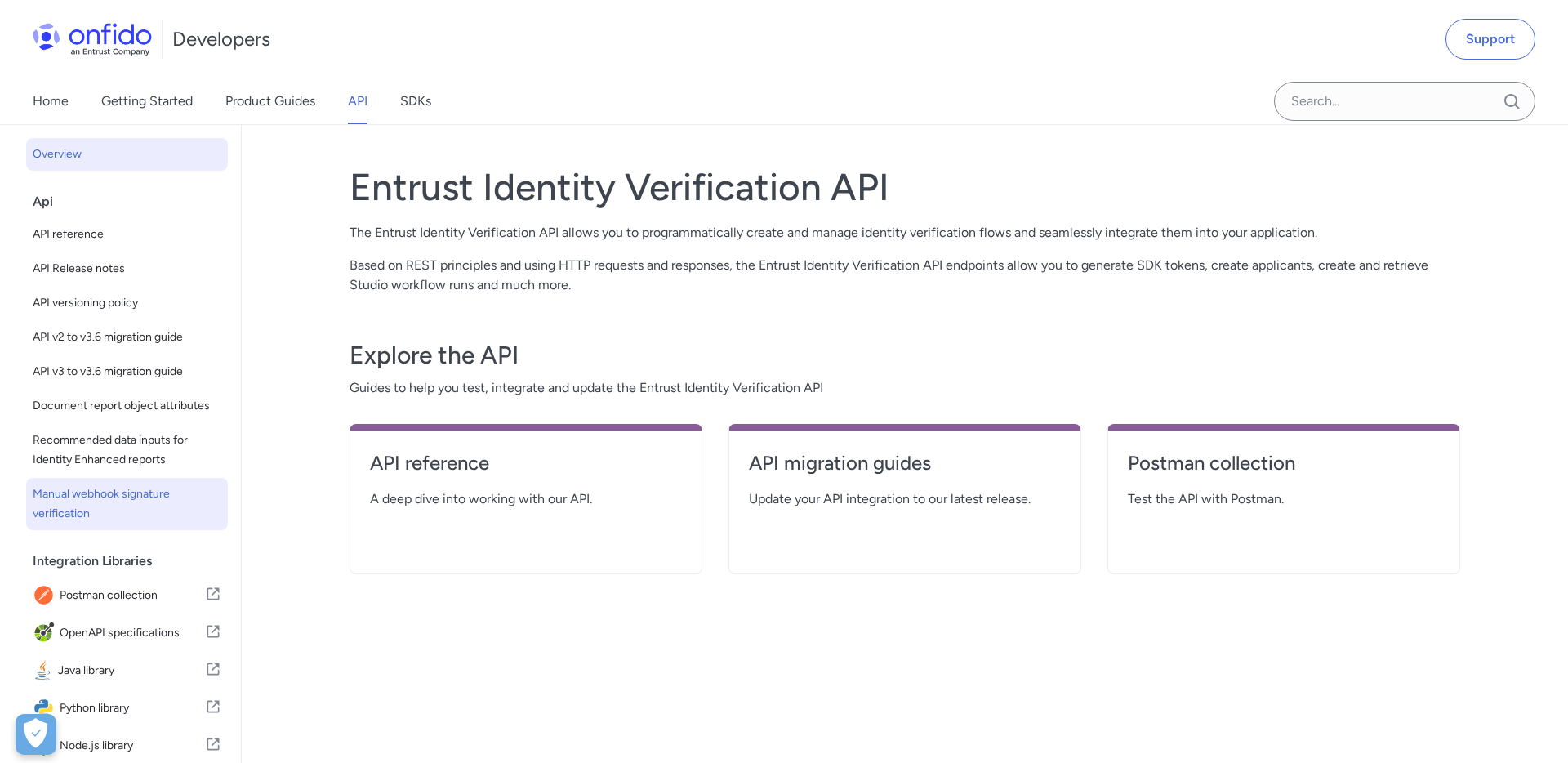
click at [123, 491] on span "Manual webhook signature verification" at bounding box center [127, 504] width 189 height 39
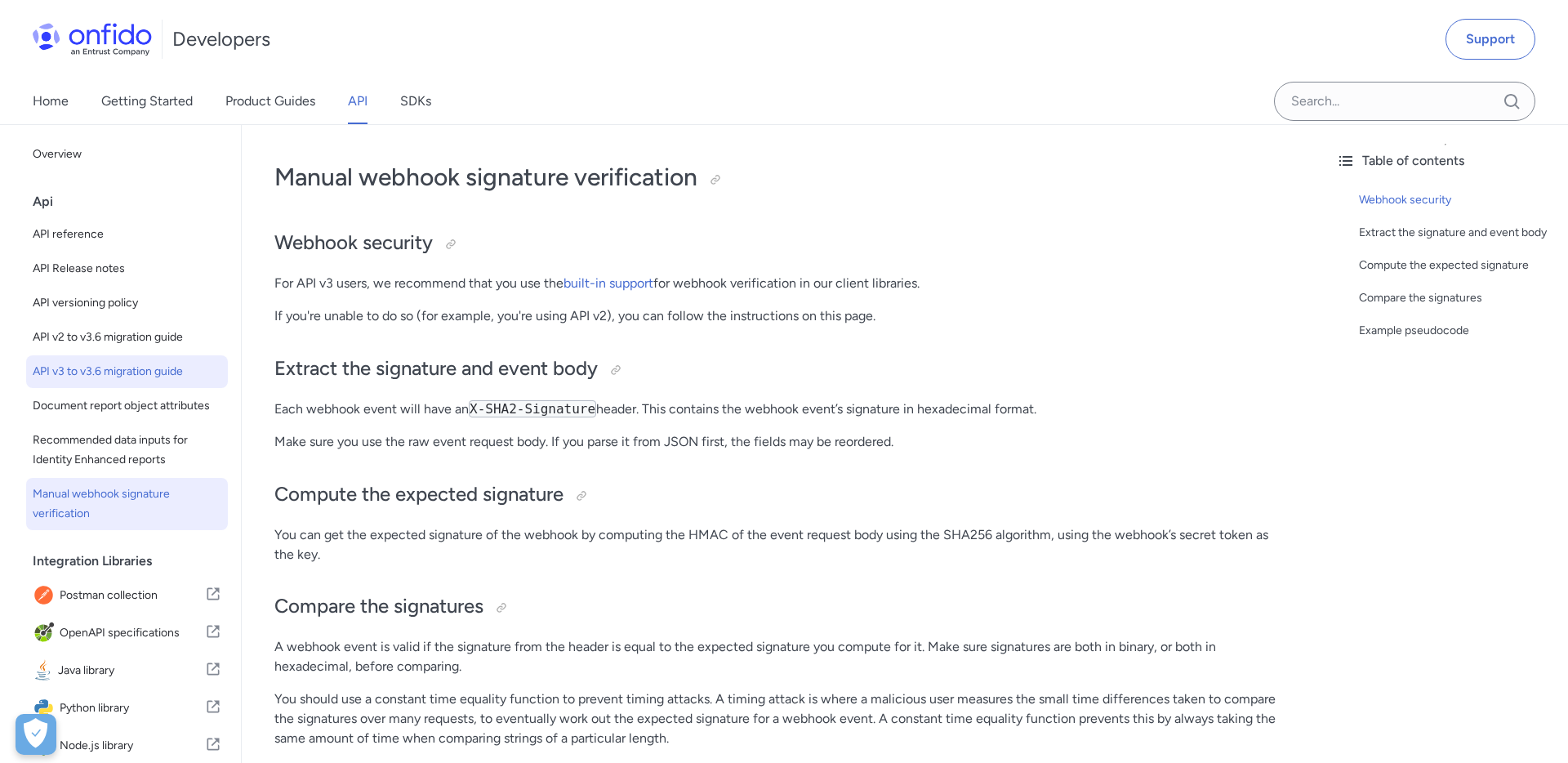
click at [87, 377] on span "API v3 to v3.6 migration guide" at bounding box center [127, 372] width 189 height 20
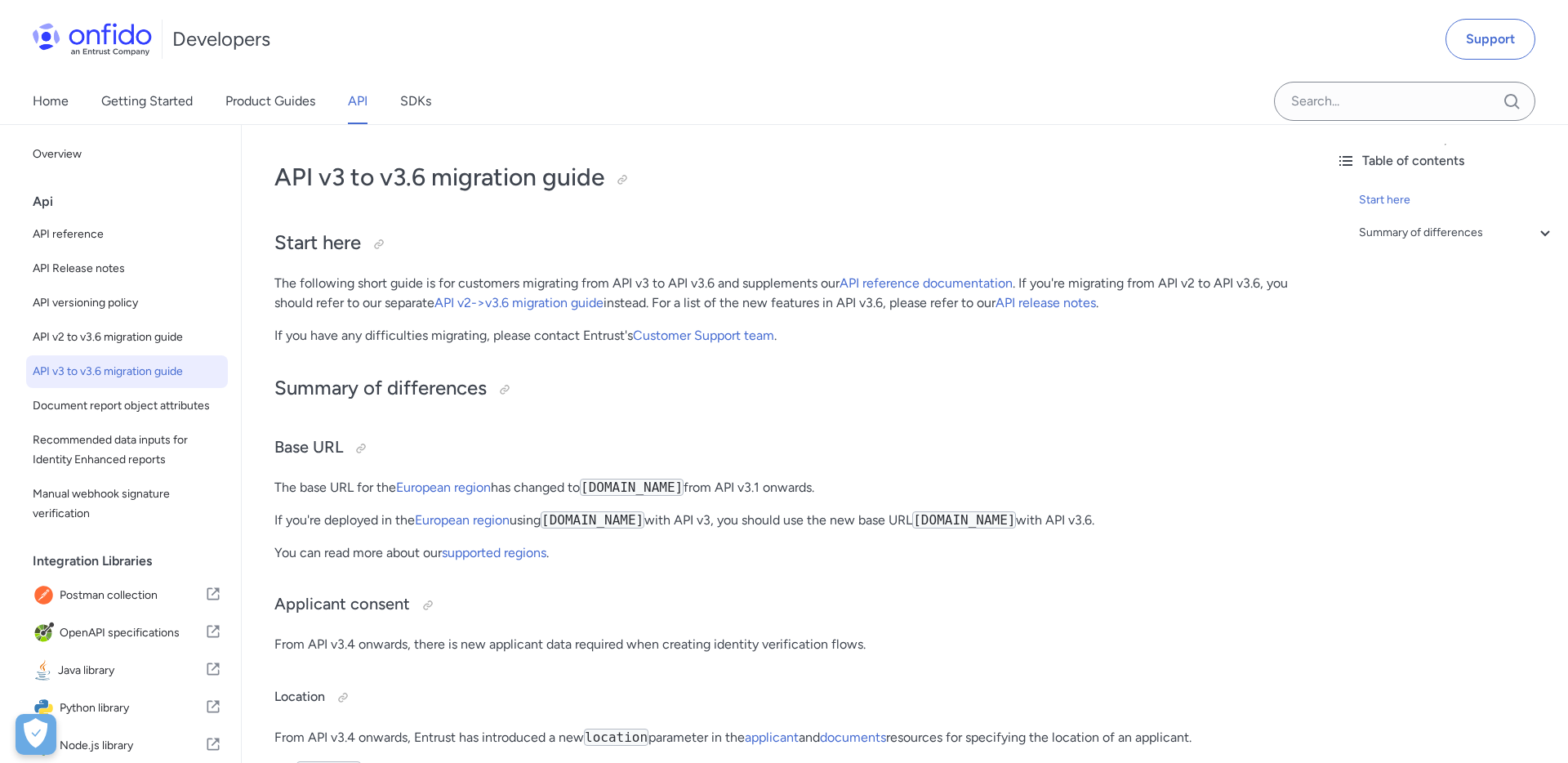
click at [637, 303] on p "The following short guide is for customers migrating from API v3 to API v3.6 an…" at bounding box center [782, 293] width 1016 height 39
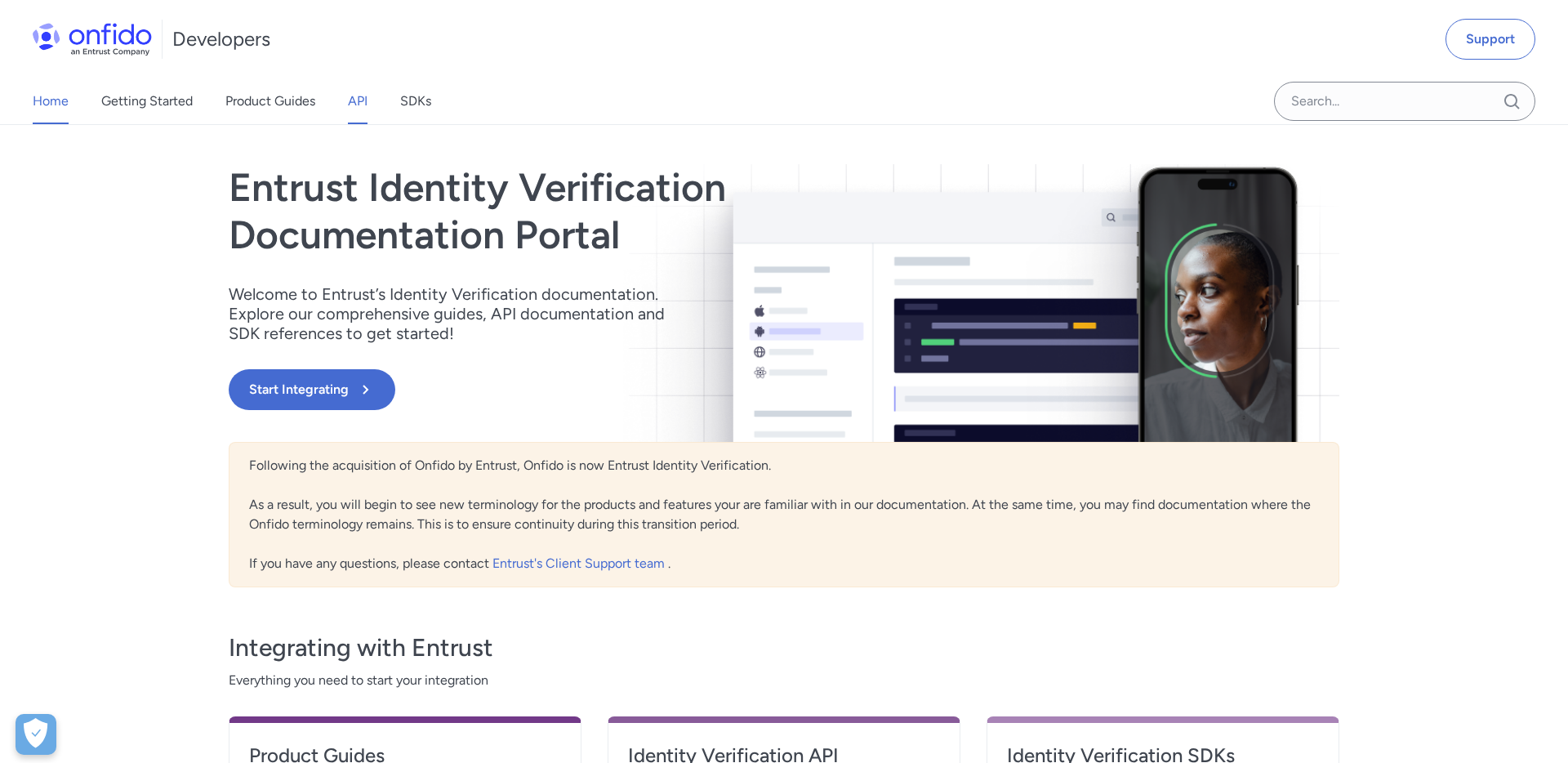
click at [359, 102] on link "API" at bounding box center [358, 101] width 20 height 46
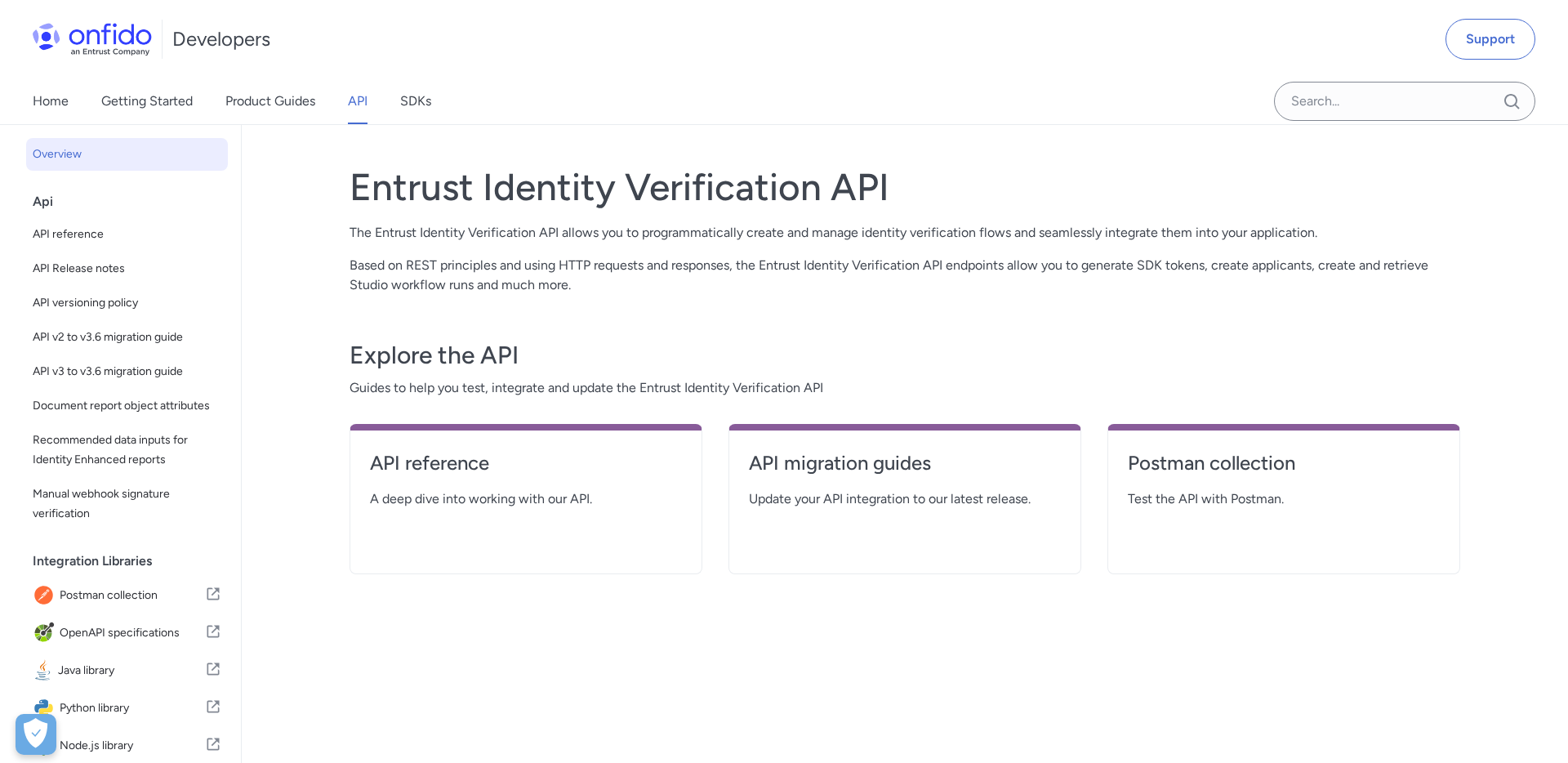
click at [132, 349] on link "API v2 to v3.6 migration guide" at bounding box center [127, 336] width 202 height 32
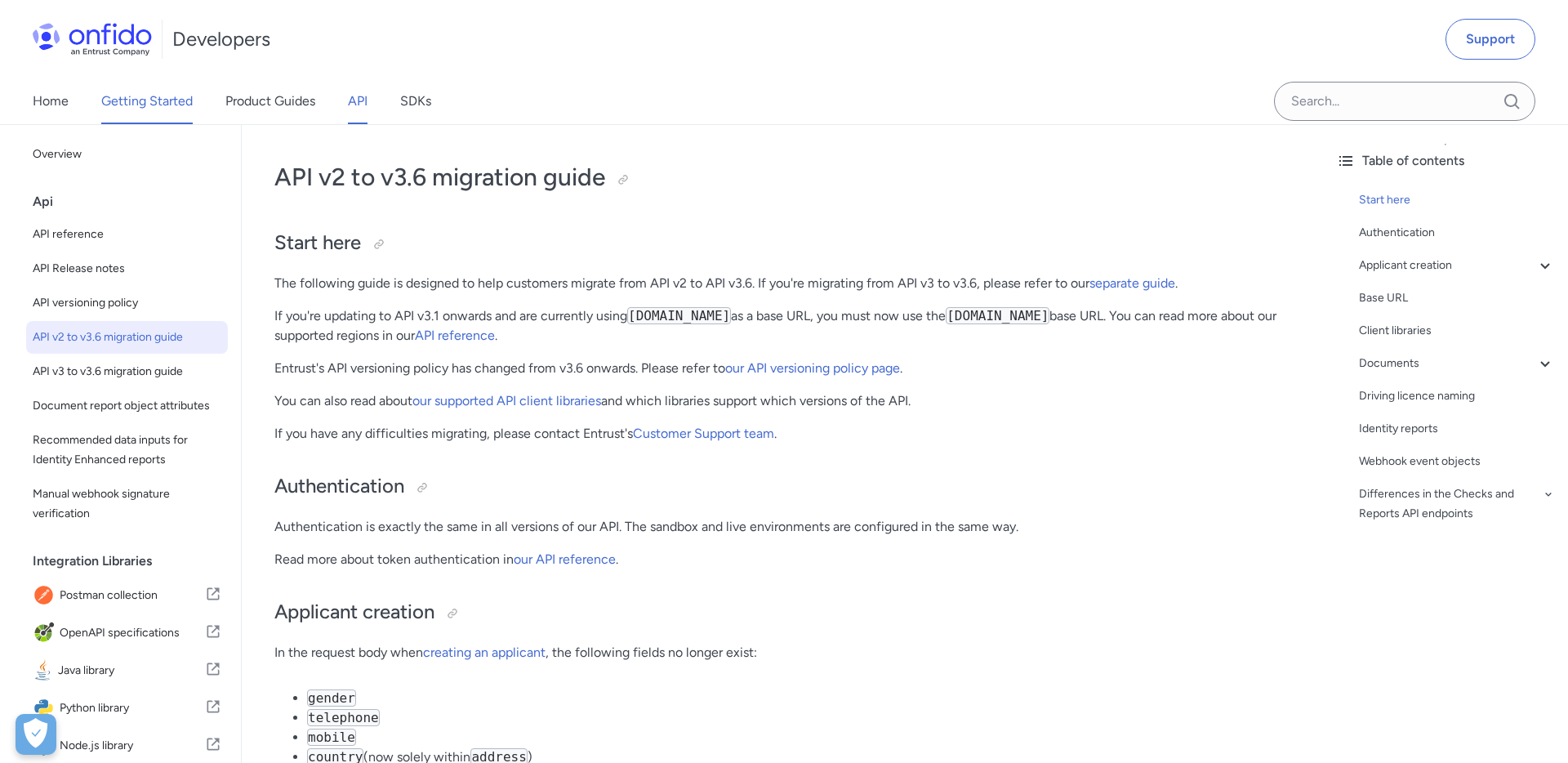
click at [169, 91] on link "Getting Started" at bounding box center [146, 101] width 91 height 46
click at [253, 99] on link "Product Guides" at bounding box center [269, 101] width 89 height 46
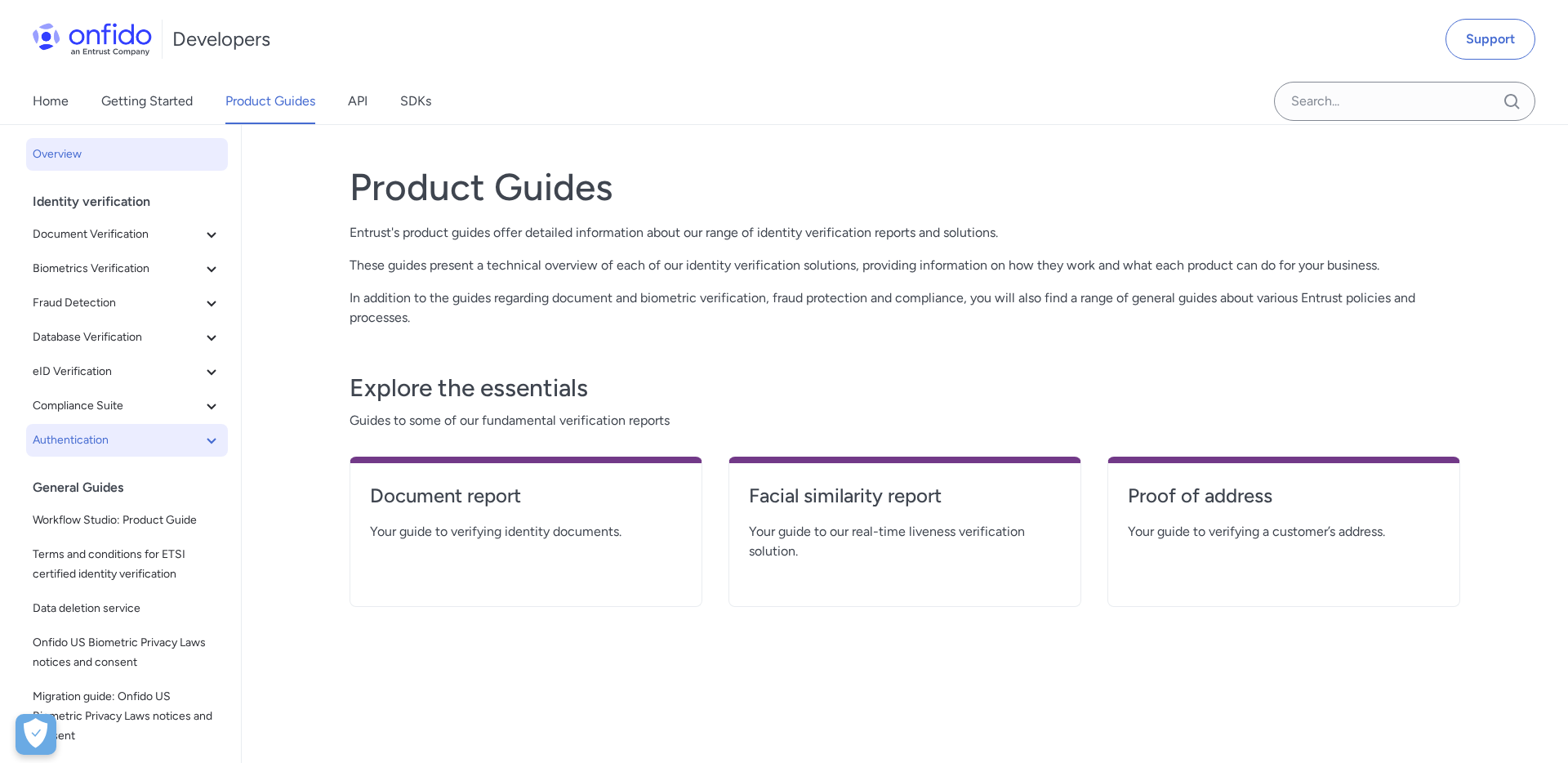
click at [186, 441] on span "Authentication" at bounding box center [117, 440] width 169 height 20
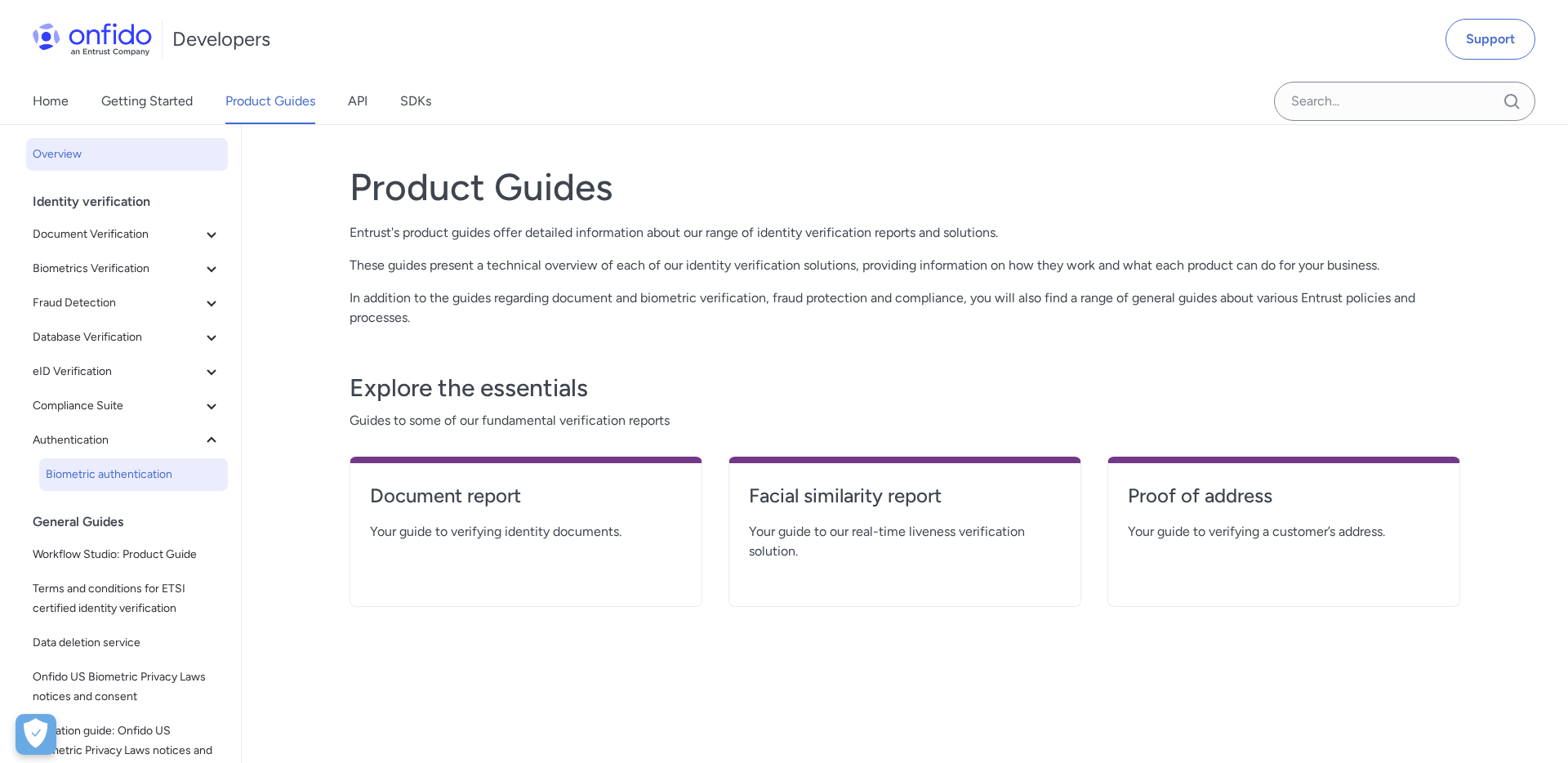
click at [149, 477] on span "Biometric authentication" at bounding box center [134, 475] width 176 height 20
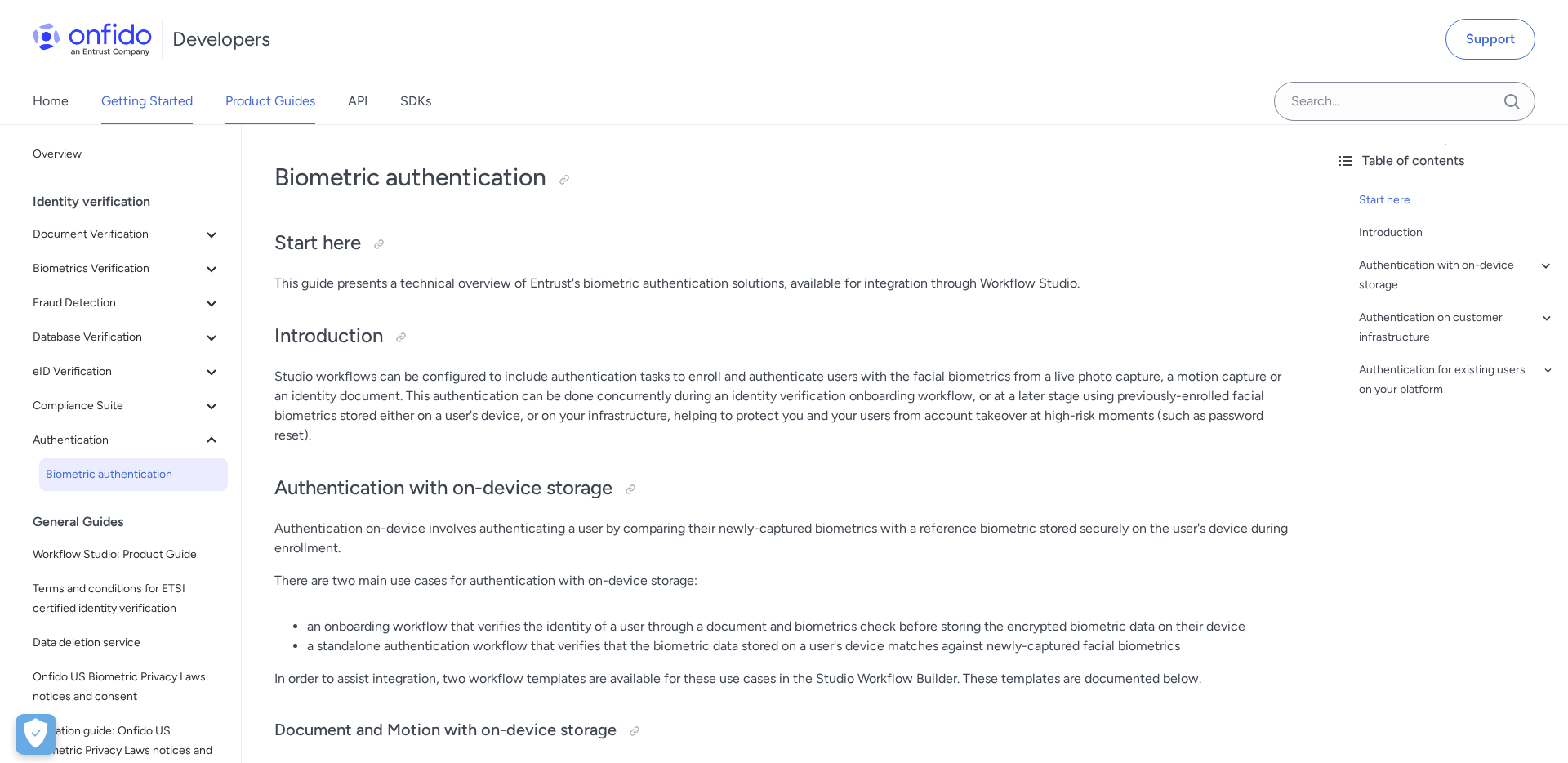
click at [173, 108] on link "Getting Started" at bounding box center [146, 101] width 91 height 46
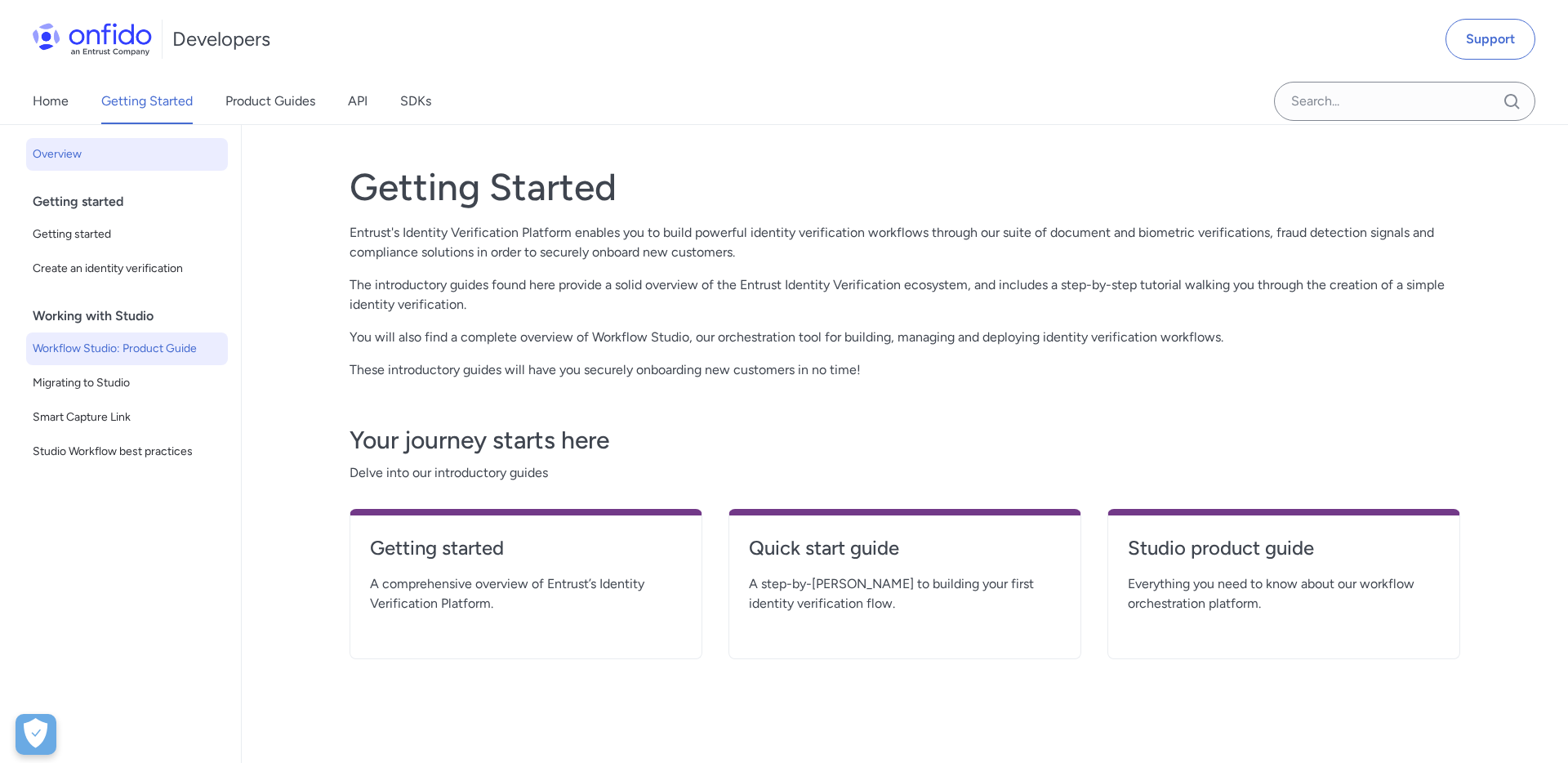
click at [171, 355] on span "Workflow Studio: Product Guide" at bounding box center [127, 349] width 189 height 20
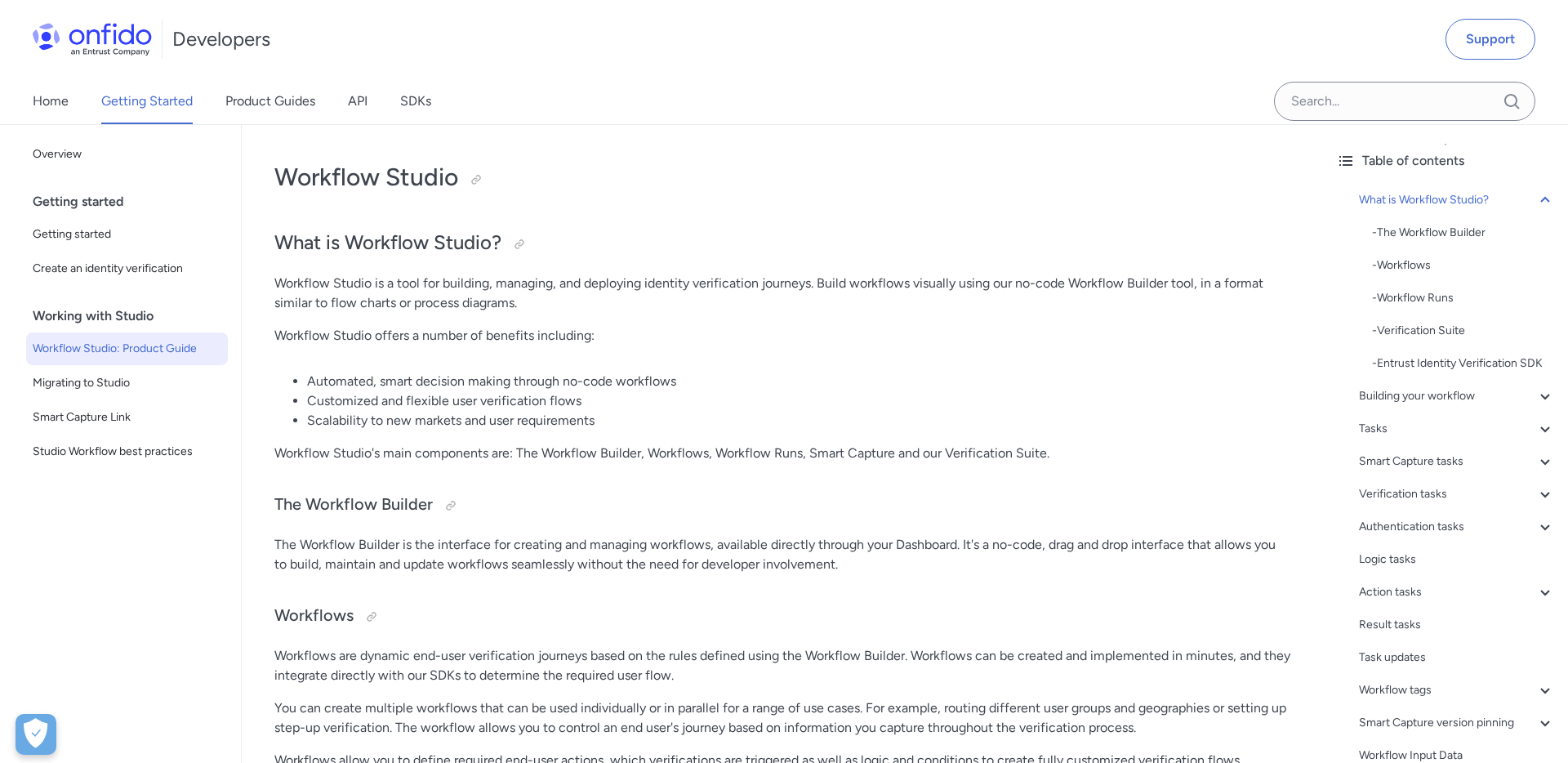
scroll to position [14897, 0]
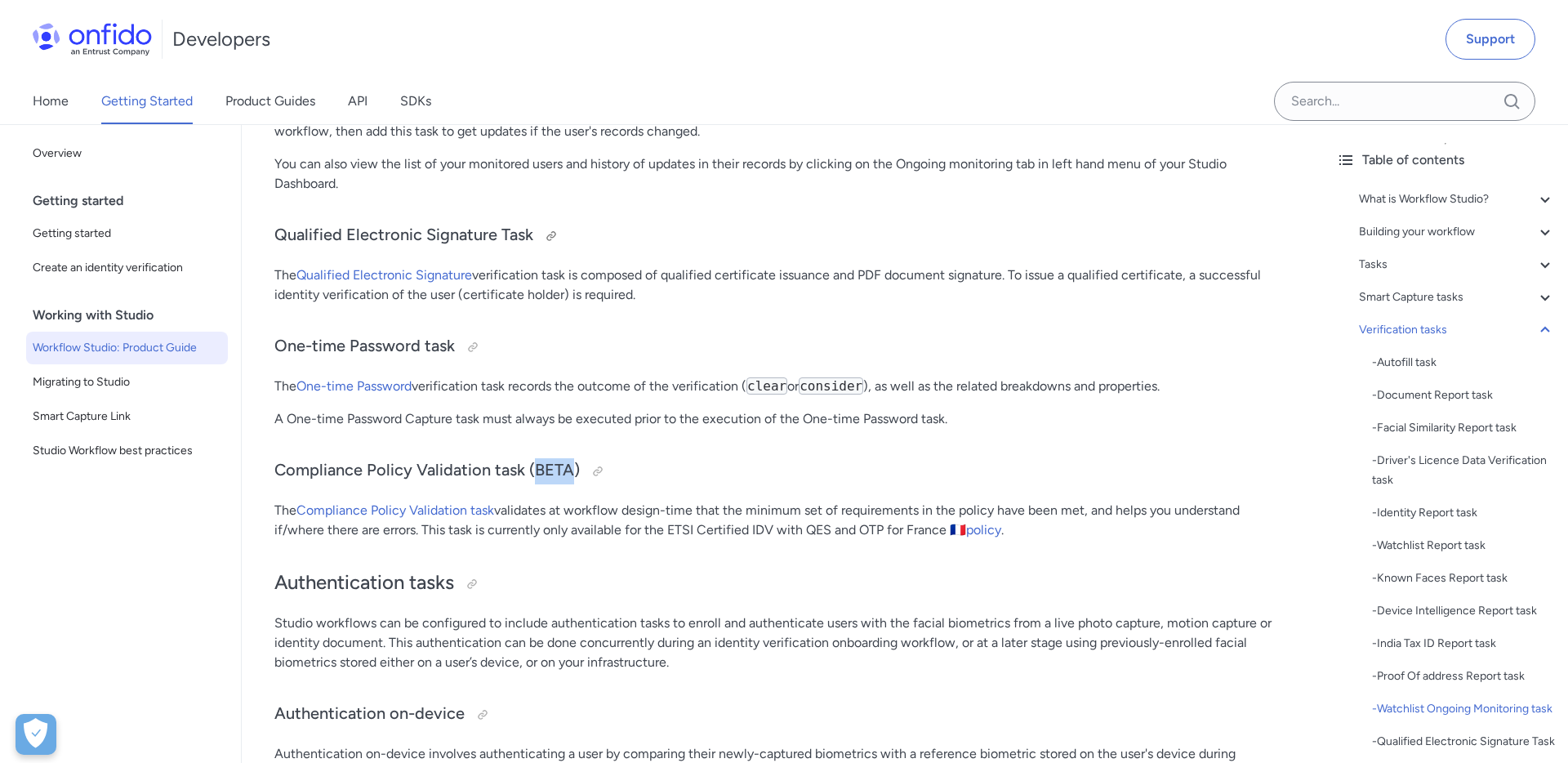
click at [479, 232] on h3 "Qualified Electronic Signature Task" at bounding box center [782, 236] width 1016 height 27
click at [67, 104] on link "Home" at bounding box center [50, 101] width 36 height 46
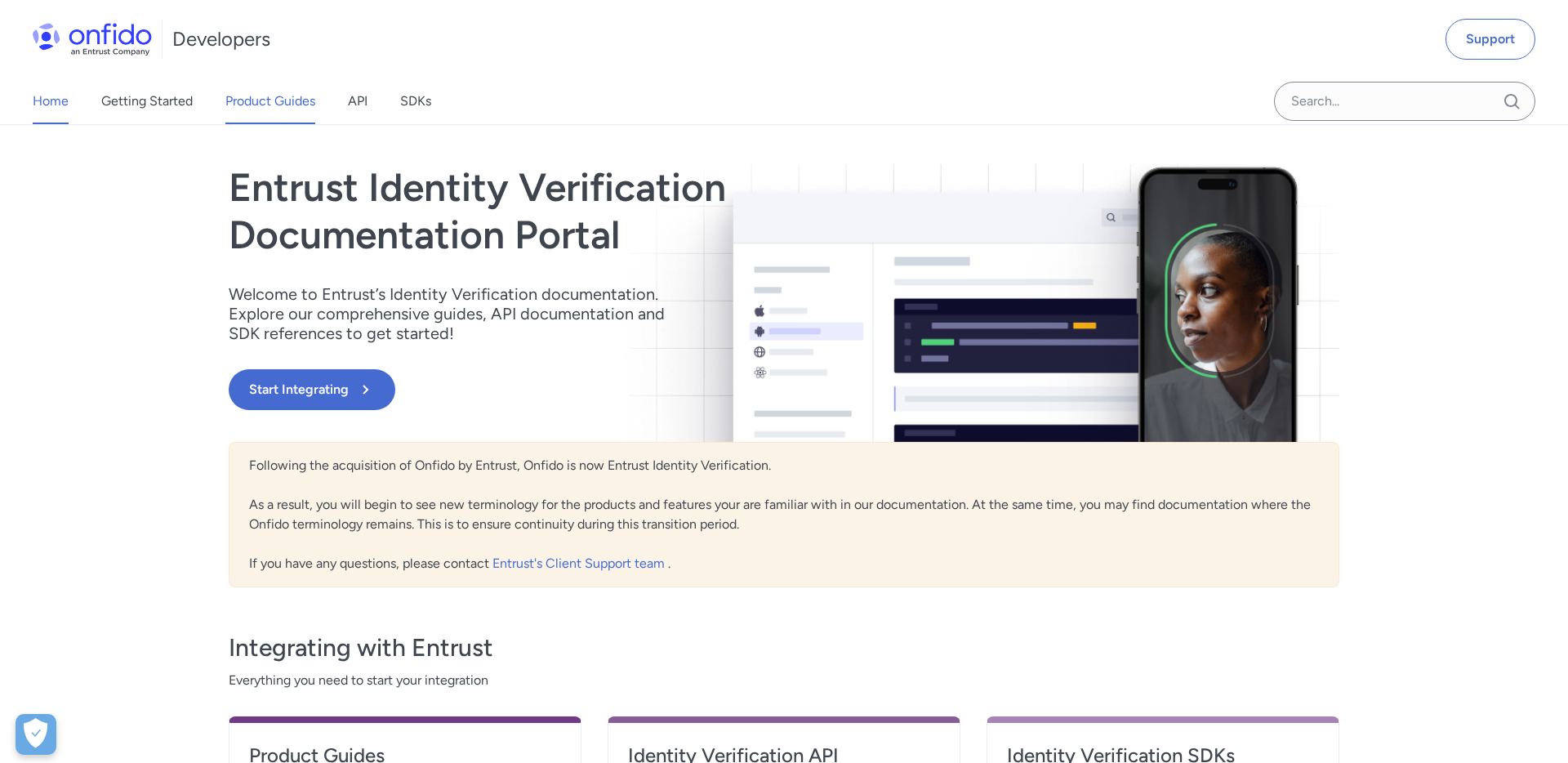
click at [273, 99] on link "Product Guides" at bounding box center [269, 101] width 89 height 46
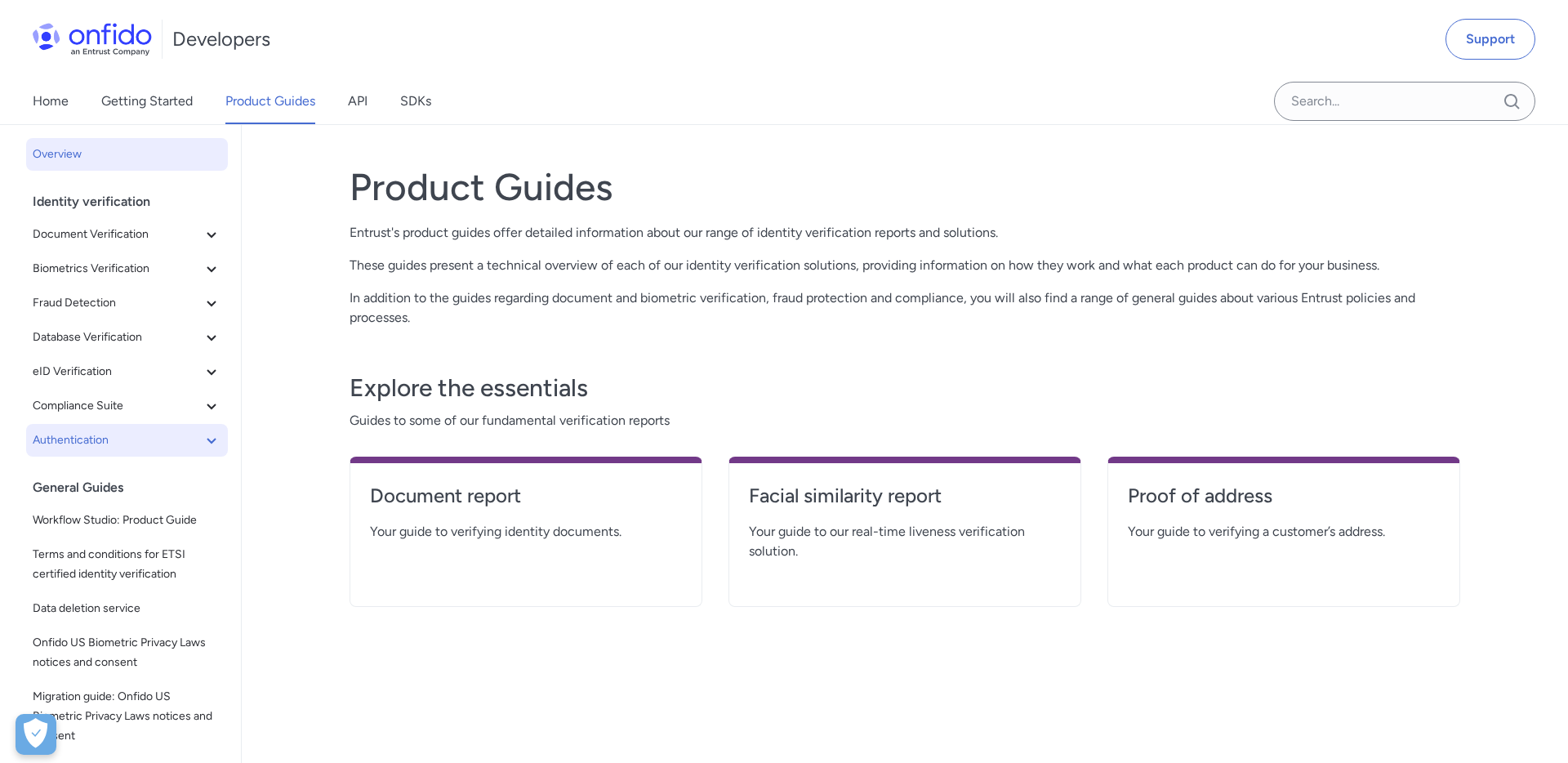
click at [213, 447] on icon at bounding box center [211, 440] width 20 height 20
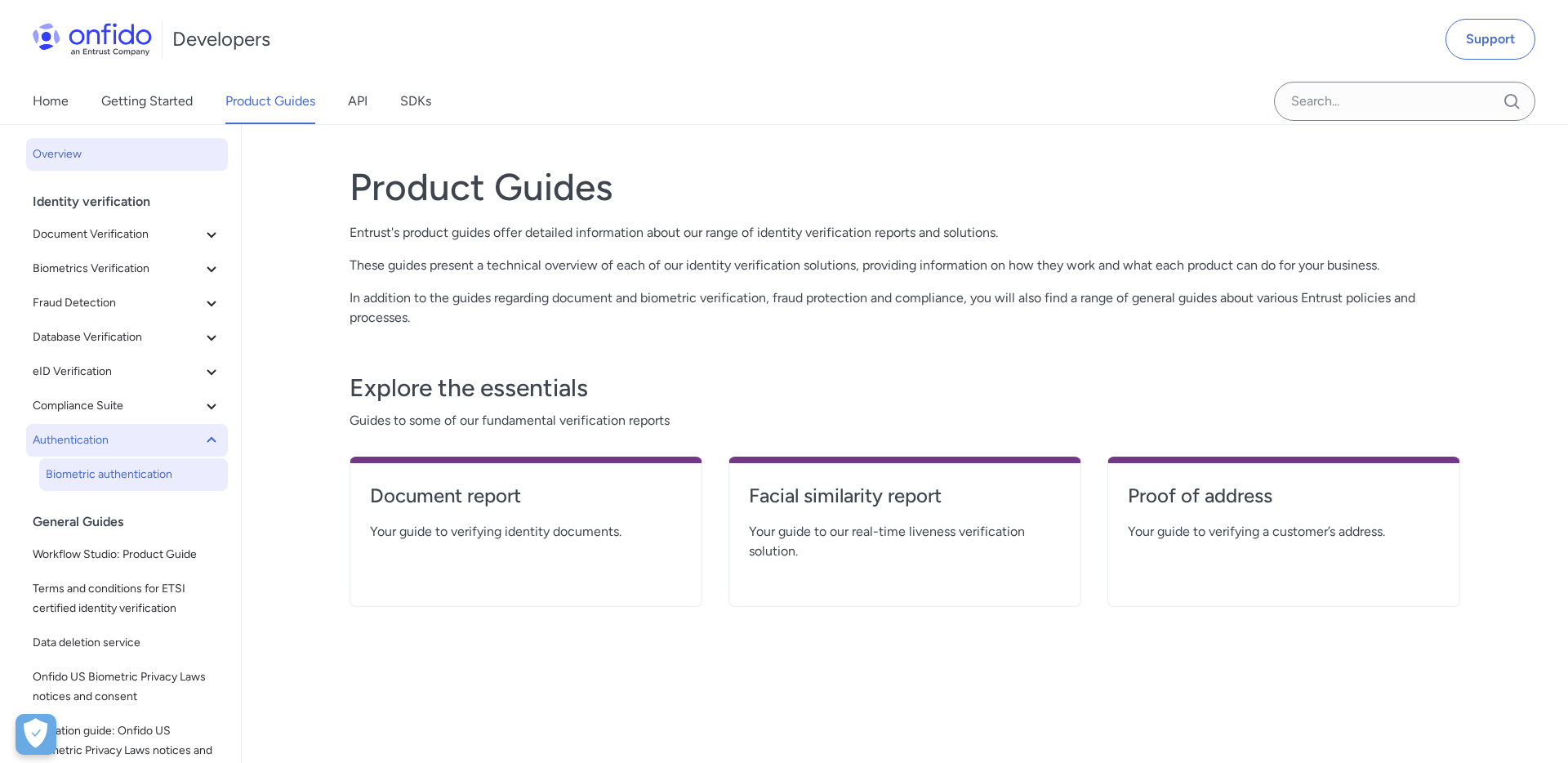
click at [161, 472] on span "Biometric authentication" at bounding box center [134, 475] width 176 height 20
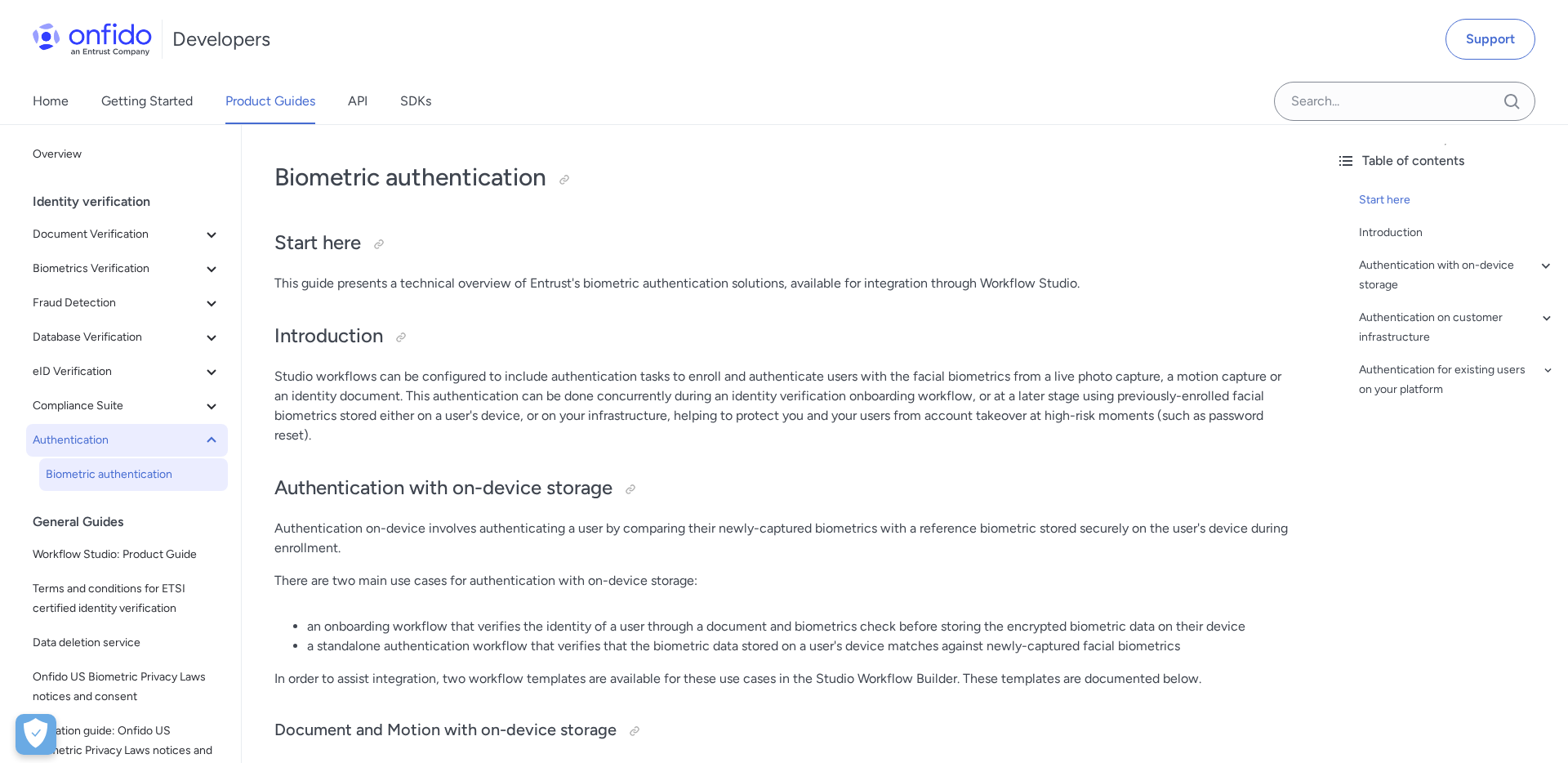
click at [85, 433] on span "Authentication" at bounding box center [117, 440] width 169 height 20
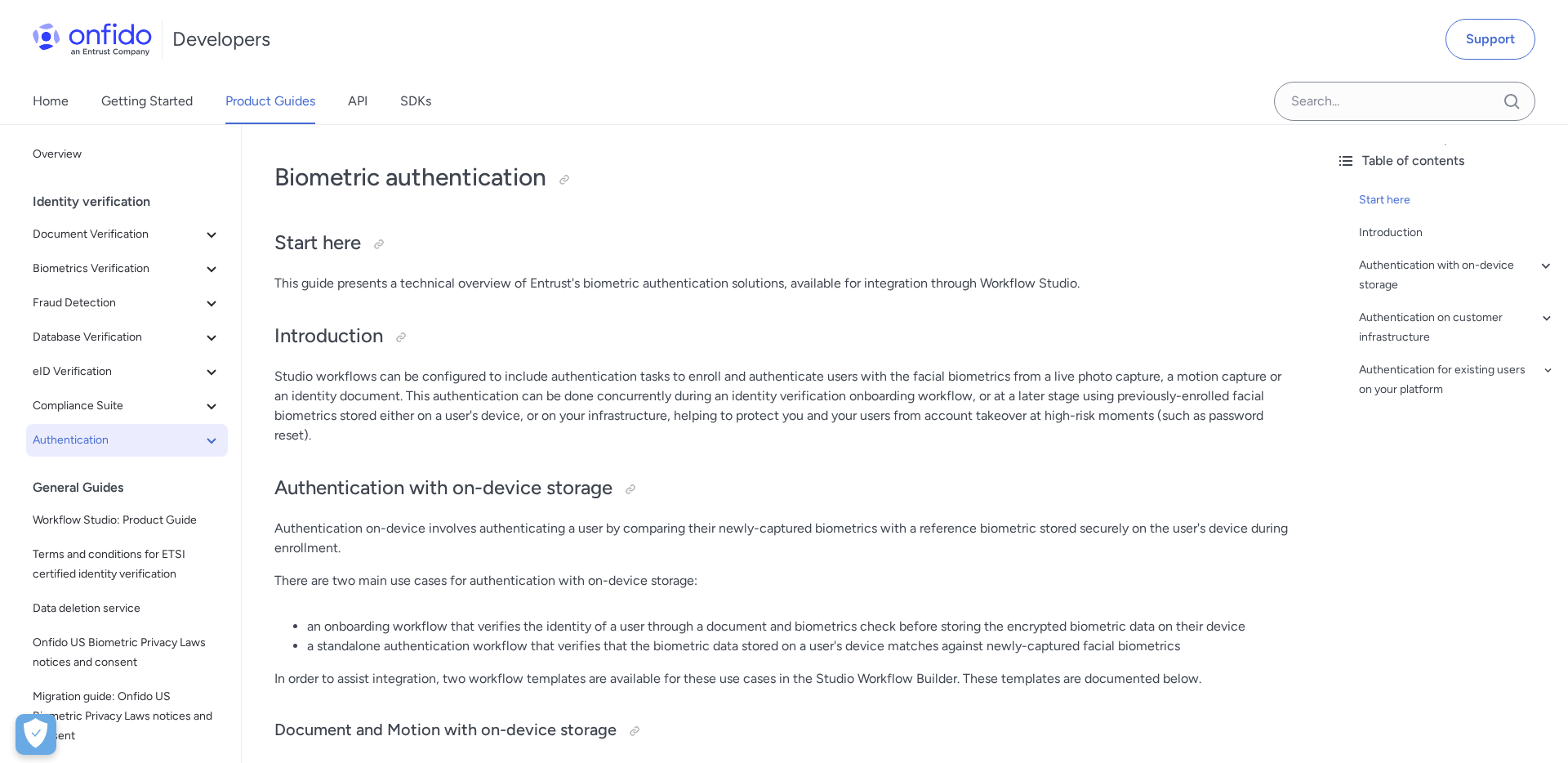
click at [85, 433] on span "Authentication" at bounding box center [117, 440] width 169 height 20
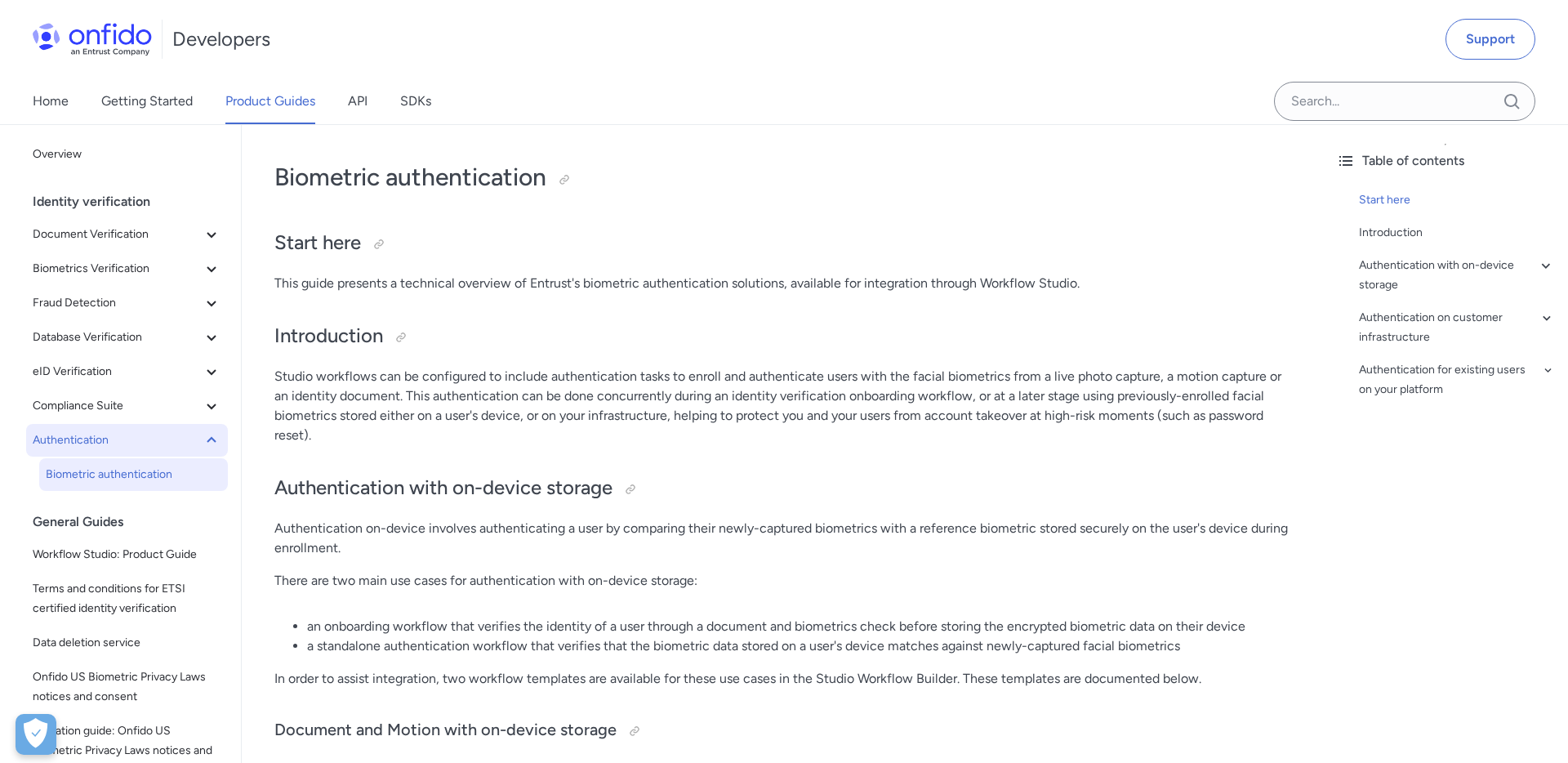
click at [85, 433] on span "Authentication" at bounding box center [117, 440] width 169 height 20
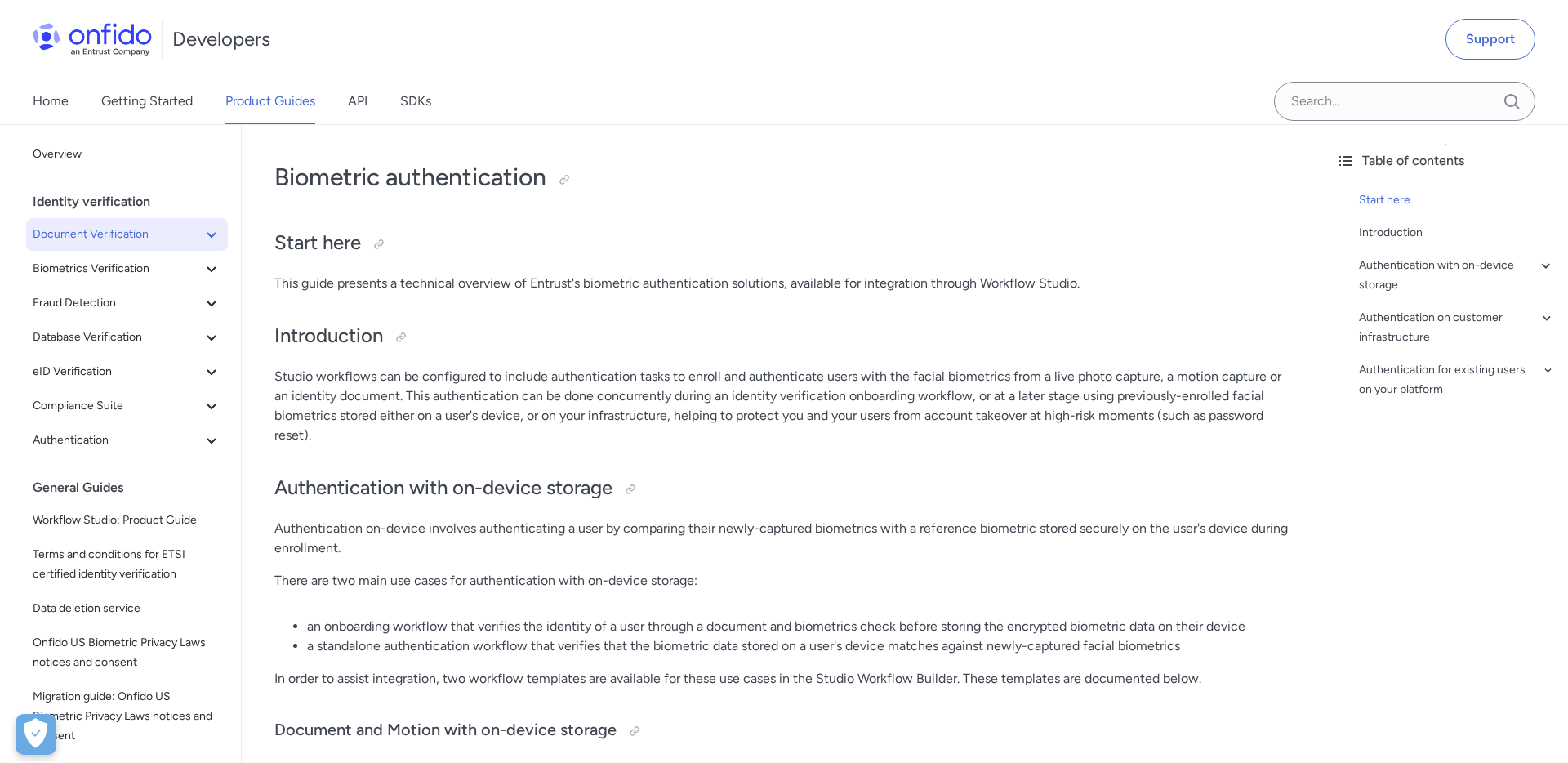
click at [92, 234] on span "Document Verification" at bounding box center [117, 234] width 169 height 20
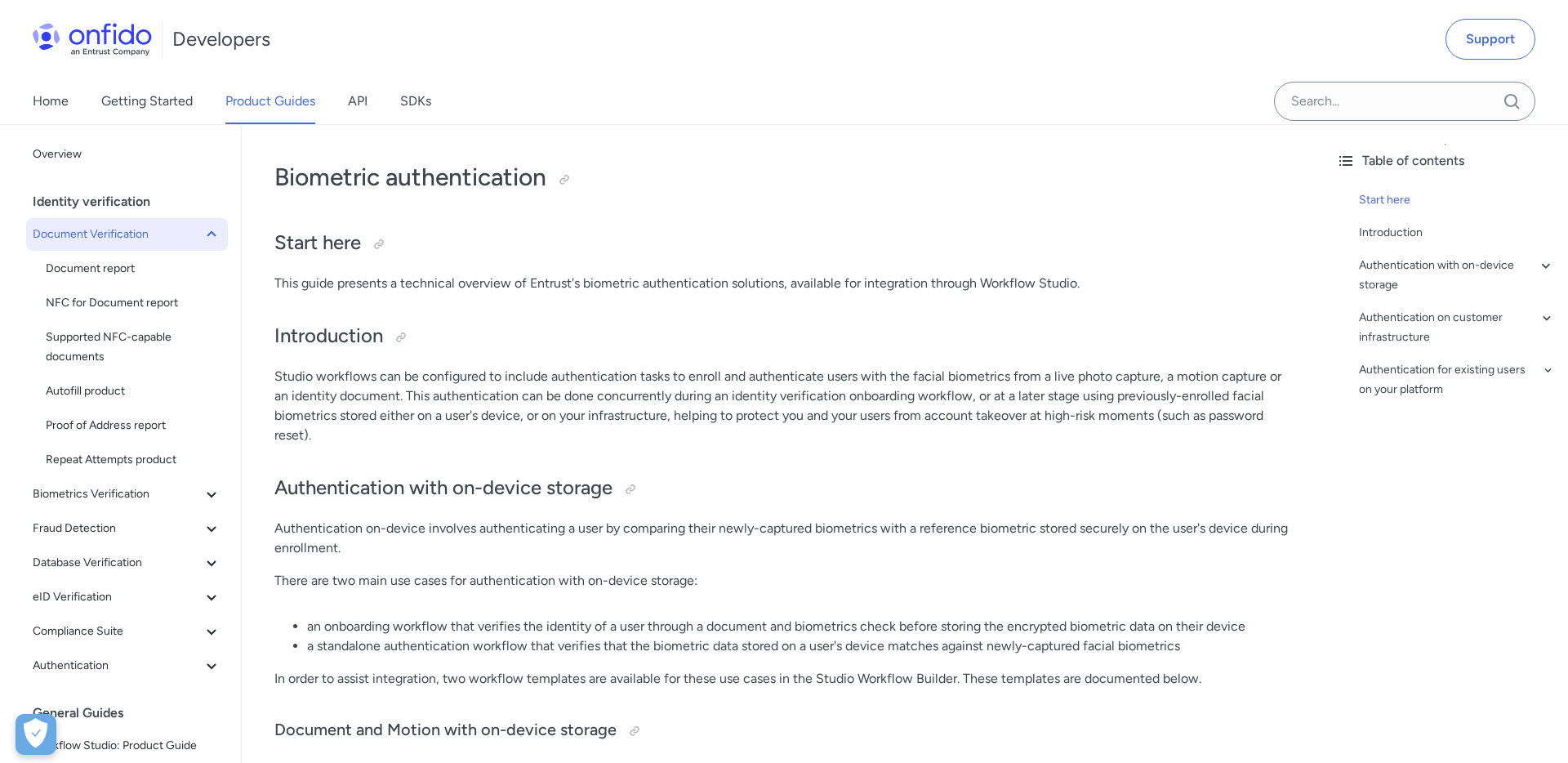
click at [92, 234] on span "Document Verification" at bounding box center [117, 234] width 169 height 20
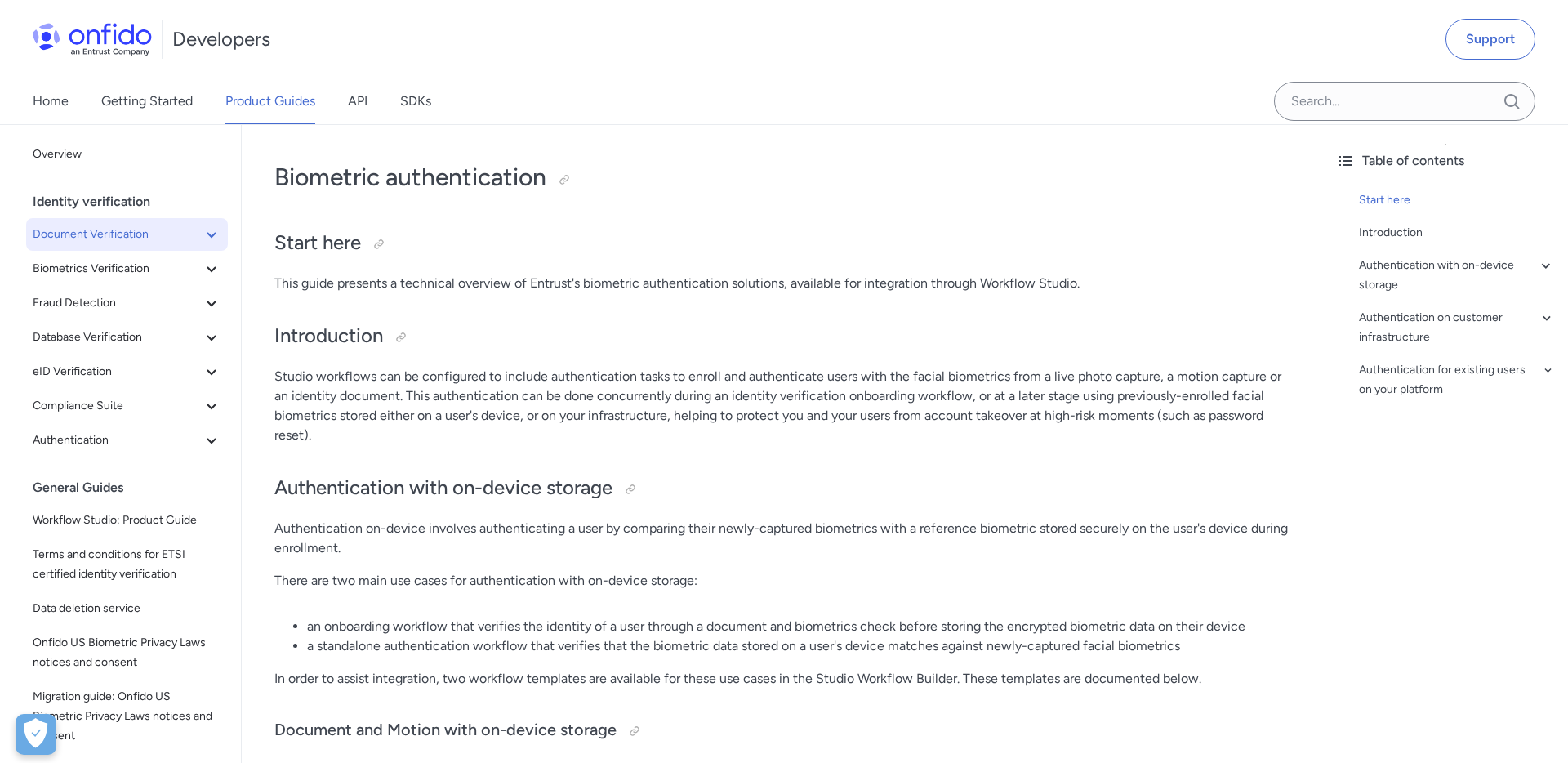
click at [92, 234] on span "Document Verification" at bounding box center [117, 234] width 169 height 20
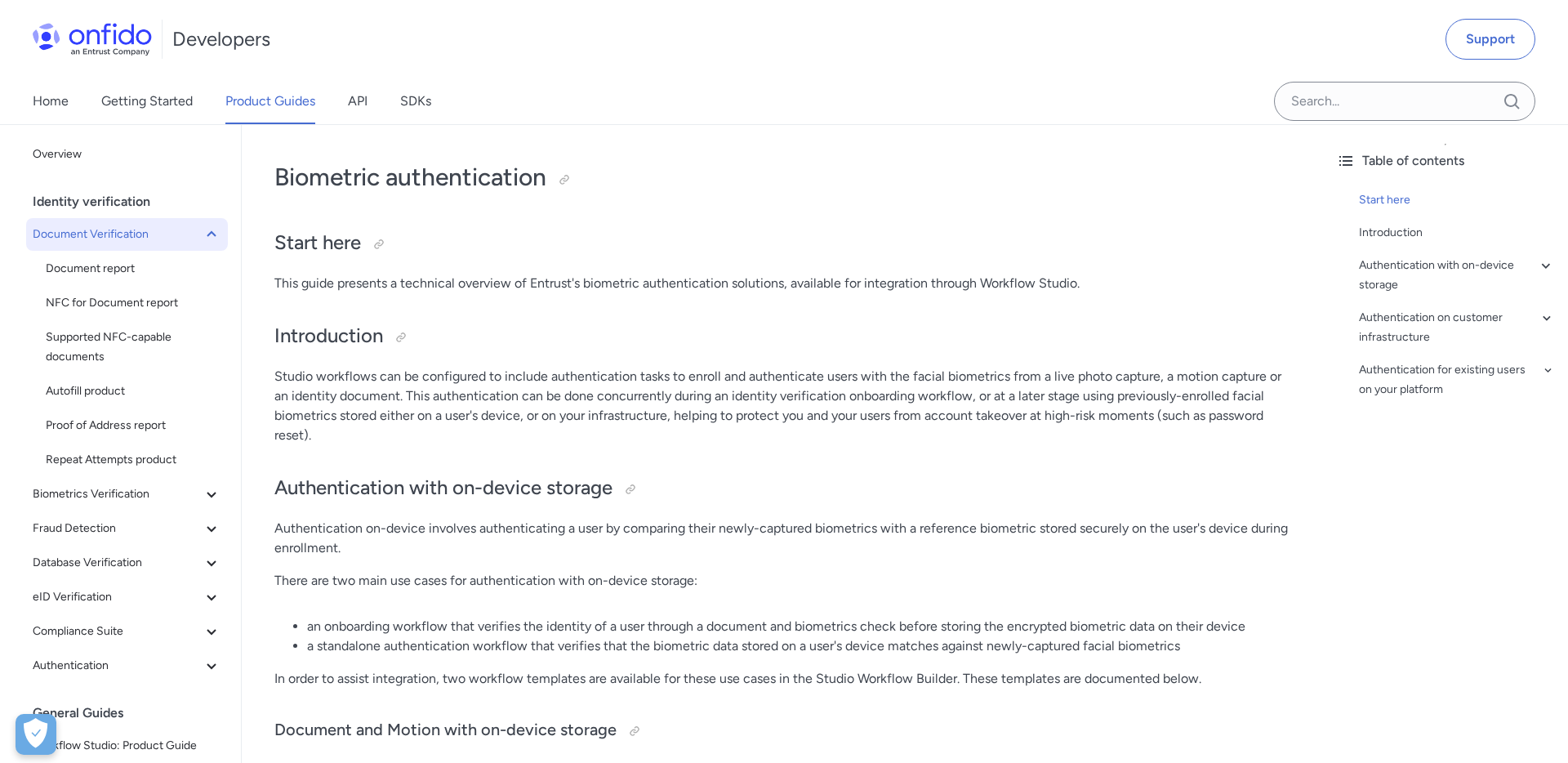
click at [92, 234] on span "Document Verification" at bounding box center [117, 234] width 169 height 20
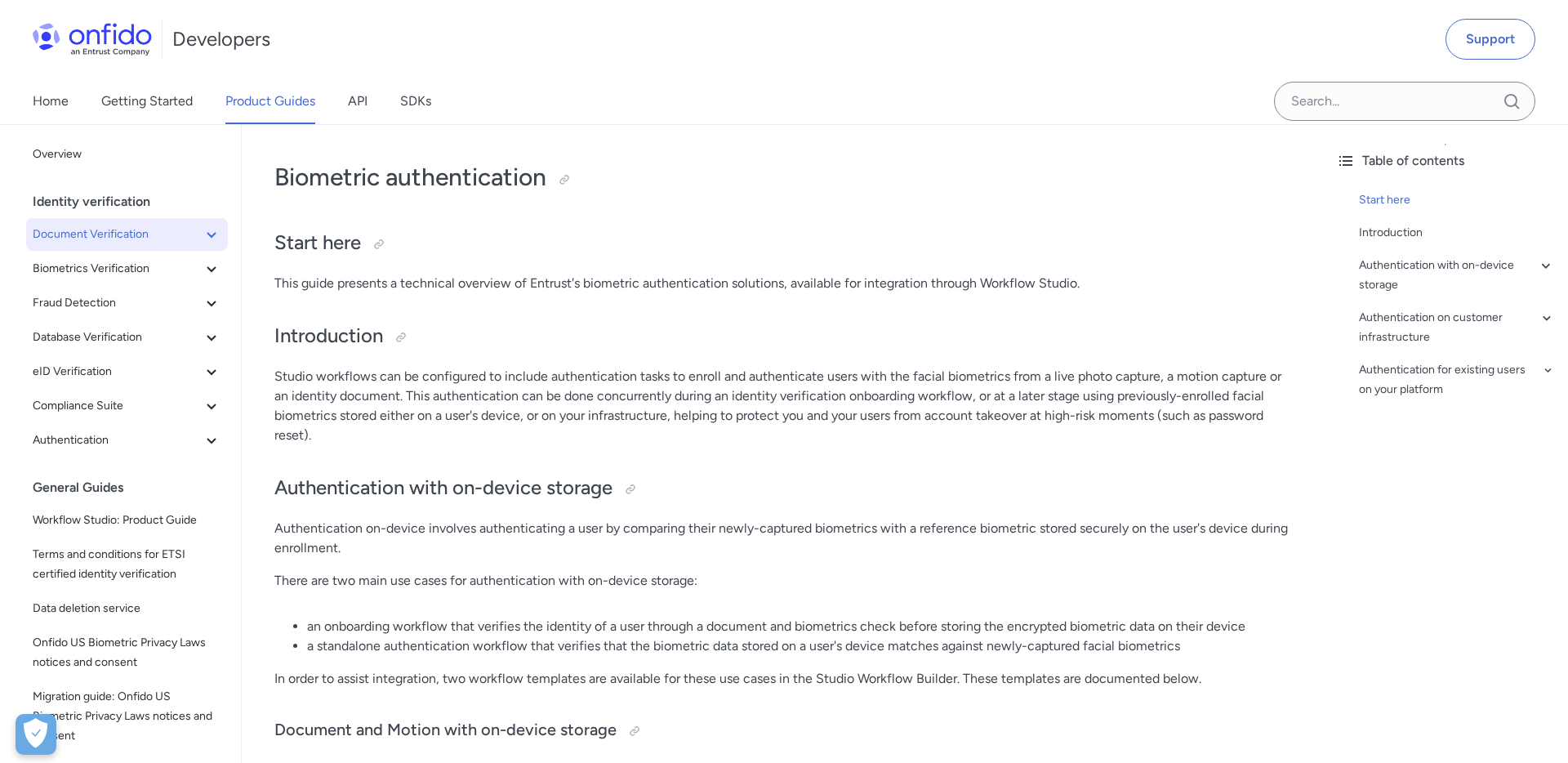
click at [92, 234] on span "Document Verification" at bounding box center [117, 234] width 169 height 20
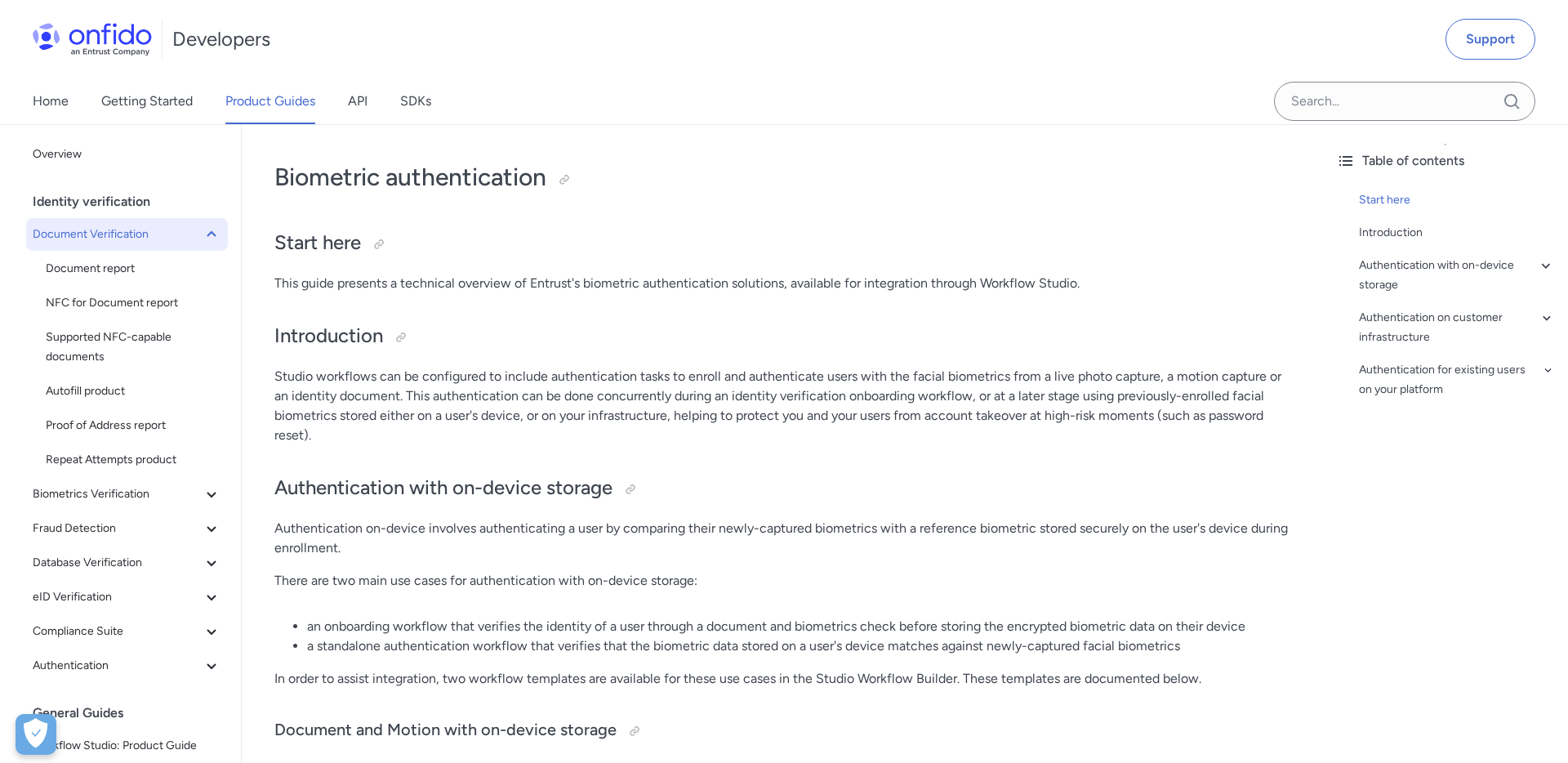
click at [92, 234] on span "Document Verification" at bounding box center [117, 234] width 169 height 20
